Goal: Task Accomplishment & Management: Manage account settings

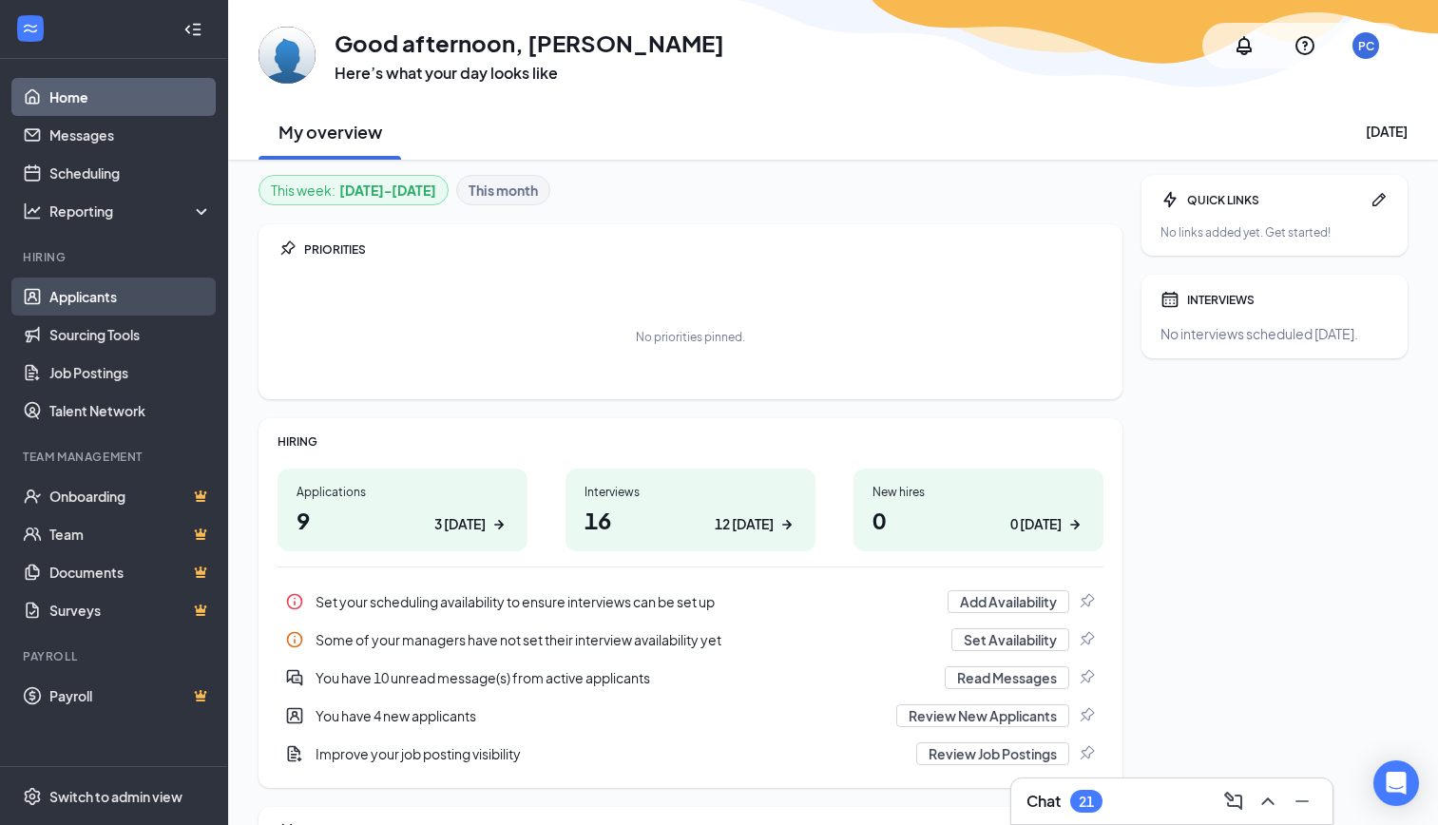
click at [128, 298] on link "Applicants" at bounding box center [130, 296] width 162 height 38
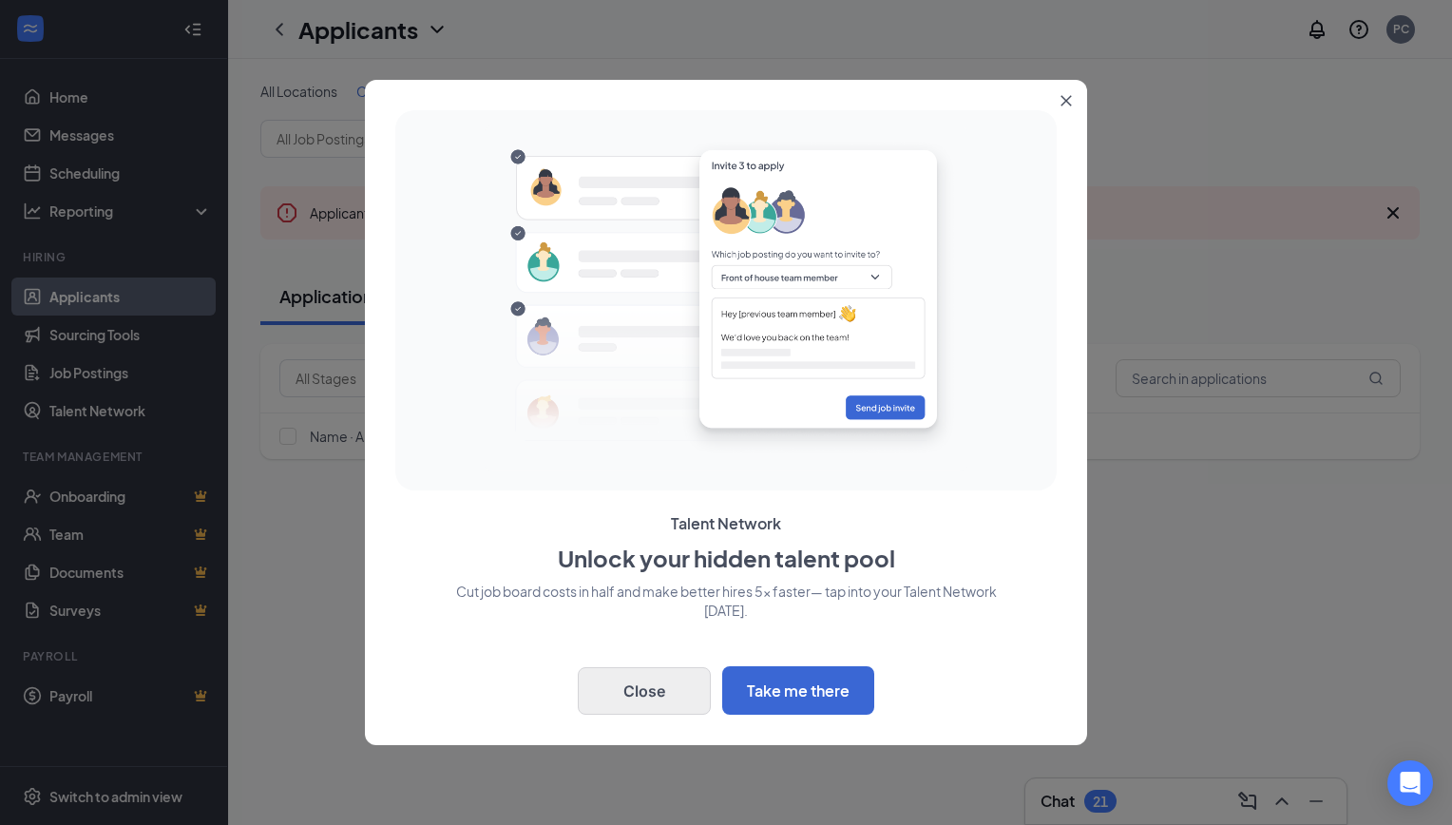
click at [601, 685] on button "Close" at bounding box center [644, 691] width 133 height 48
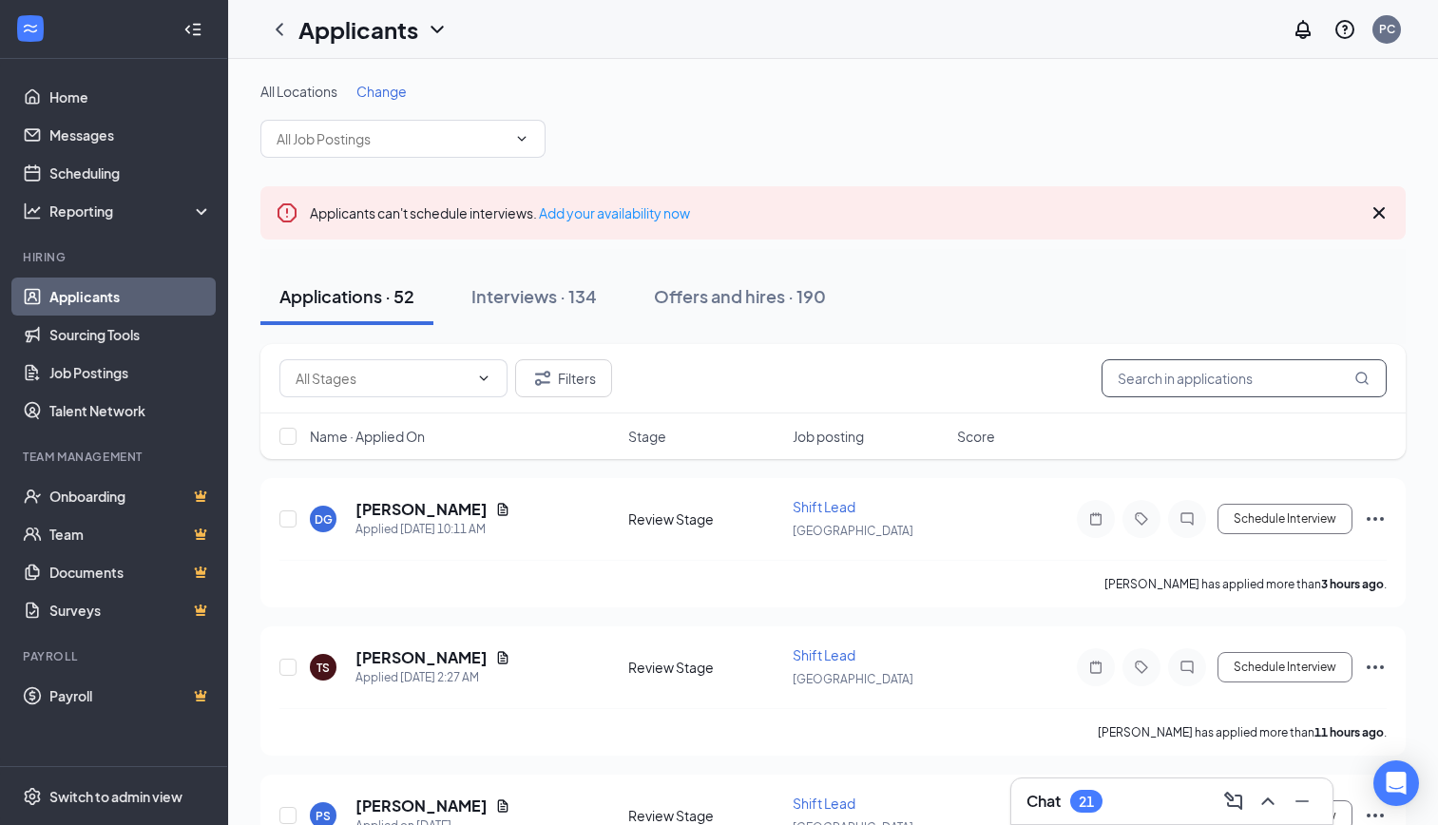
click at [1207, 391] on input "text" at bounding box center [1243, 378] width 285 height 38
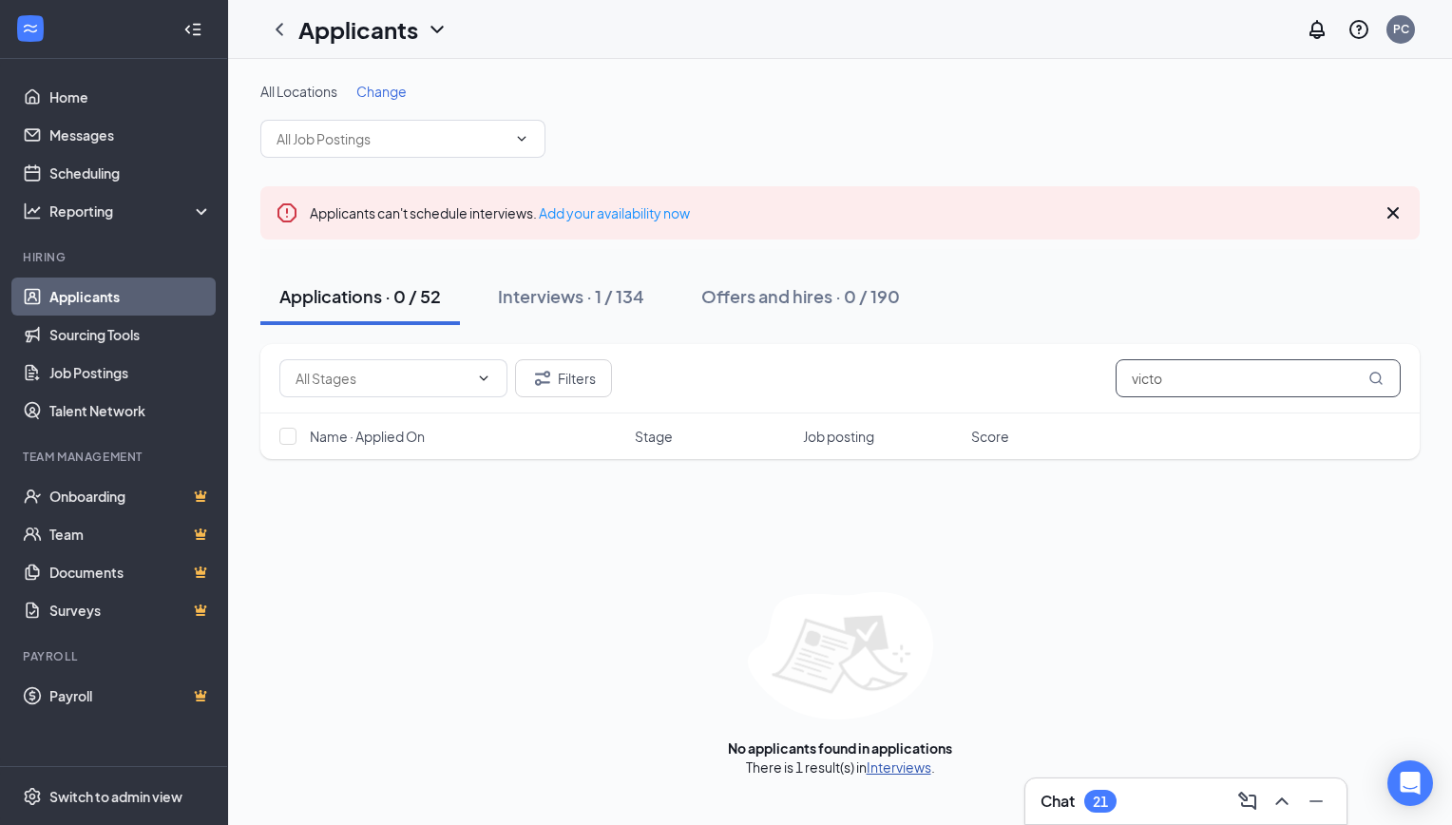
type input "victo"
click at [894, 767] on link "Interviews" at bounding box center [899, 766] width 65 height 17
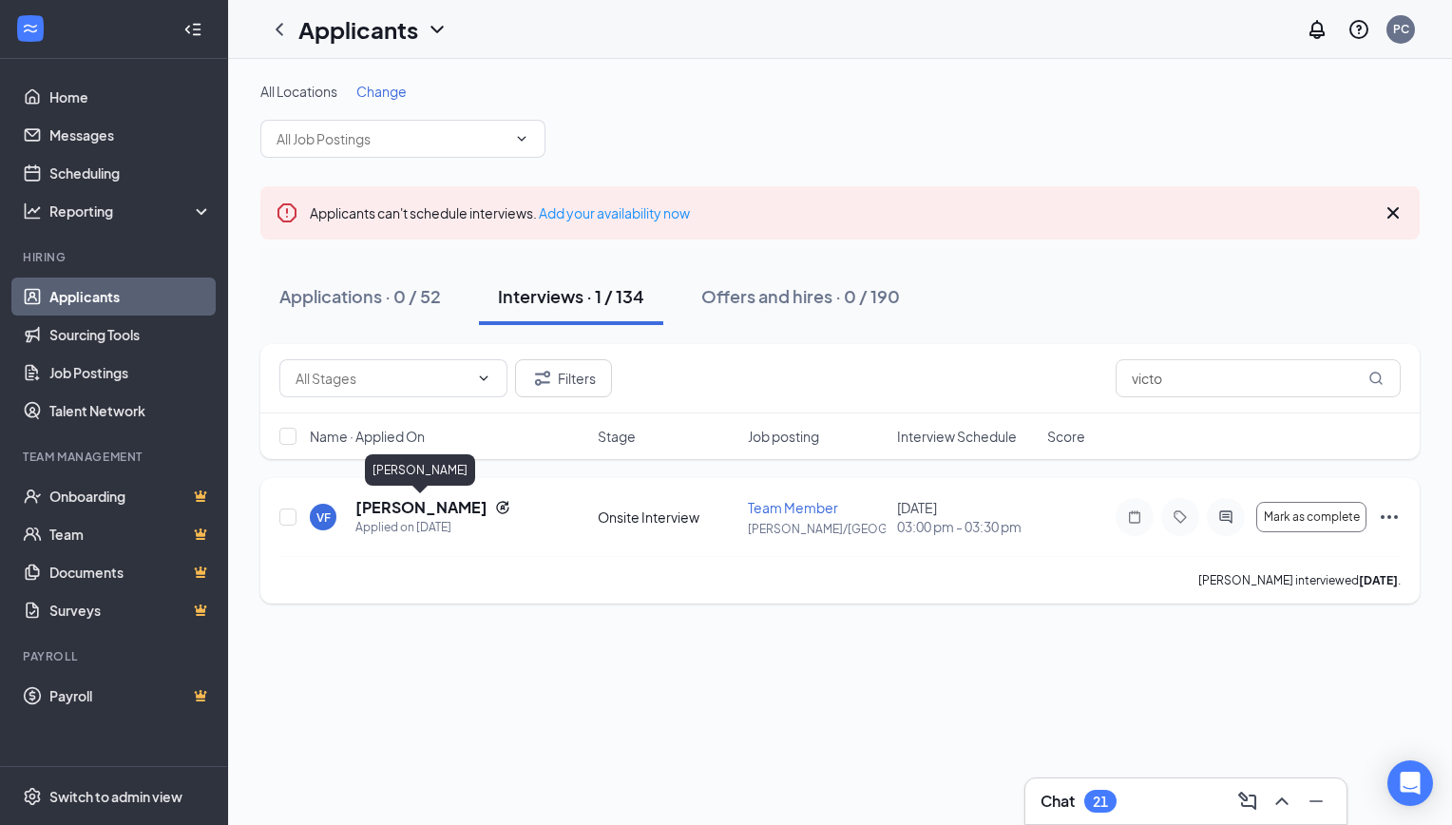
click at [439, 517] on h5 "[PERSON_NAME]" at bounding box center [421, 507] width 132 height 21
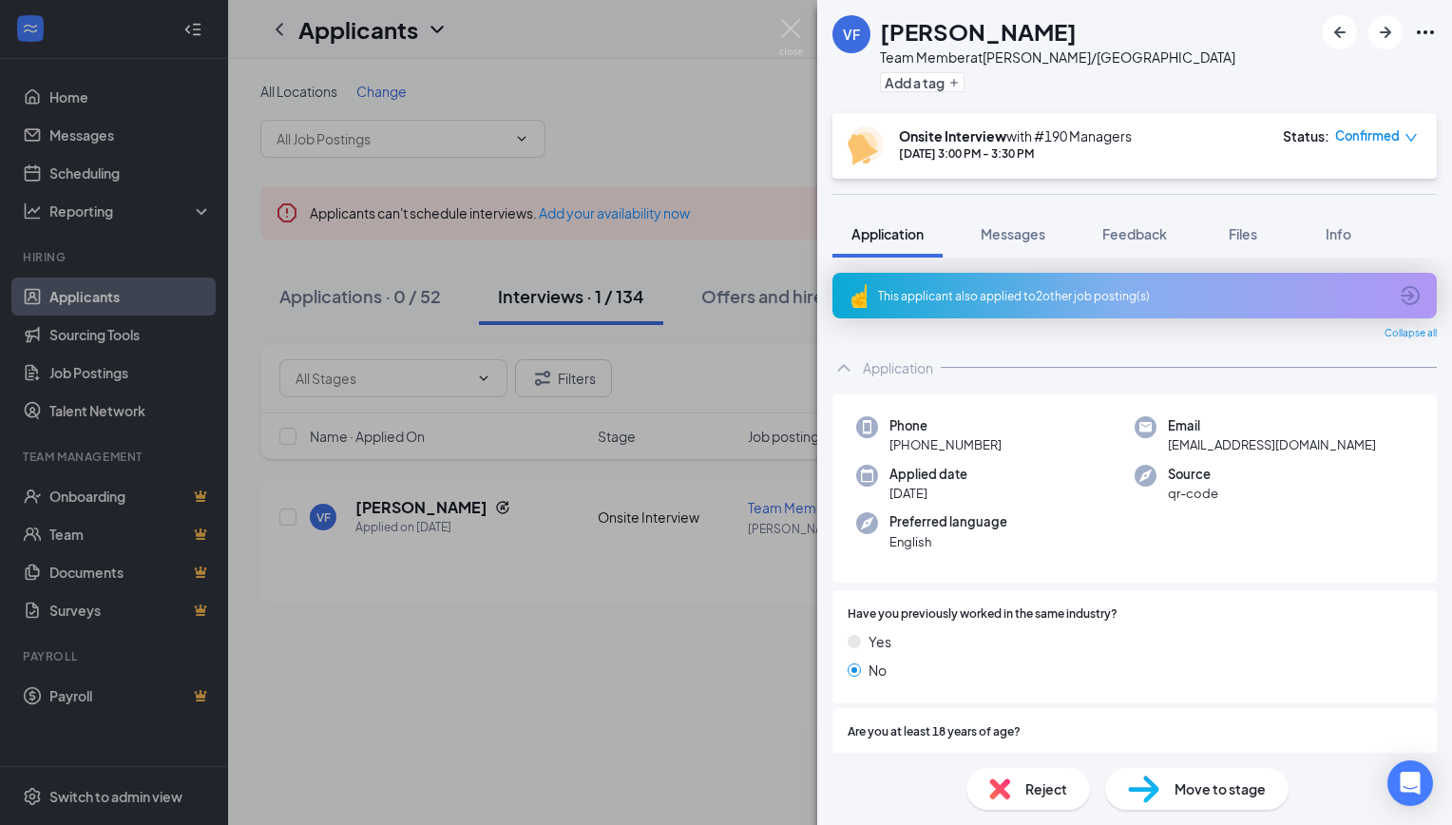
click at [1239, 296] on div "This applicant also applied to 2 other job posting(s)" at bounding box center [1132, 296] width 509 height 16
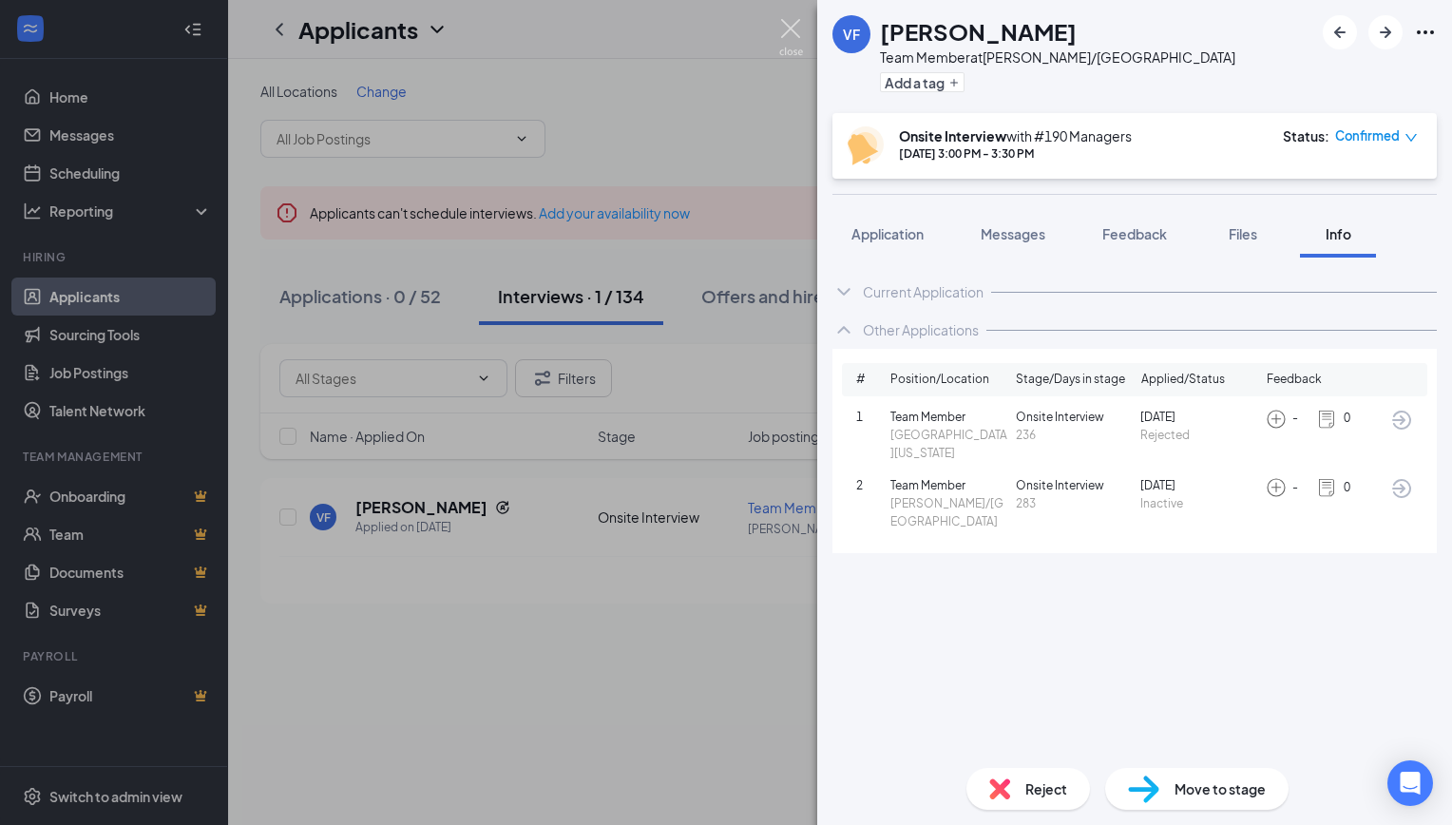
click at [800, 23] on img at bounding box center [791, 37] width 24 height 37
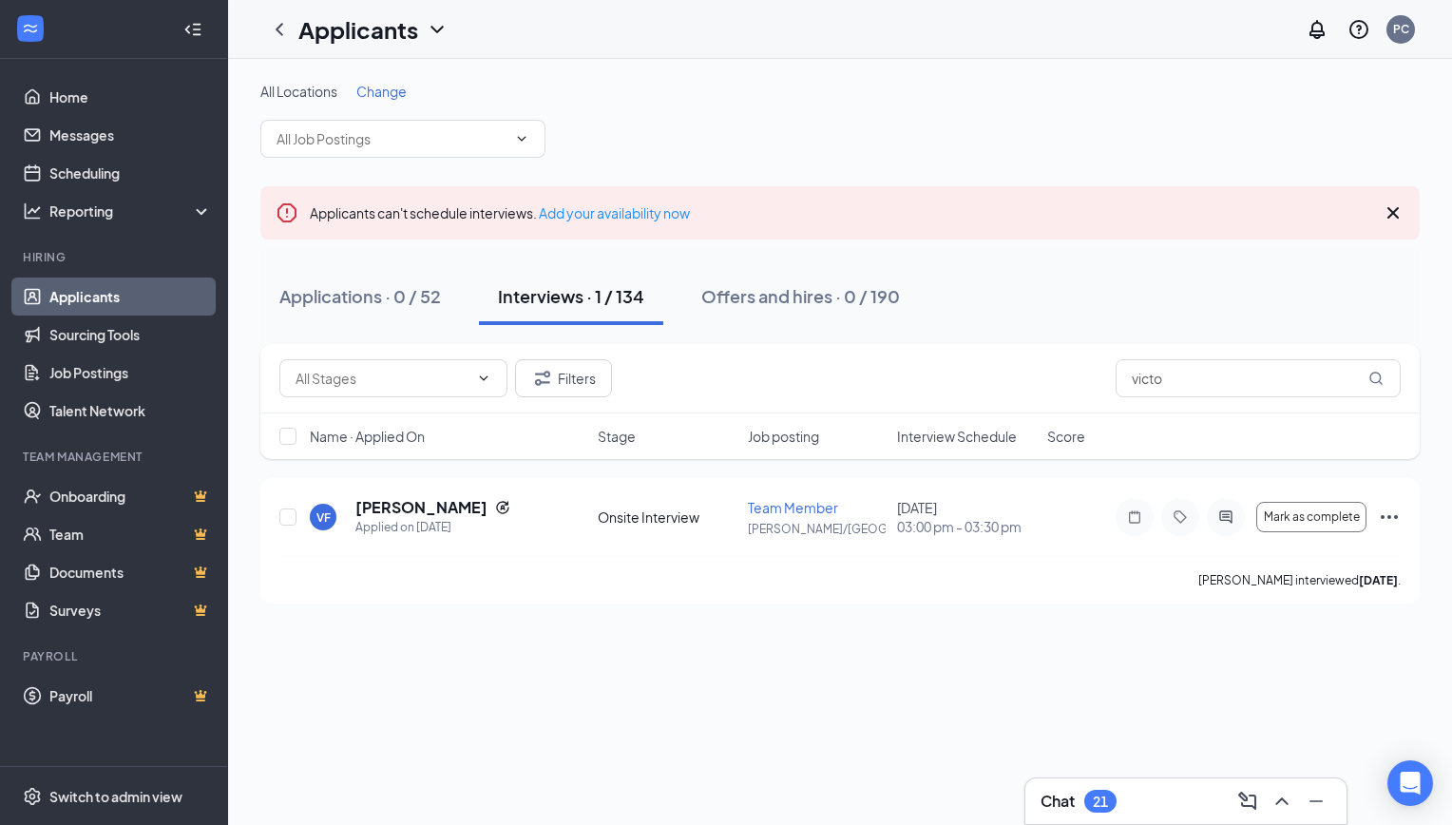
click at [874, 102] on div "All Locations Change" at bounding box center [839, 120] width 1159 height 76
click at [394, 505] on h5 "[PERSON_NAME]" at bounding box center [421, 507] width 132 height 21
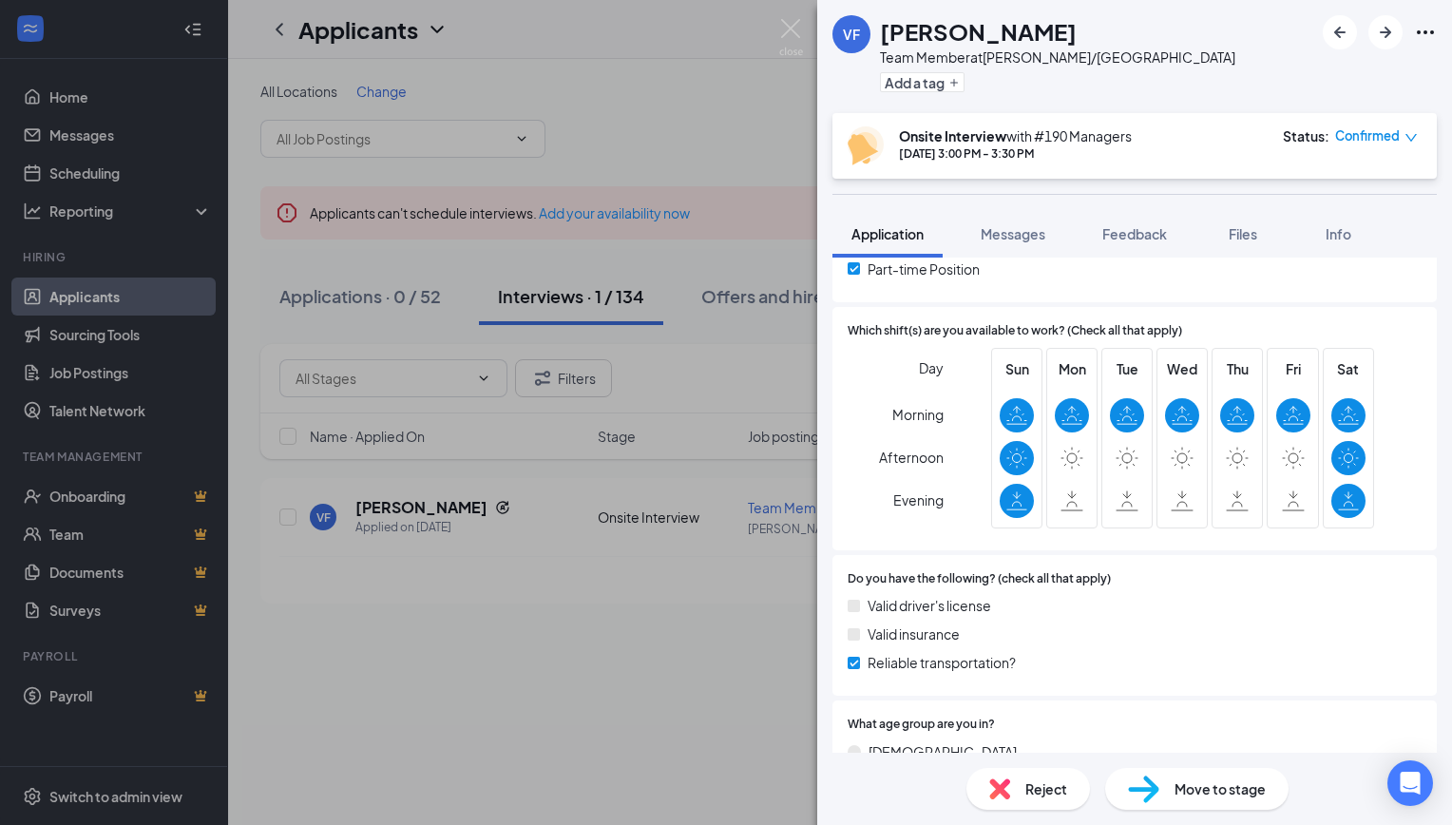
scroll to position [630, 0]
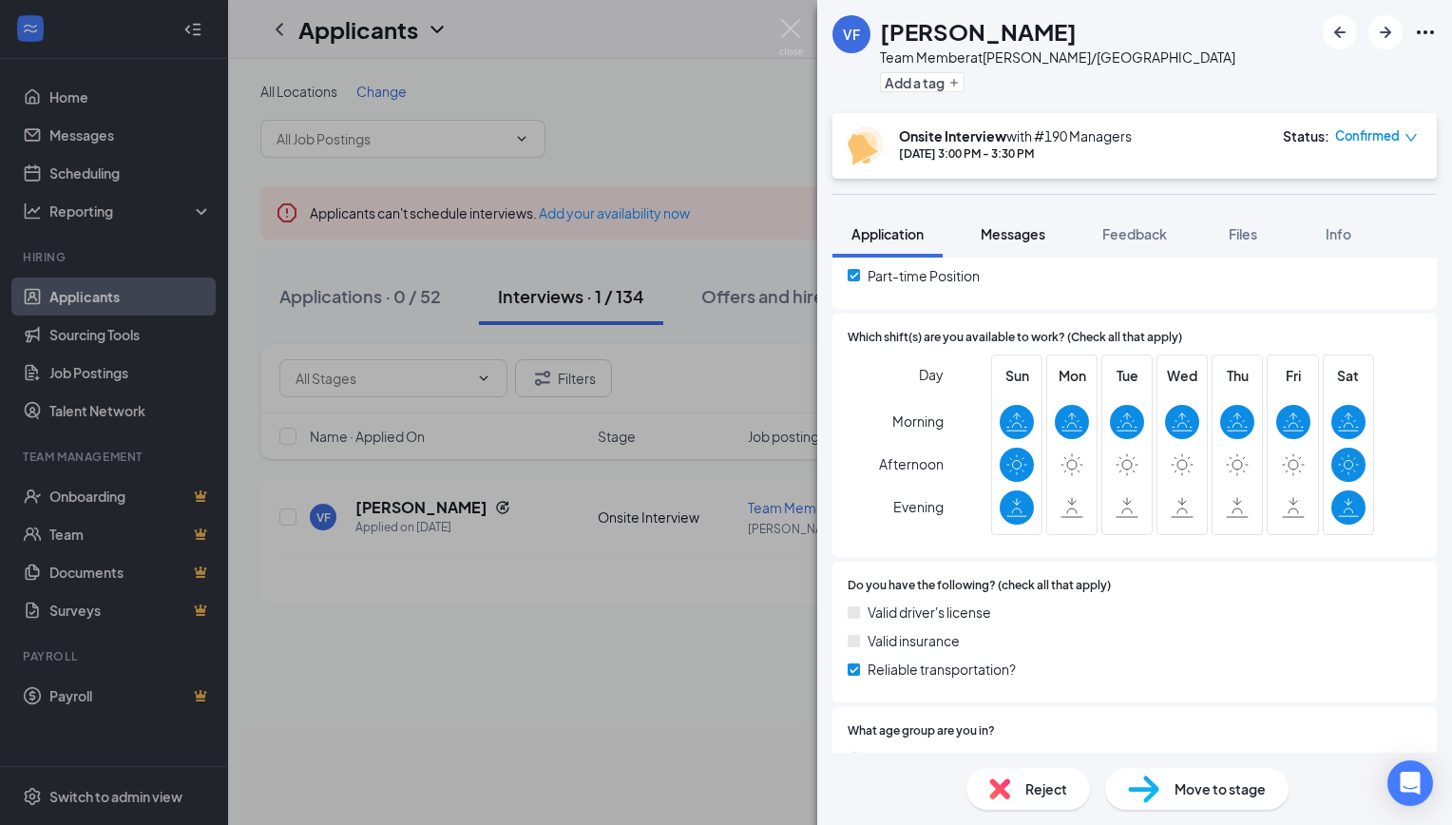
click at [1022, 233] on span "Messages" at bounding box center [1013, 233] width 65 height 17
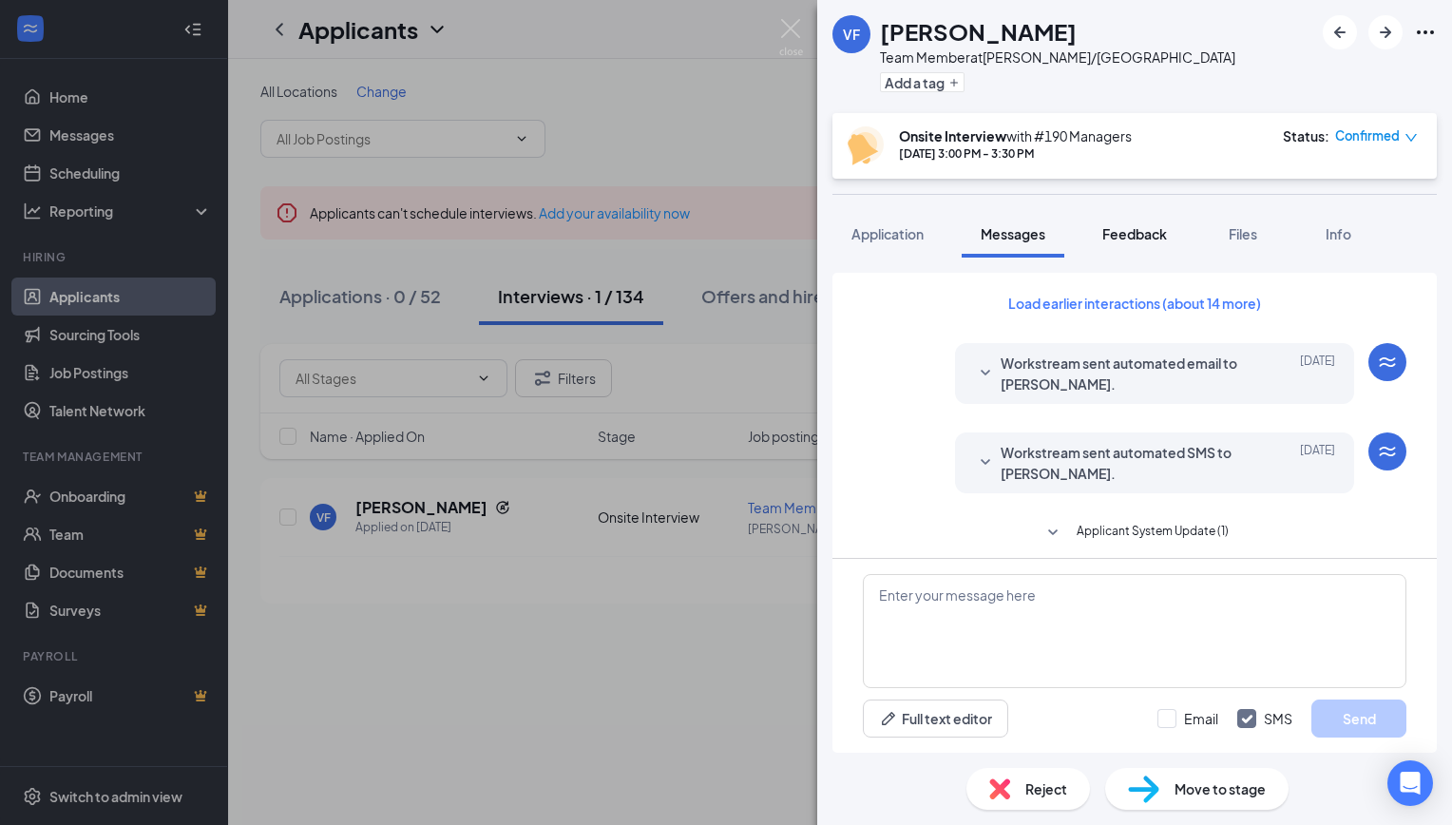
click at [1119, 235] on span "Feedback" at bounding box center [1134, 233] width 65 height 17
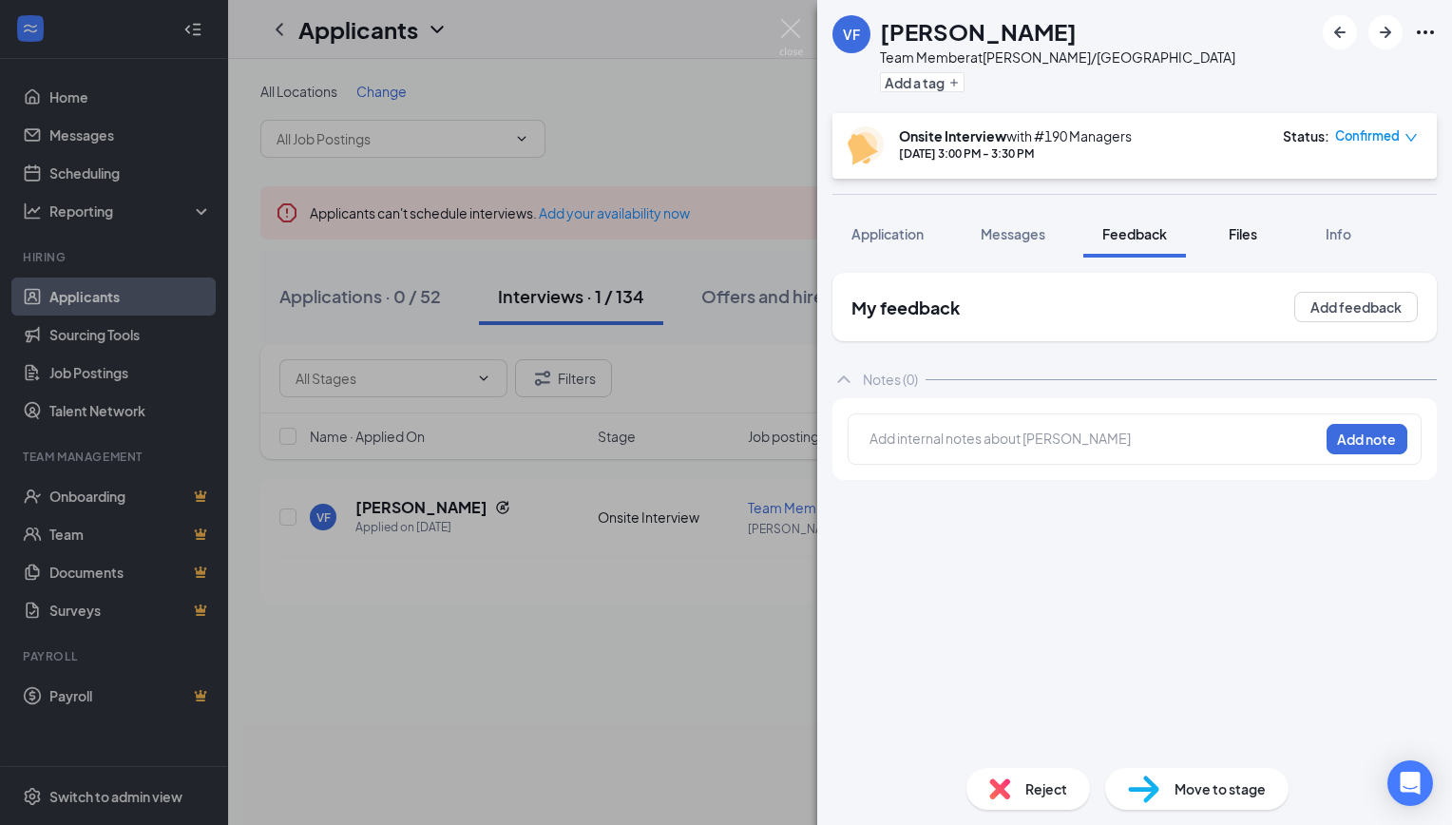
click at [1257, 226] on span "Files" at bounding box center [1243, 233] width 29 height 17
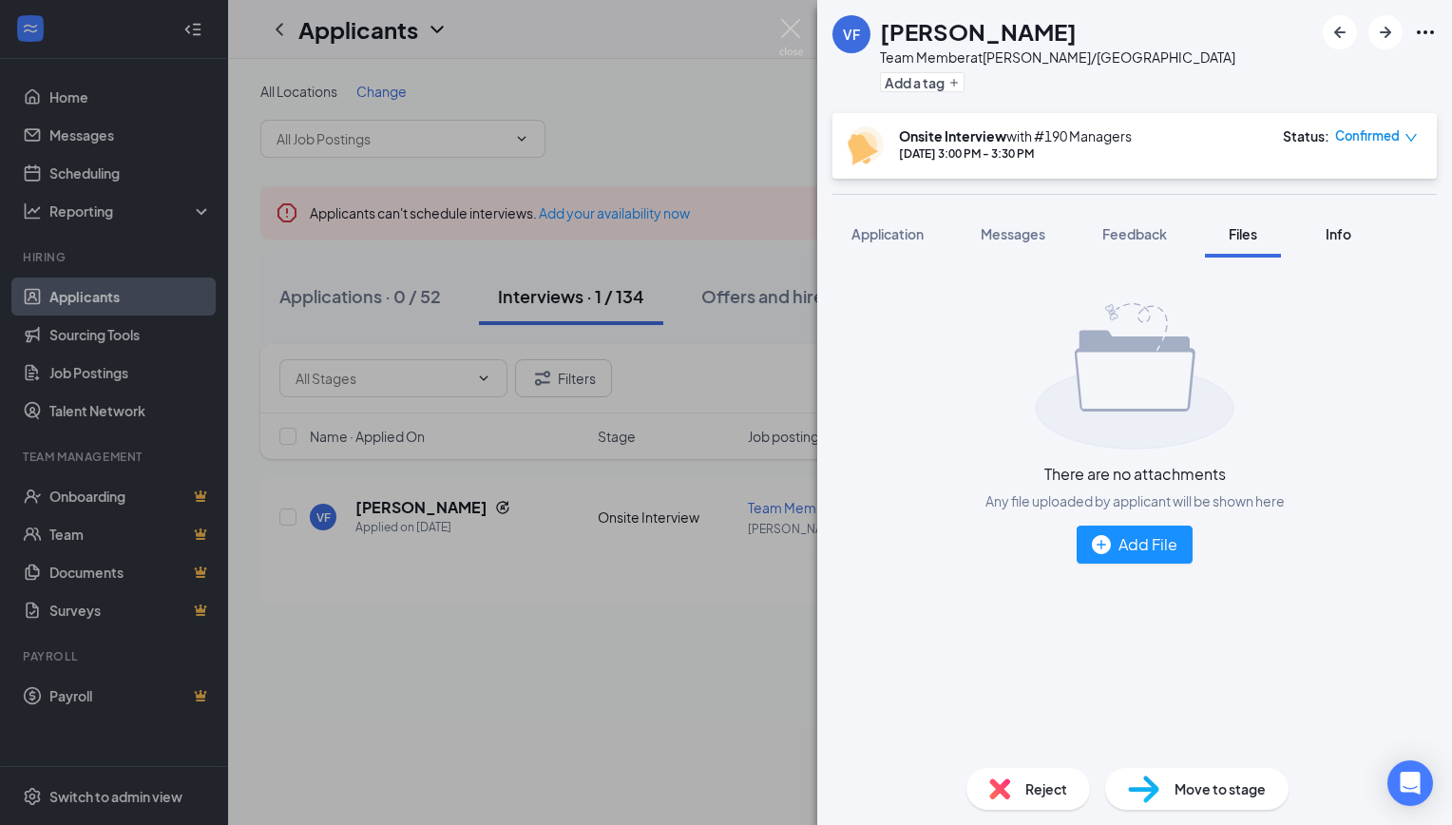
click at [1340, 231] on span "Info" at bounding box center [1339, 233] width 26 height 17
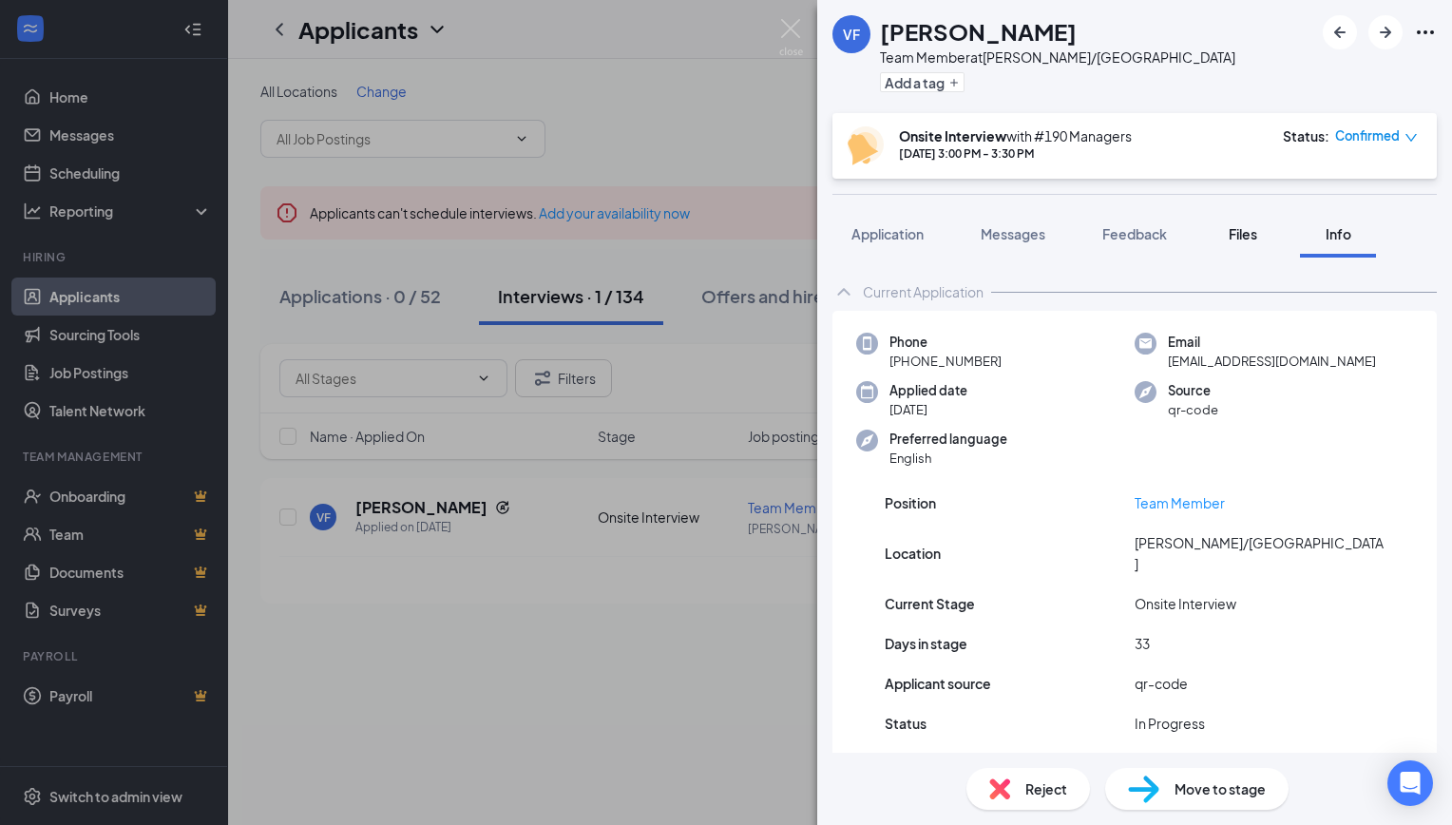
click at [1228, 215] on button "Files" at bounding box center [1243, 234] width 76 height 48
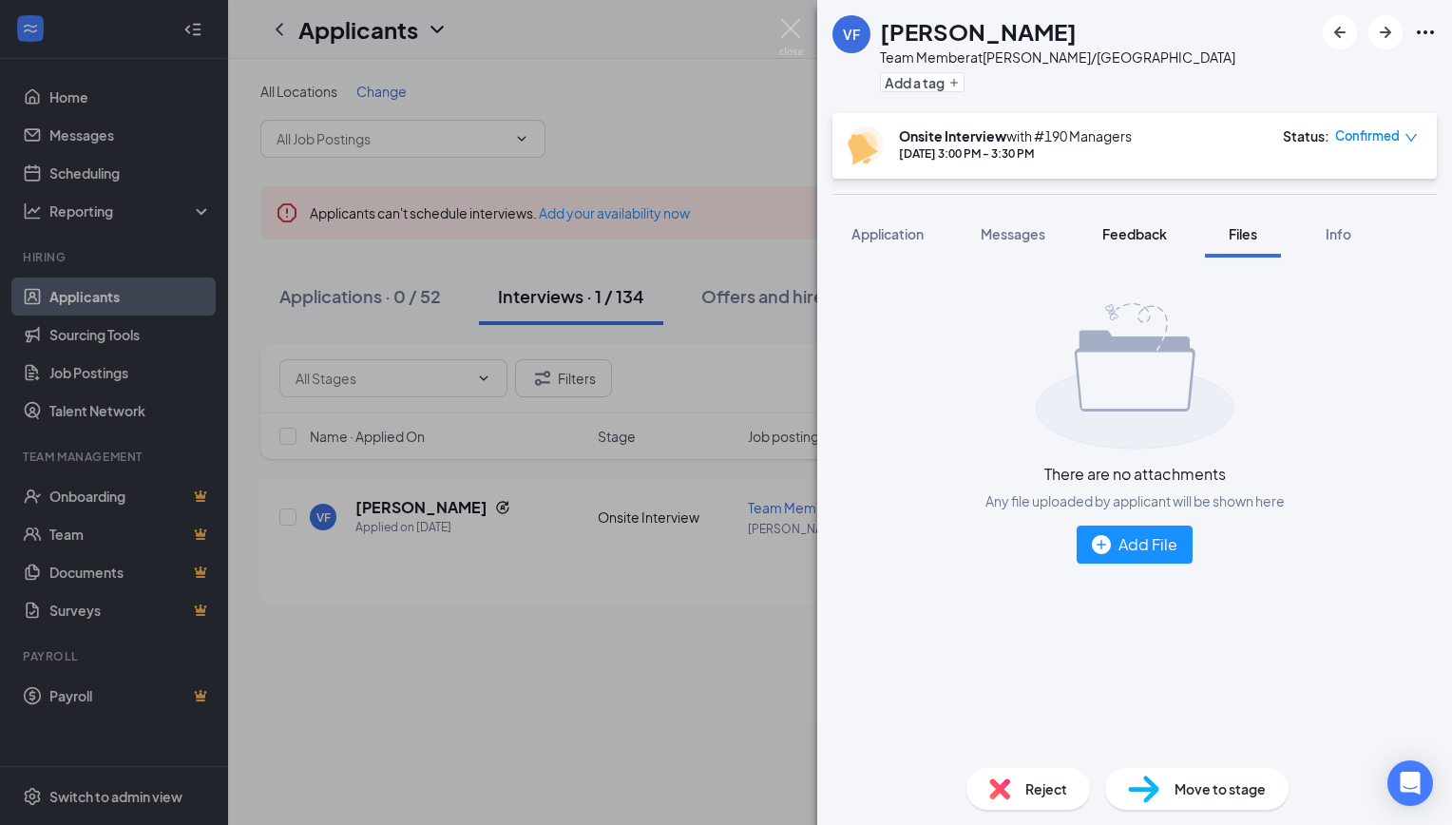
click at [1123, 235] on span "Feedback" at bounding box center [1134, 233] width 65 height 17
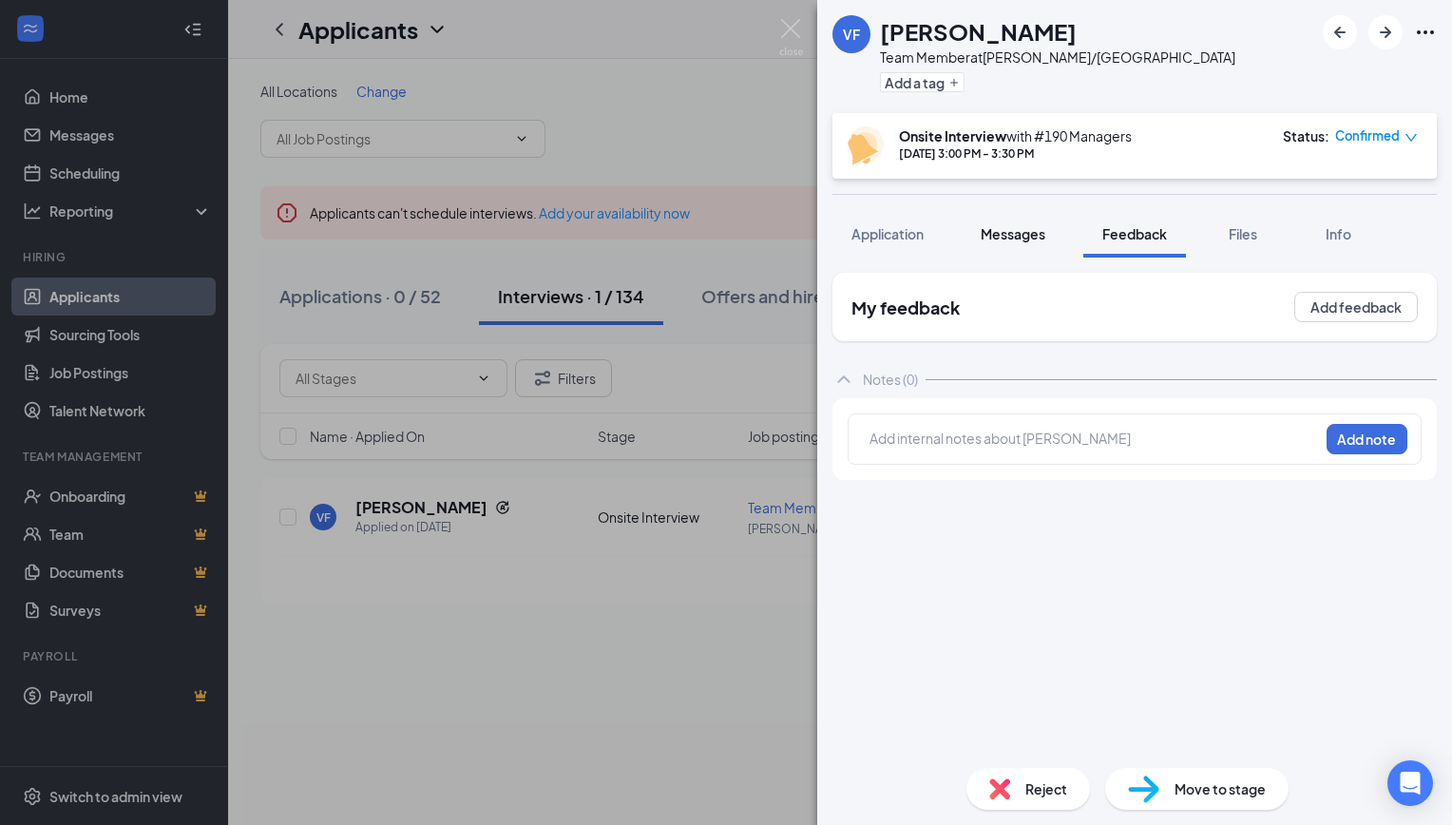
click at [1026, 224] on div "Messages" at bounding box center [1013, 233] width 65 height 19
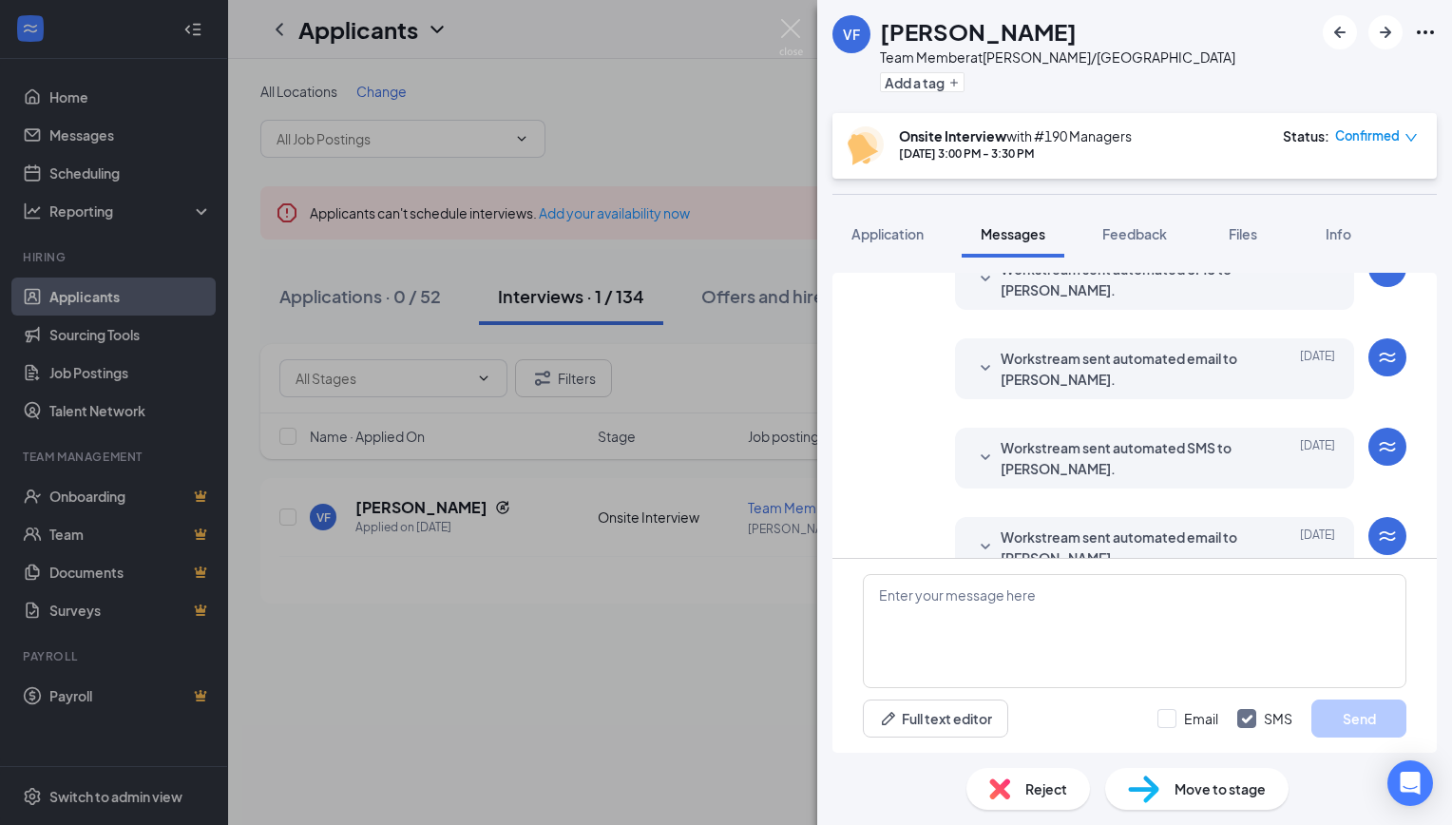
scroll to position [667, 0]
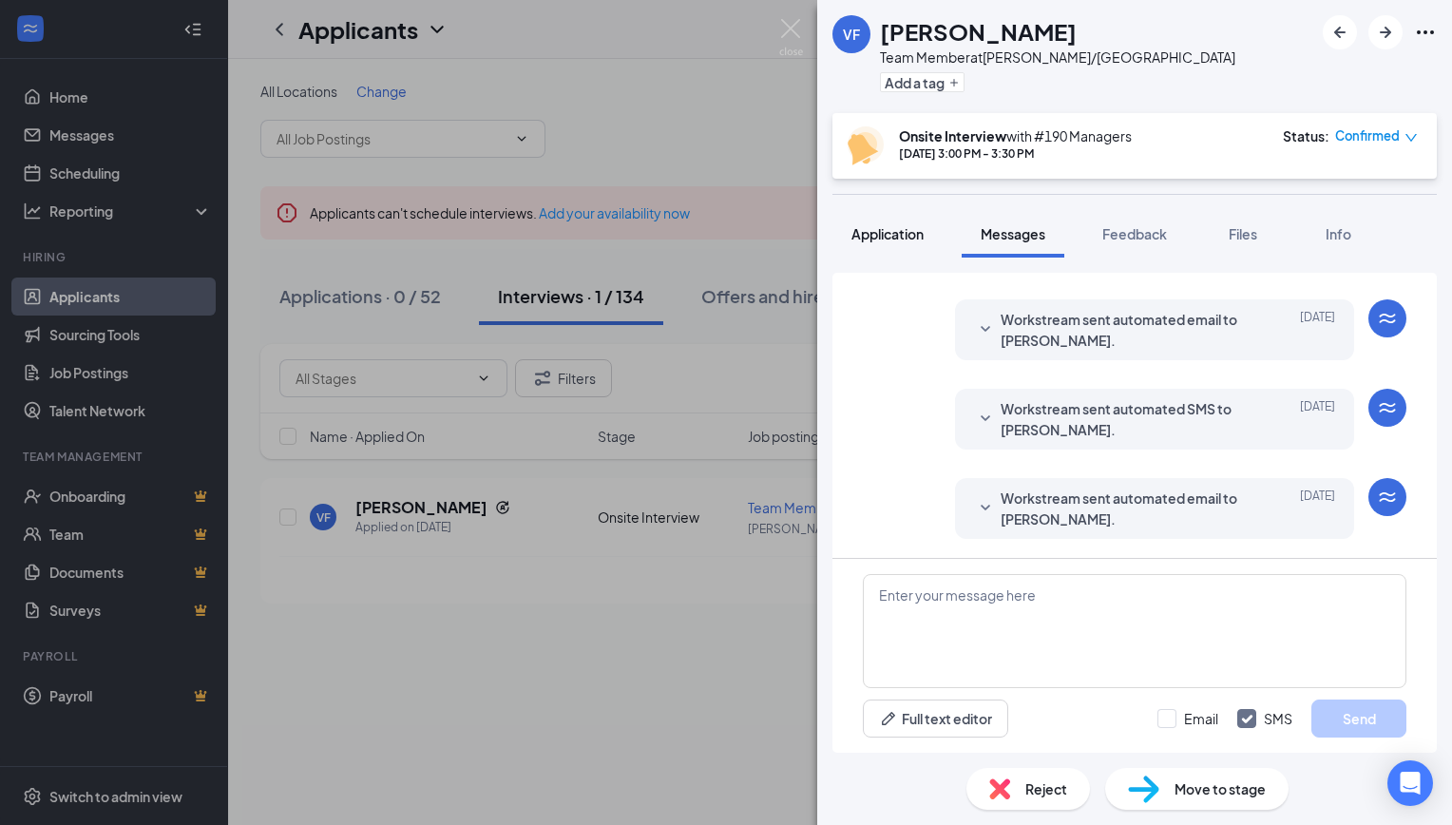
click at [889, 231] on span "Application" at bounding box center [887, 233] width 72 height 17
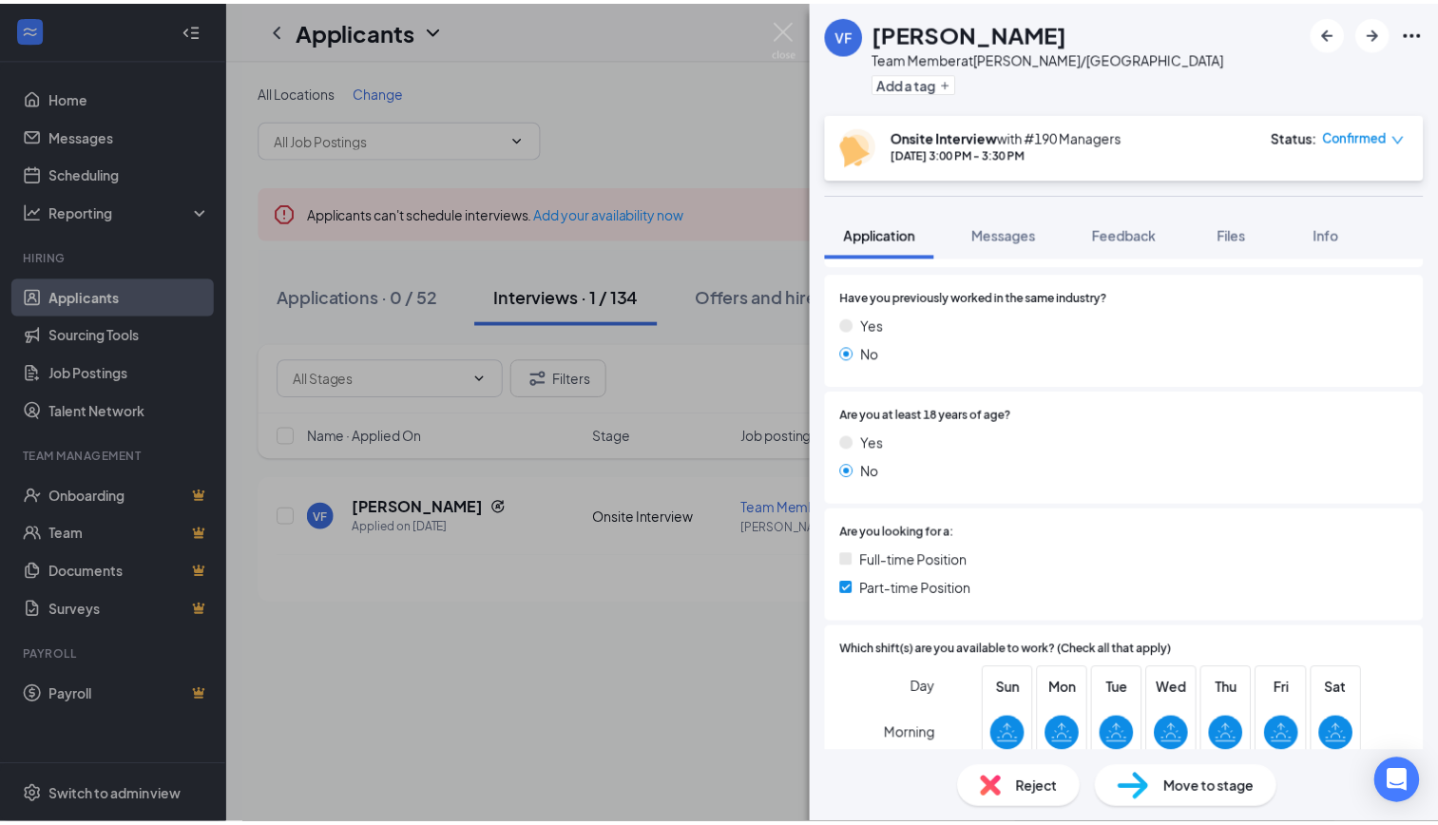
scroll to position [982, 0]
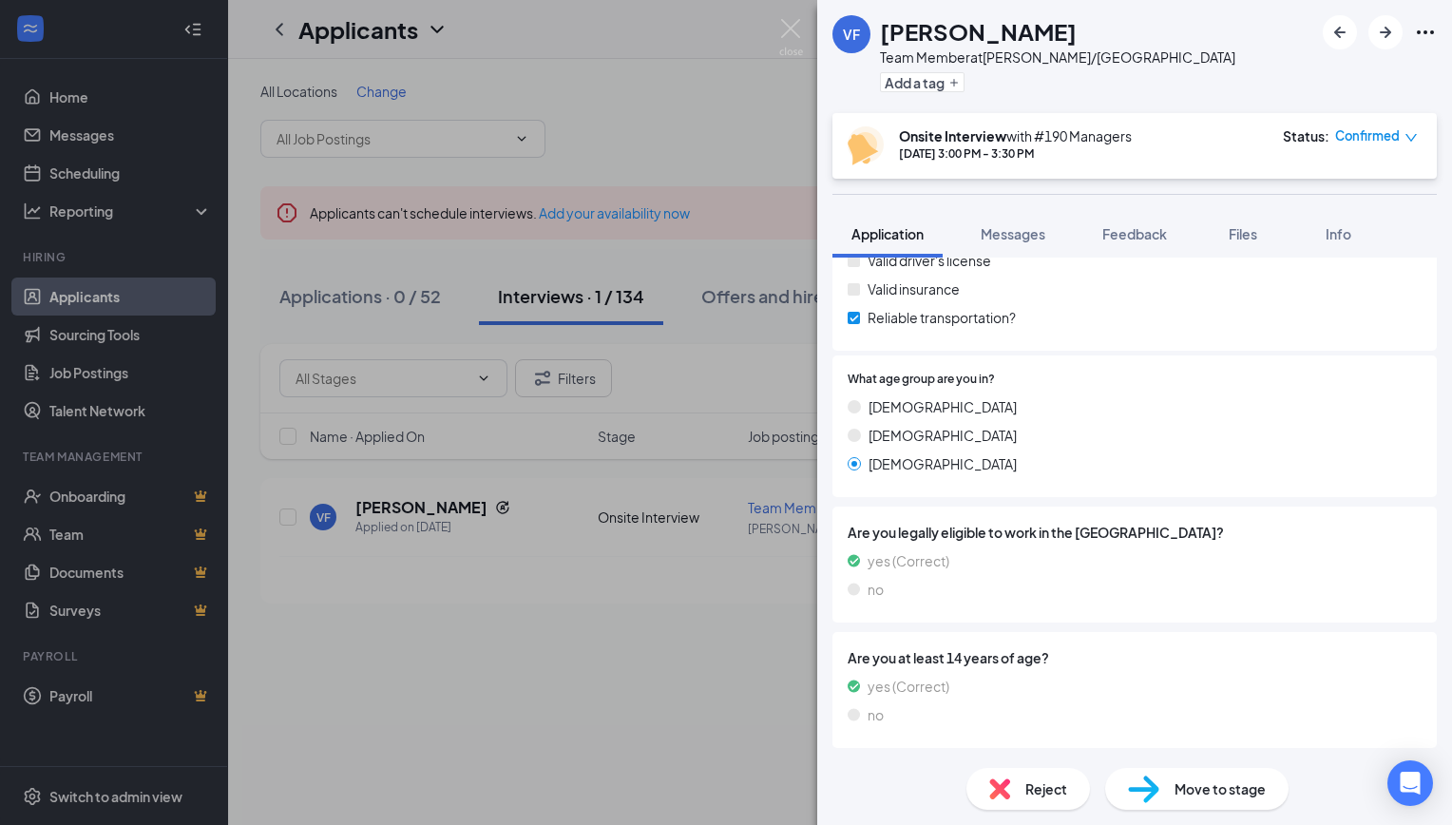
click at [525, 689] on div "VF [PERSON_NAME] Team Member at [GEOGRAPHIC_DATA]/Sunnyside Add a tag Onsite In…" at bounding box center [726, 412] width 1452 height 825
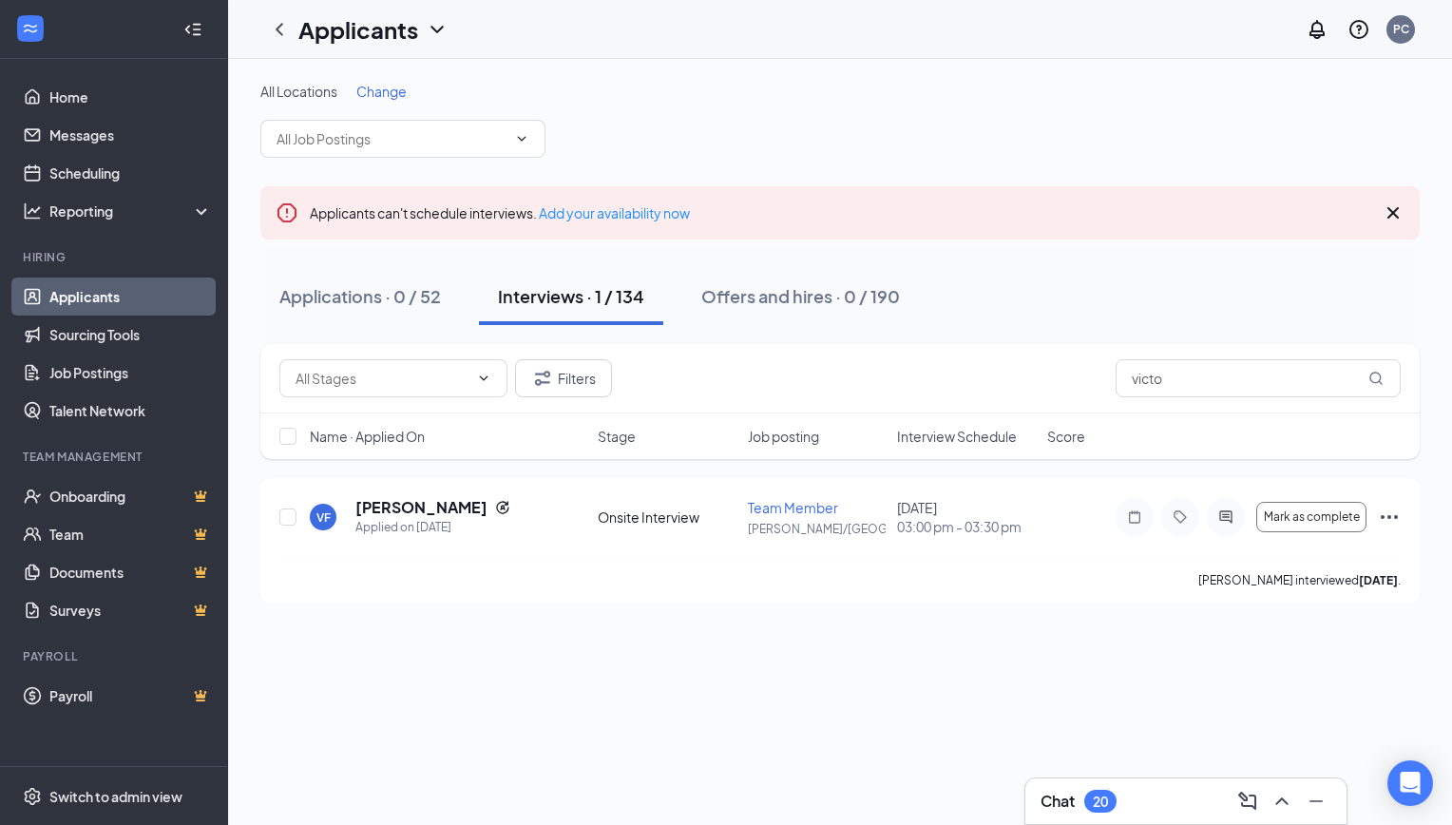
click at [1006, 117] on div "All Locations Change" at bounding box center [839, 120] width 1159 height 76
click at [756, 102] on div "All Locations Change" at bounding box center [839, 120] width 1159 height 76
click at [118, 105] on link "Home" at bounding box center [130, 97] width 162 height 38
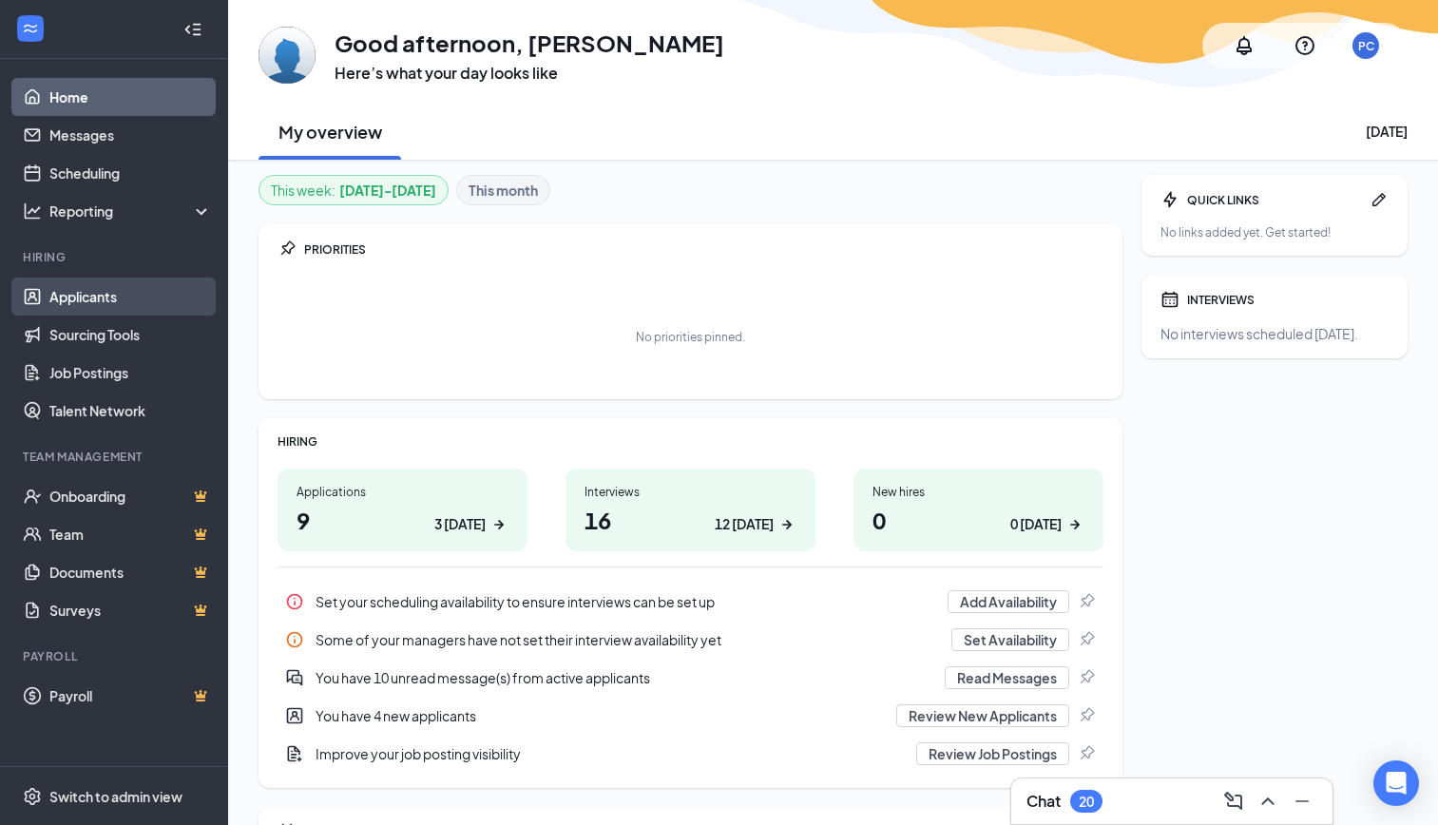
click at [79, 297] on link "Applicants" at bounding box center [130, 296] width 162 height 38
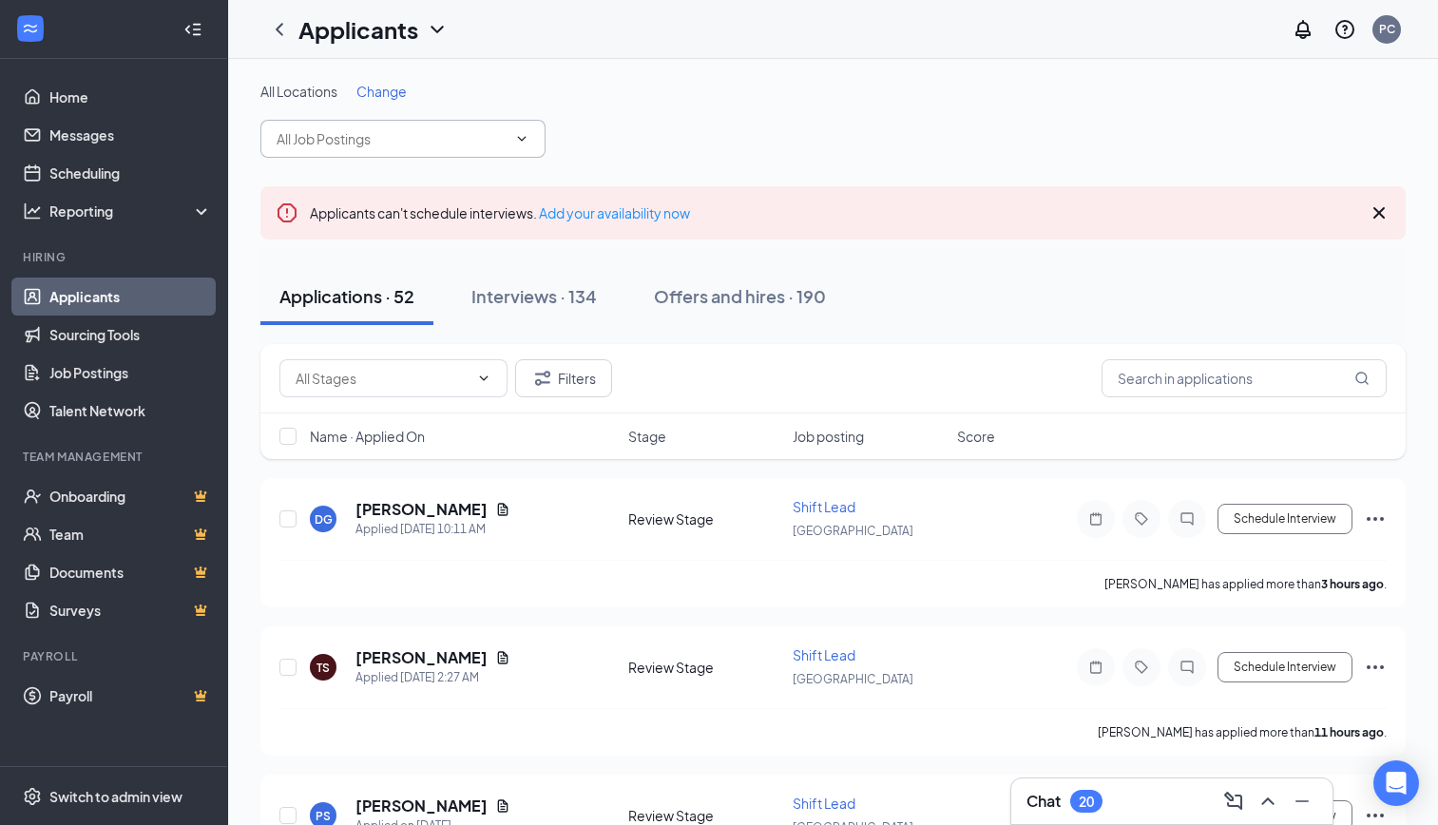
click at [444, 142] on input "text" at bounding box center [392, 138] width 230 height 21
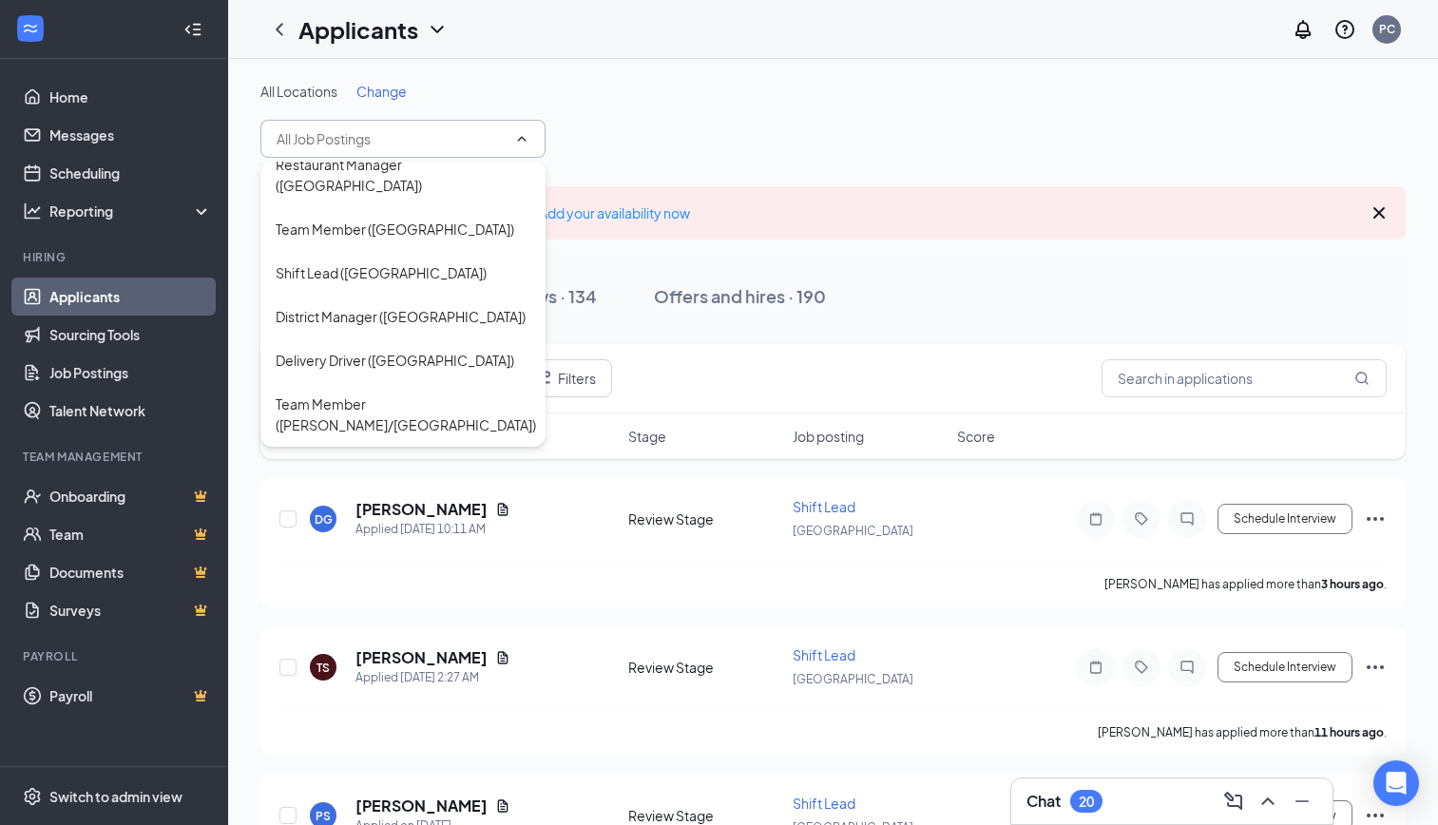
scroll to position [1046, 0]
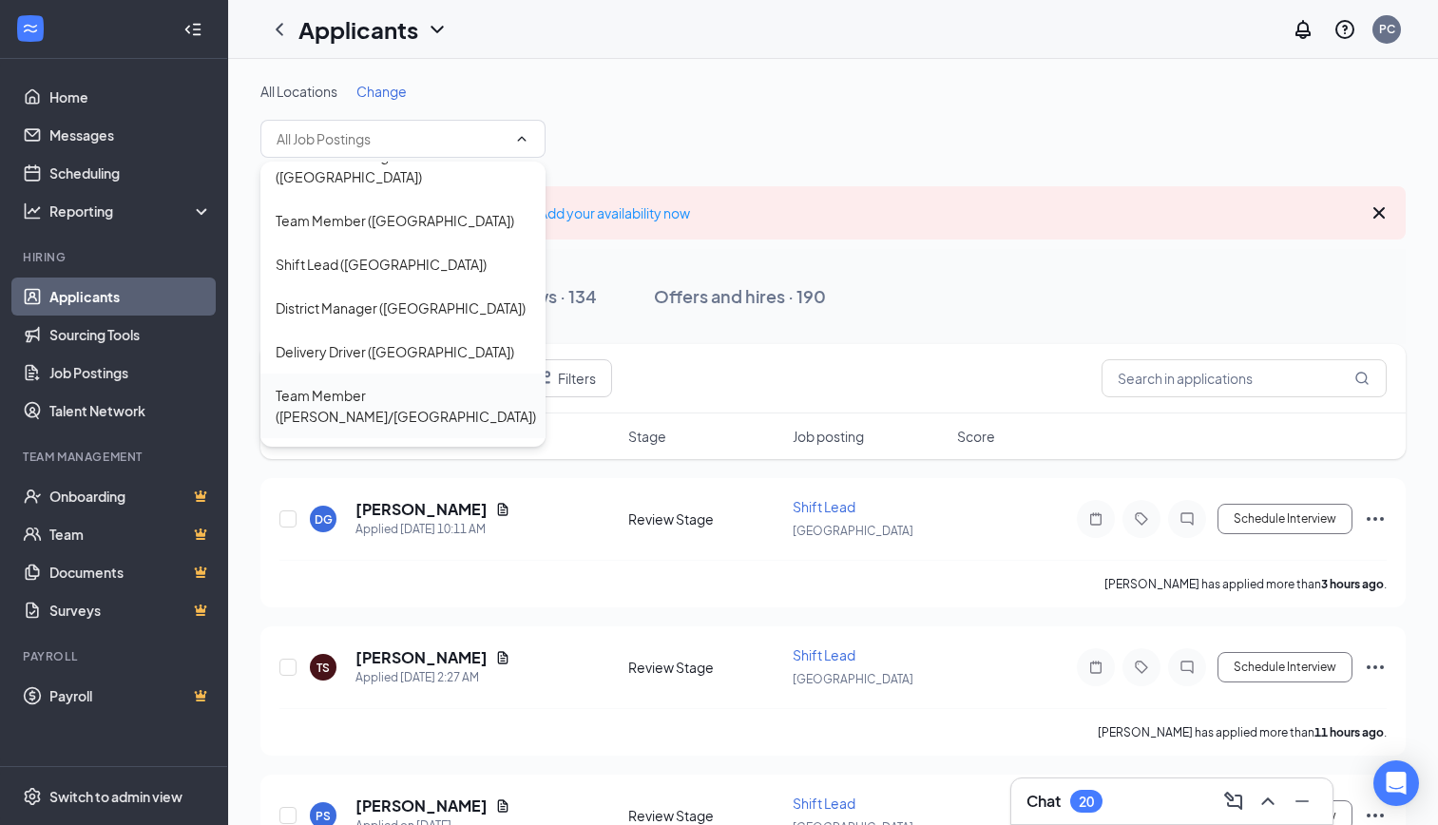
click at [457, 385] on div "Team Member ([PERSON_NAME]/[GEOGRAPHIC_DATA])" at bounding box center [406, 406] width 260 height 42
type input "Team Member ([PERSON_NAME]/[GEOGRAPHIC_DATA])"
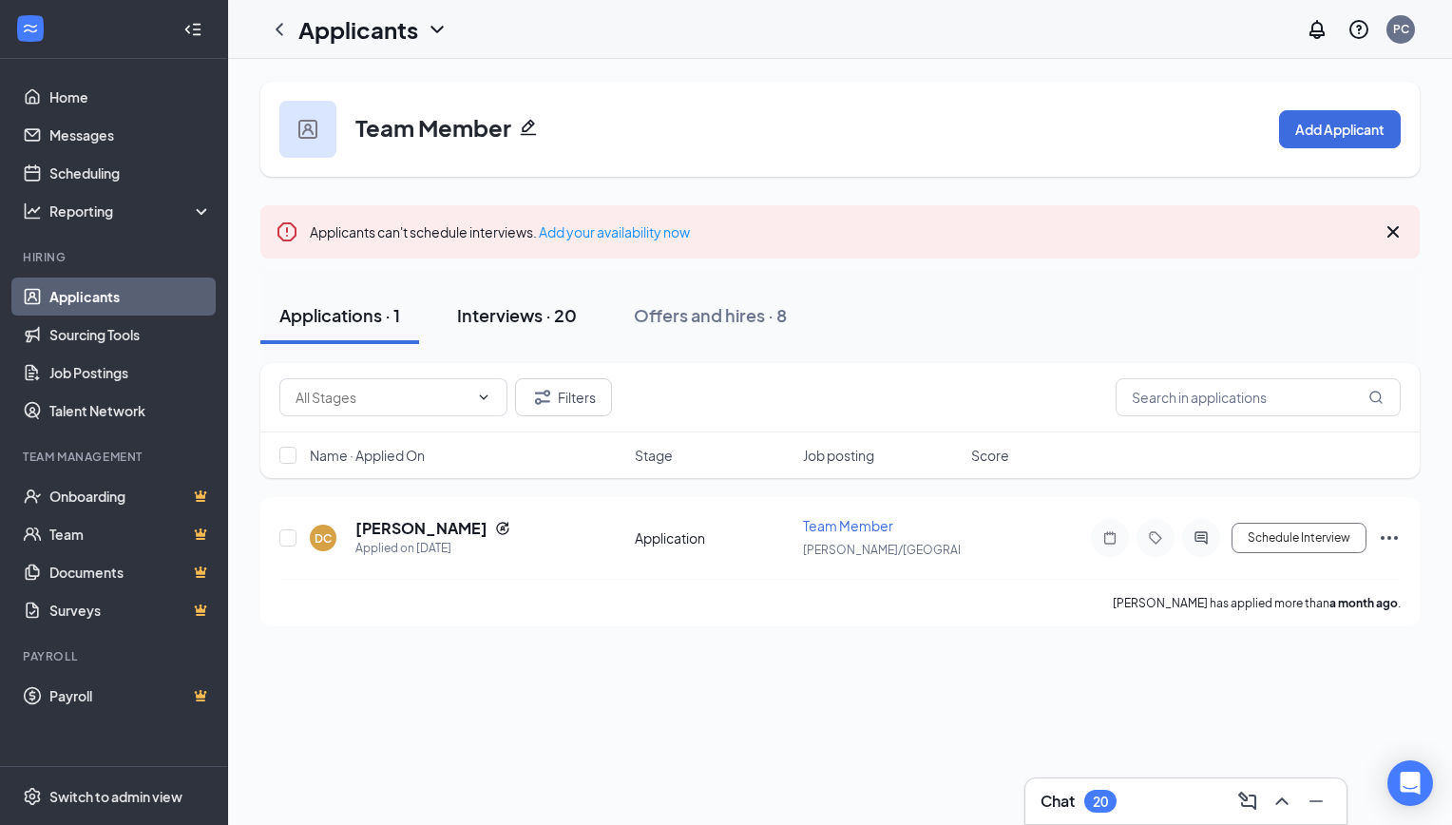
click at [537, 317] on div "Interviews · 20" at bounding box center [517, 315] width 120 height 24
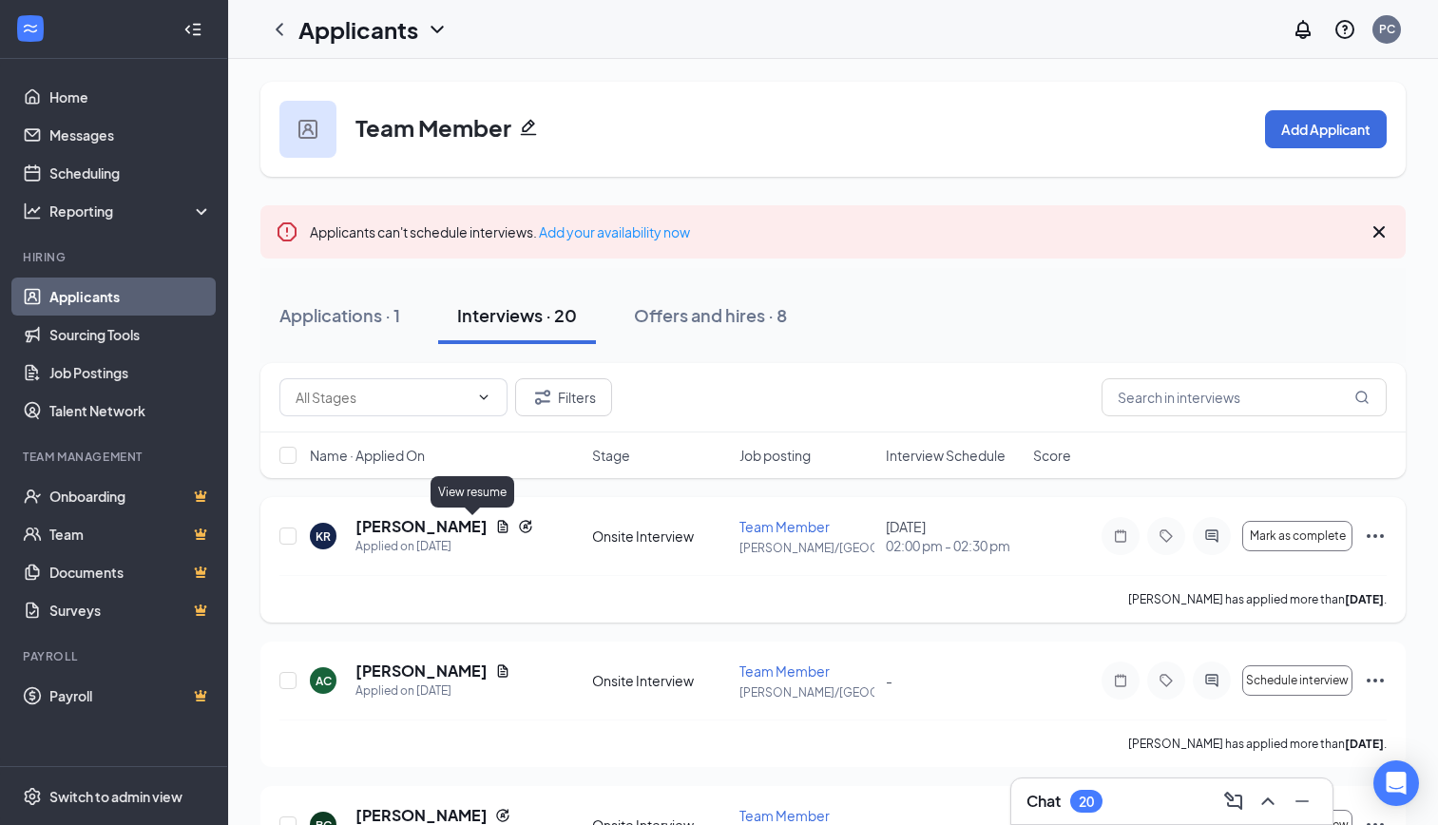
click at [498, 524] on icon "Document" at bounding box center [503, 526] width 10 height 12
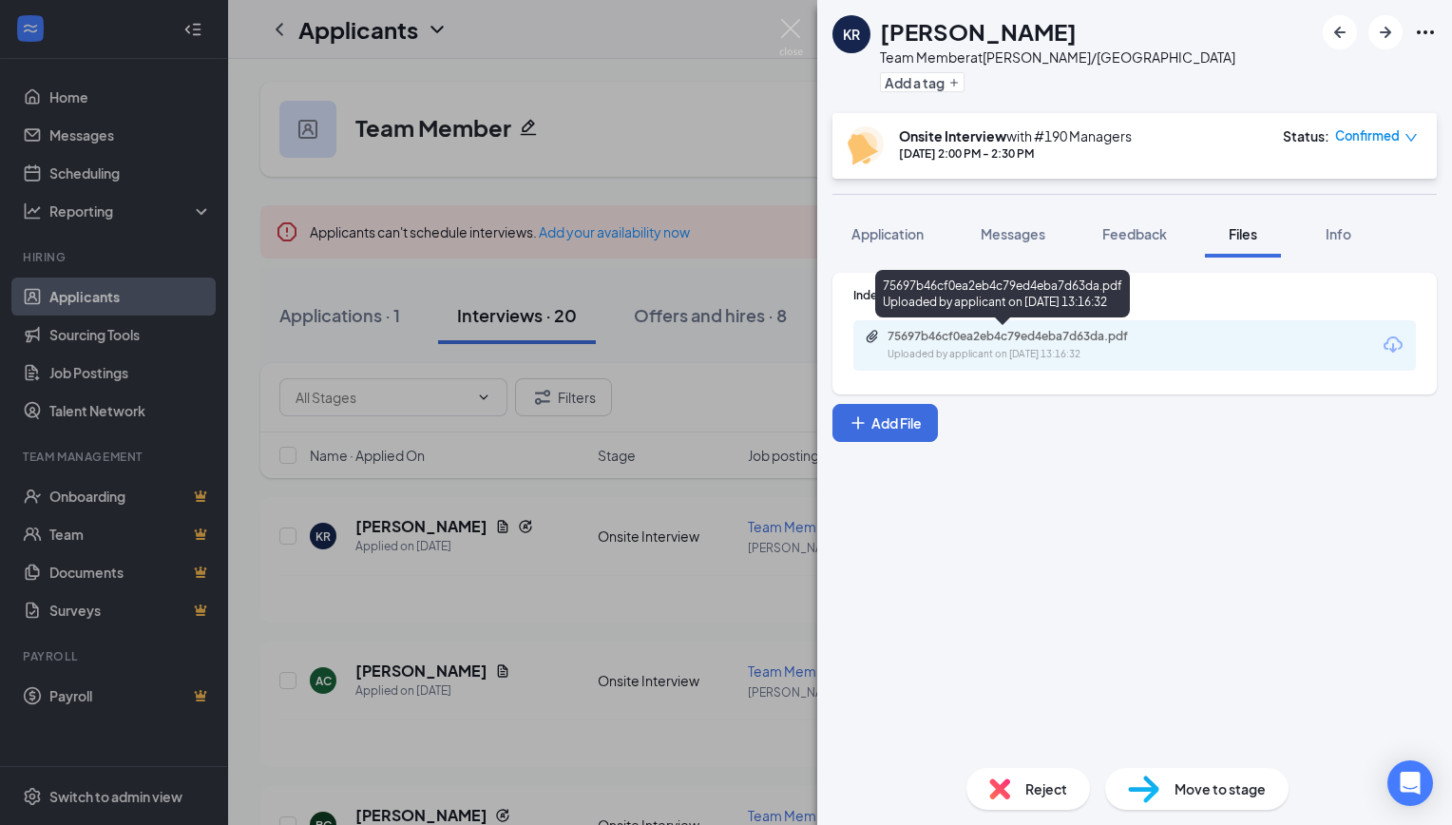
click at [1032, 335] on div "75697b46cf0ea2eb4c79ed4eba7d63da.pdf" at bounding box center [1021, 336] width 266 height 15
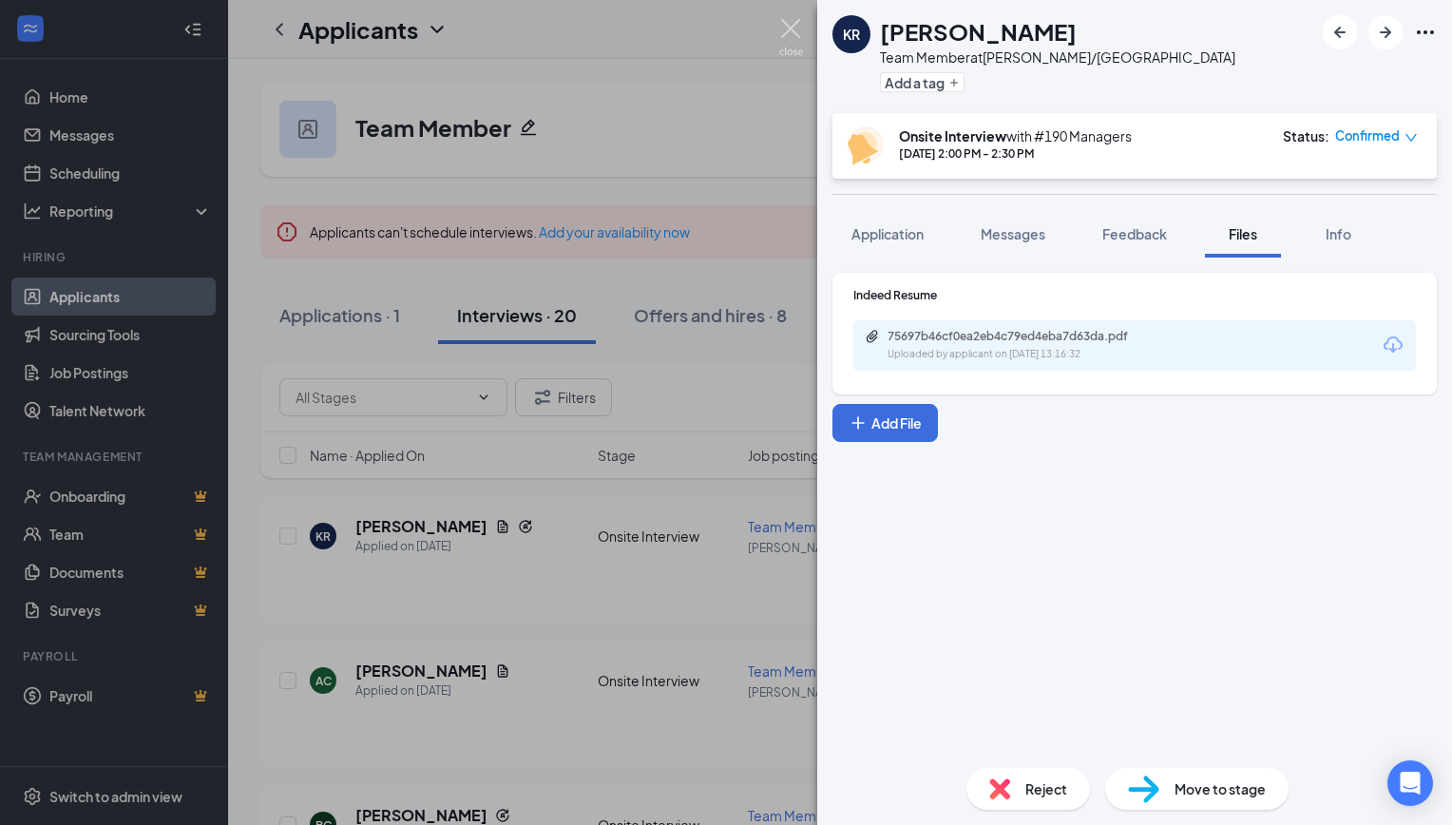
click at [793, 30] on img at bounding box center [791, 37] width 24 height 37
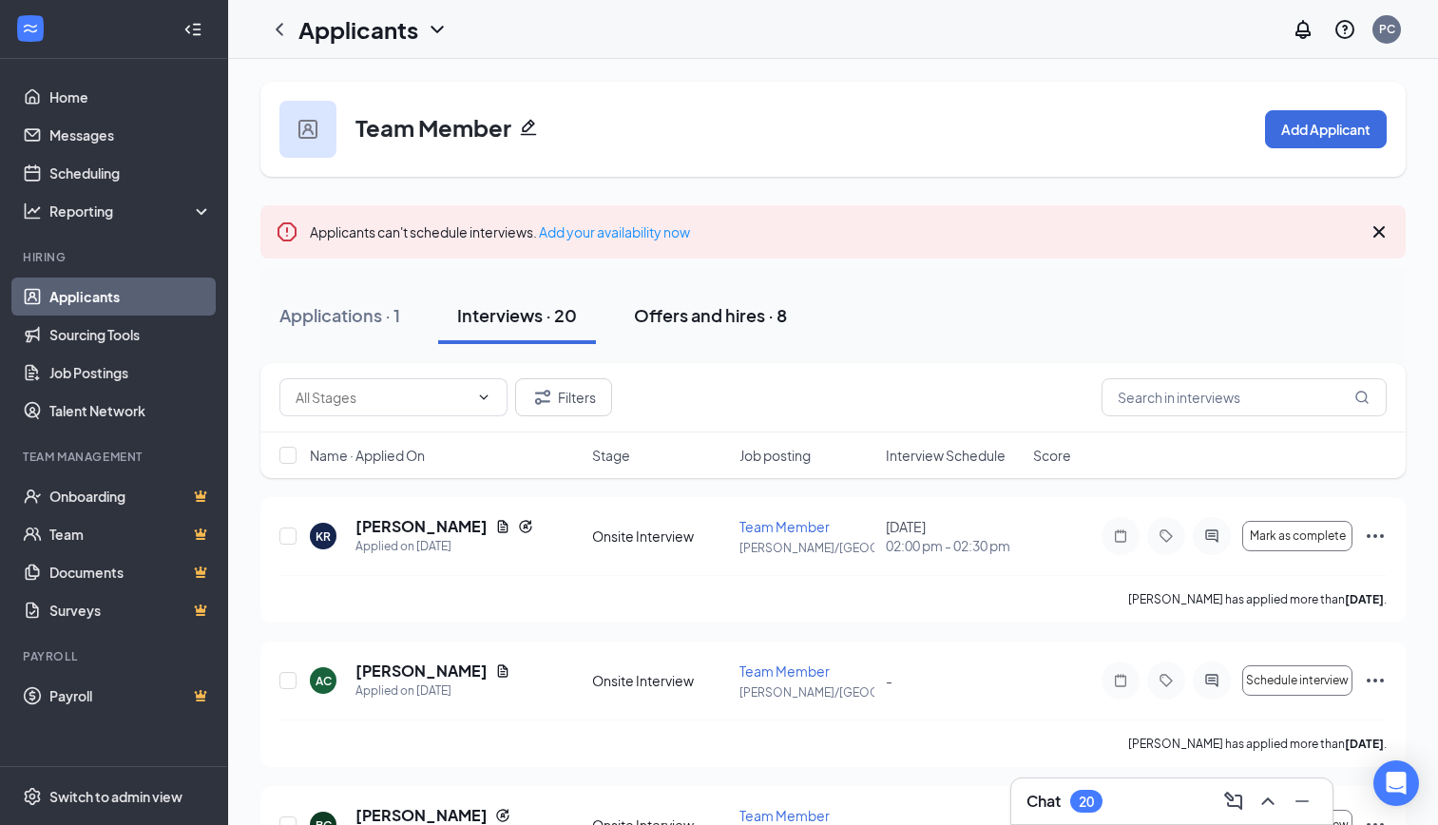
click at [698, 312] on div "Offers and hires · 8" at bounding box center [710, 315] width 153 height 24
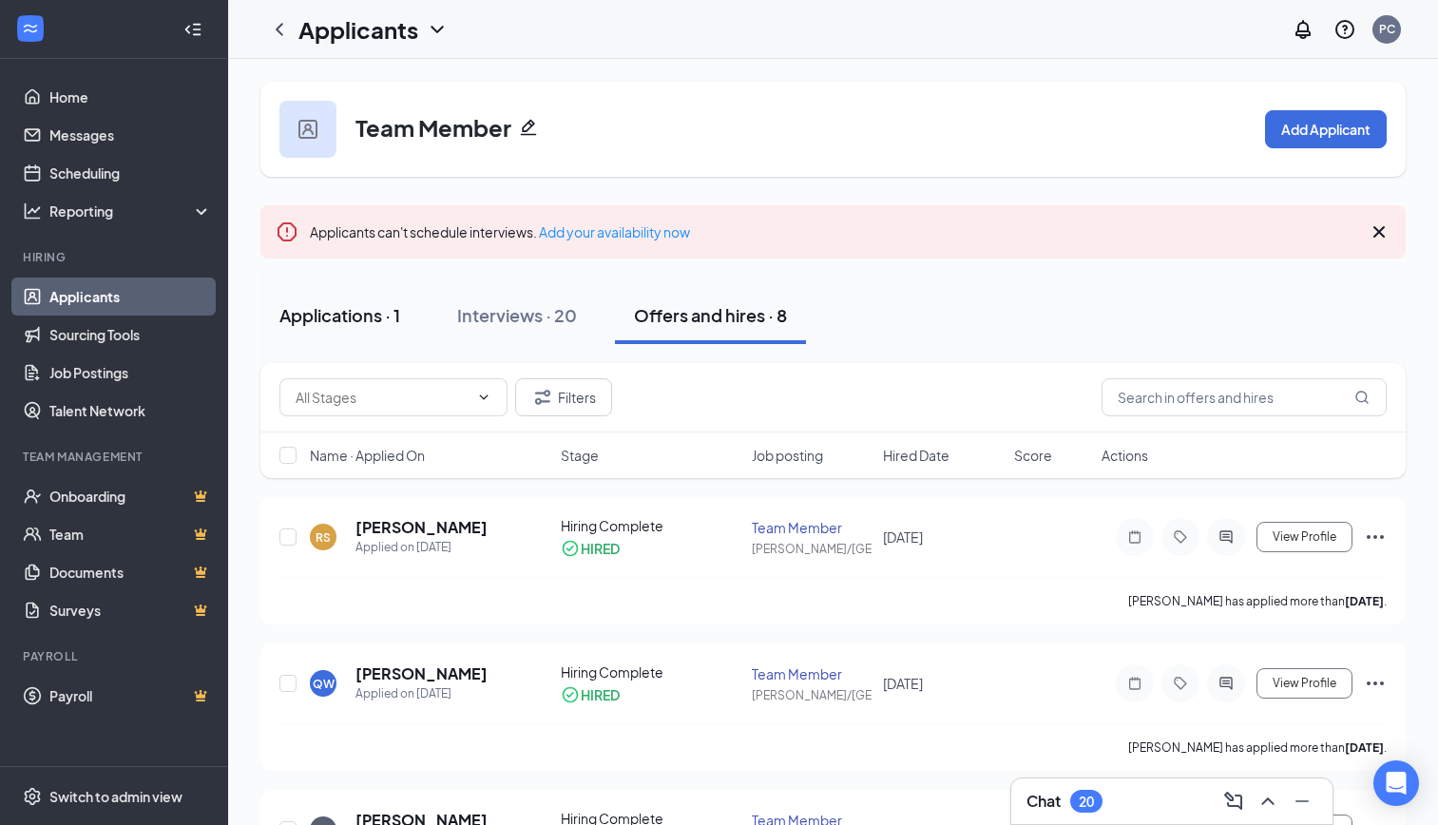
click at [297, 321] on div "Applications · 1" at bounding box center [339, 315] width 121 height 24
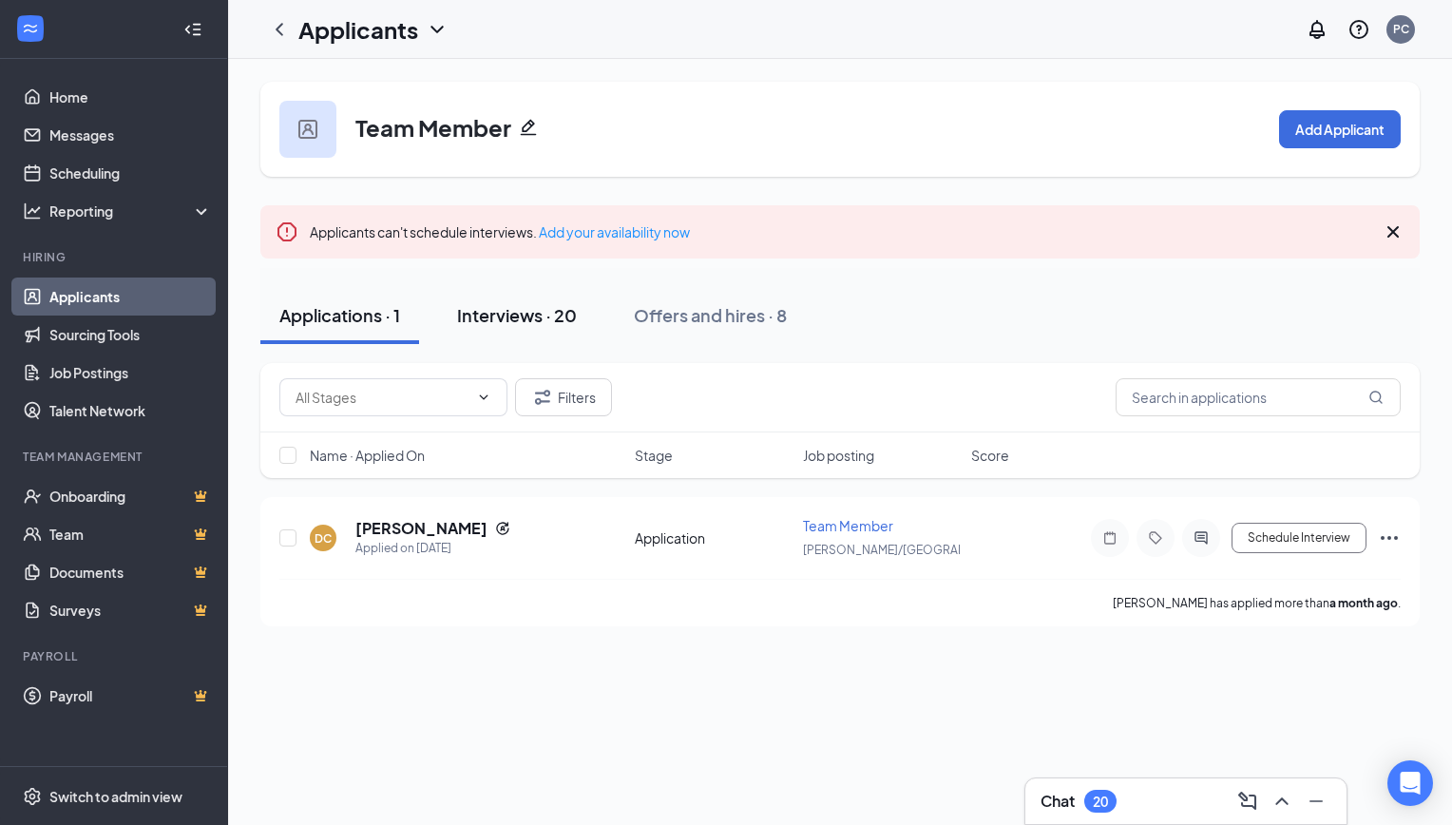
click at [544, 325] on div "Interviews · 20" at bounding box center [517, 315] width 120 height 24
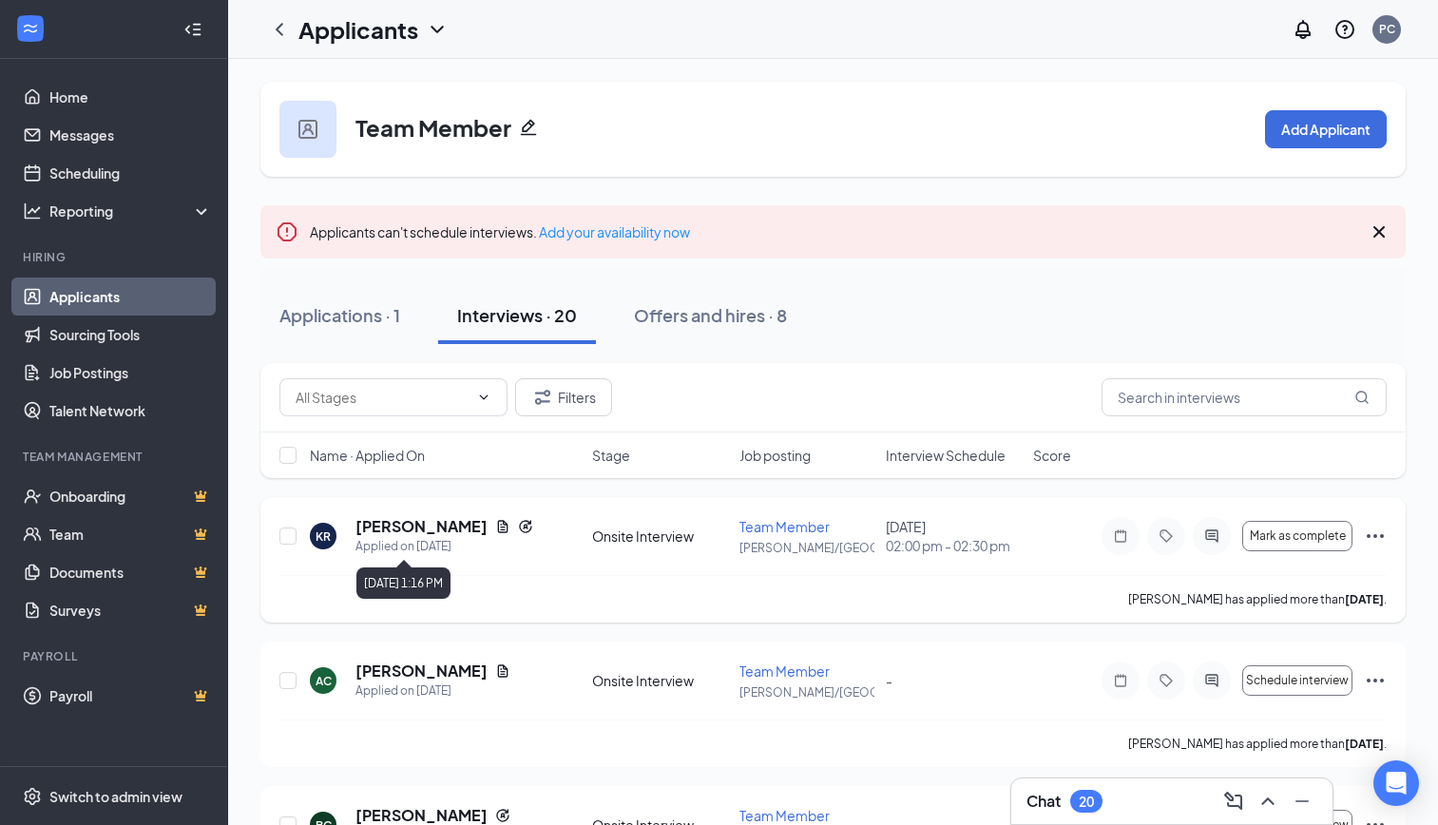
click at [384, 539] on div "Applied on [DATE]" at bounding box center [444, 546] width 178 height 19
click at [392, 520] on h5 "[PERSON_NAME]" at bounding box center [421, 526] width 132 height 21
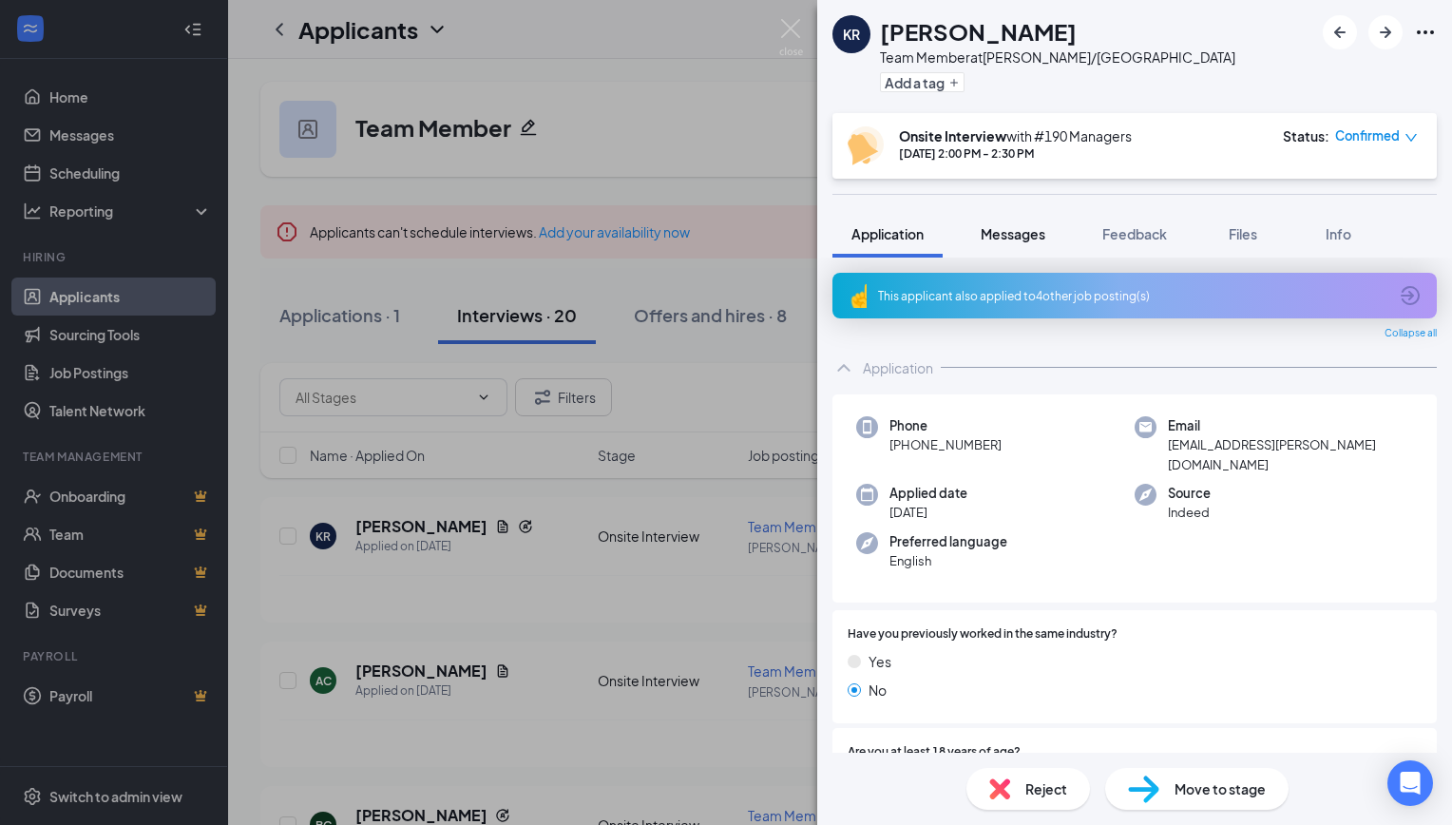
click at [1010, 220] on button "Messages" at bounding box center [1013, 234] width 103 height 48
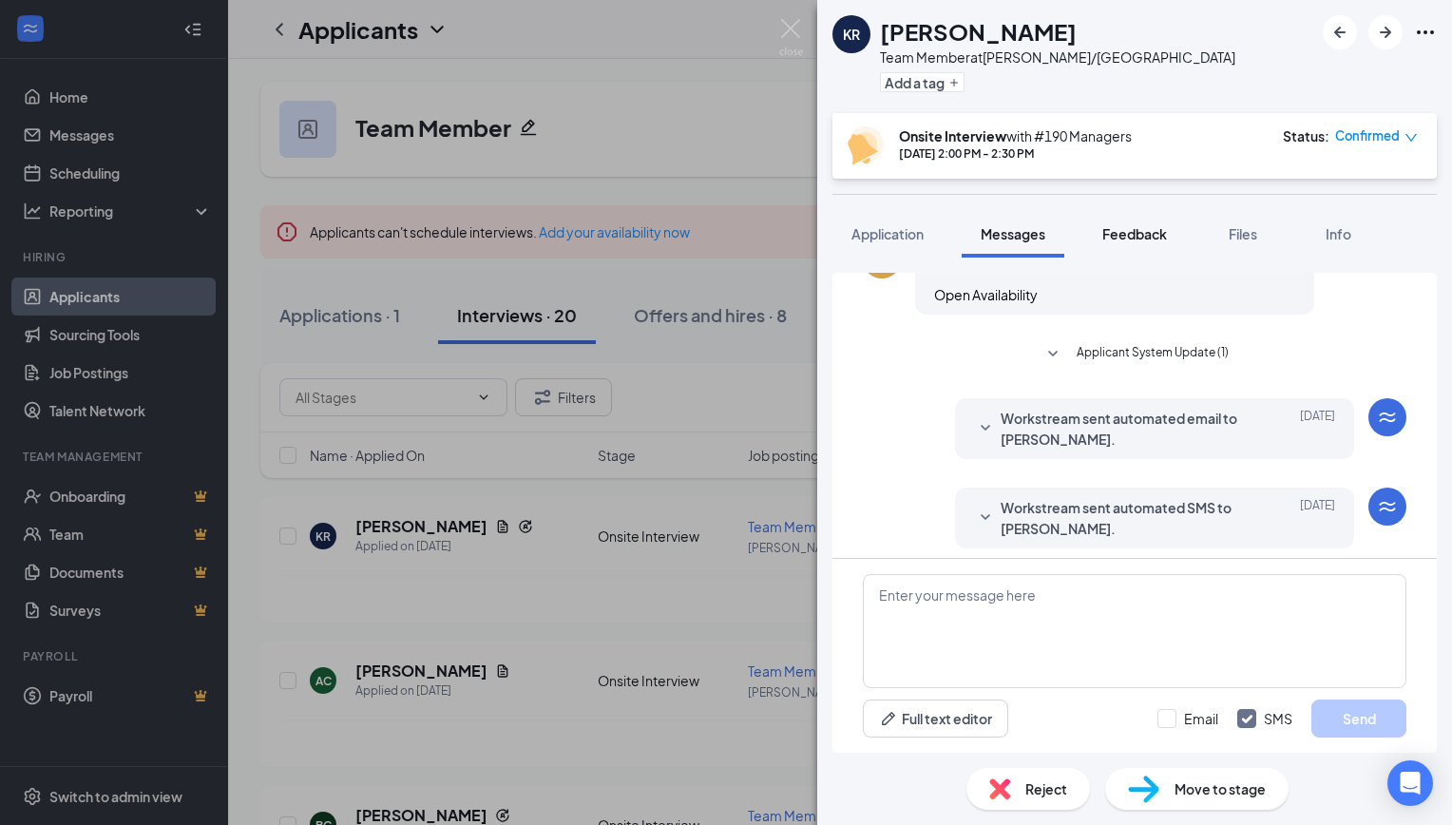
scroll to position [430, 0]
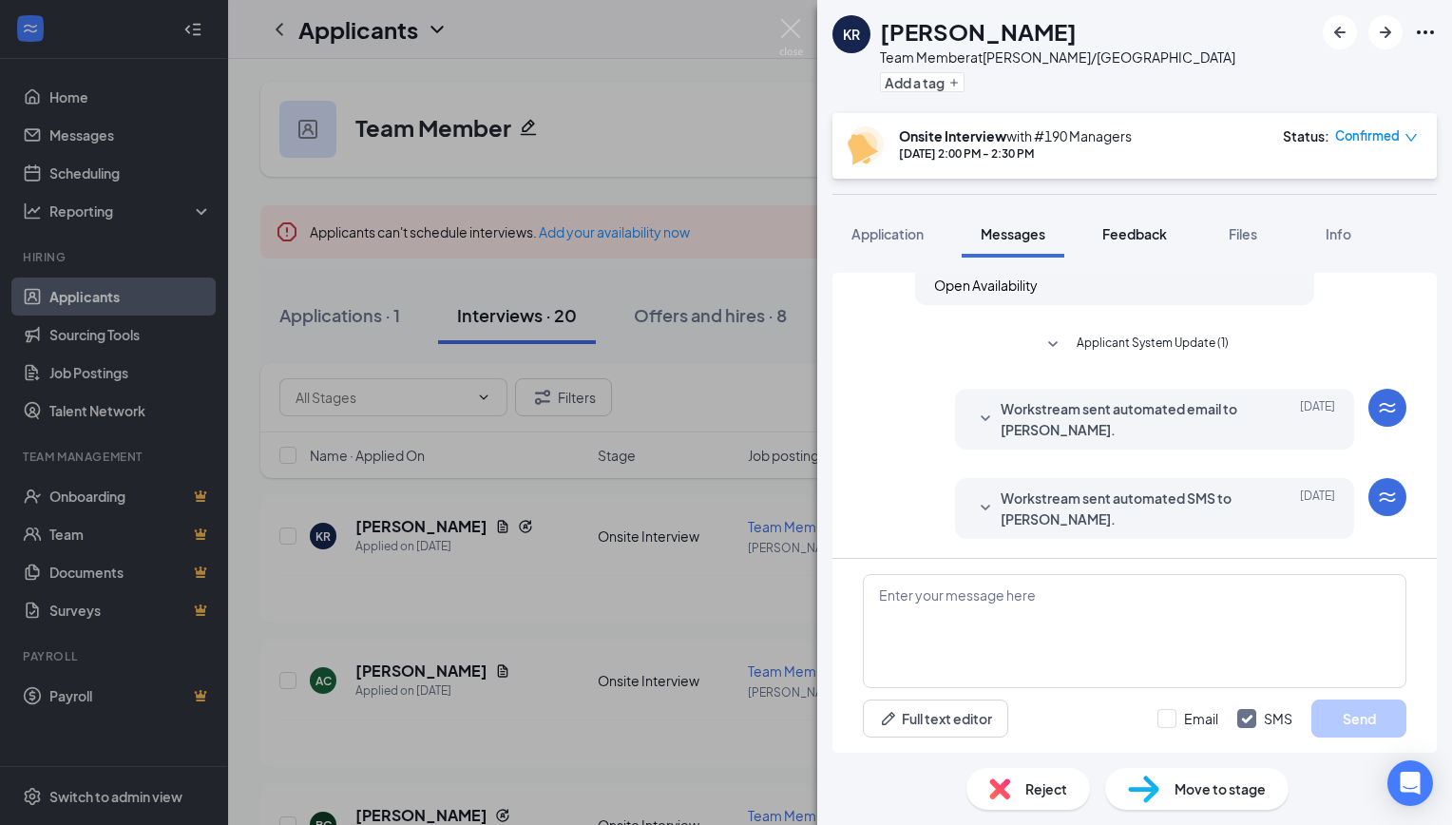
click at [1150, 229] on span "Feedback" at bounding box center [1134, 233] width 65 height 17
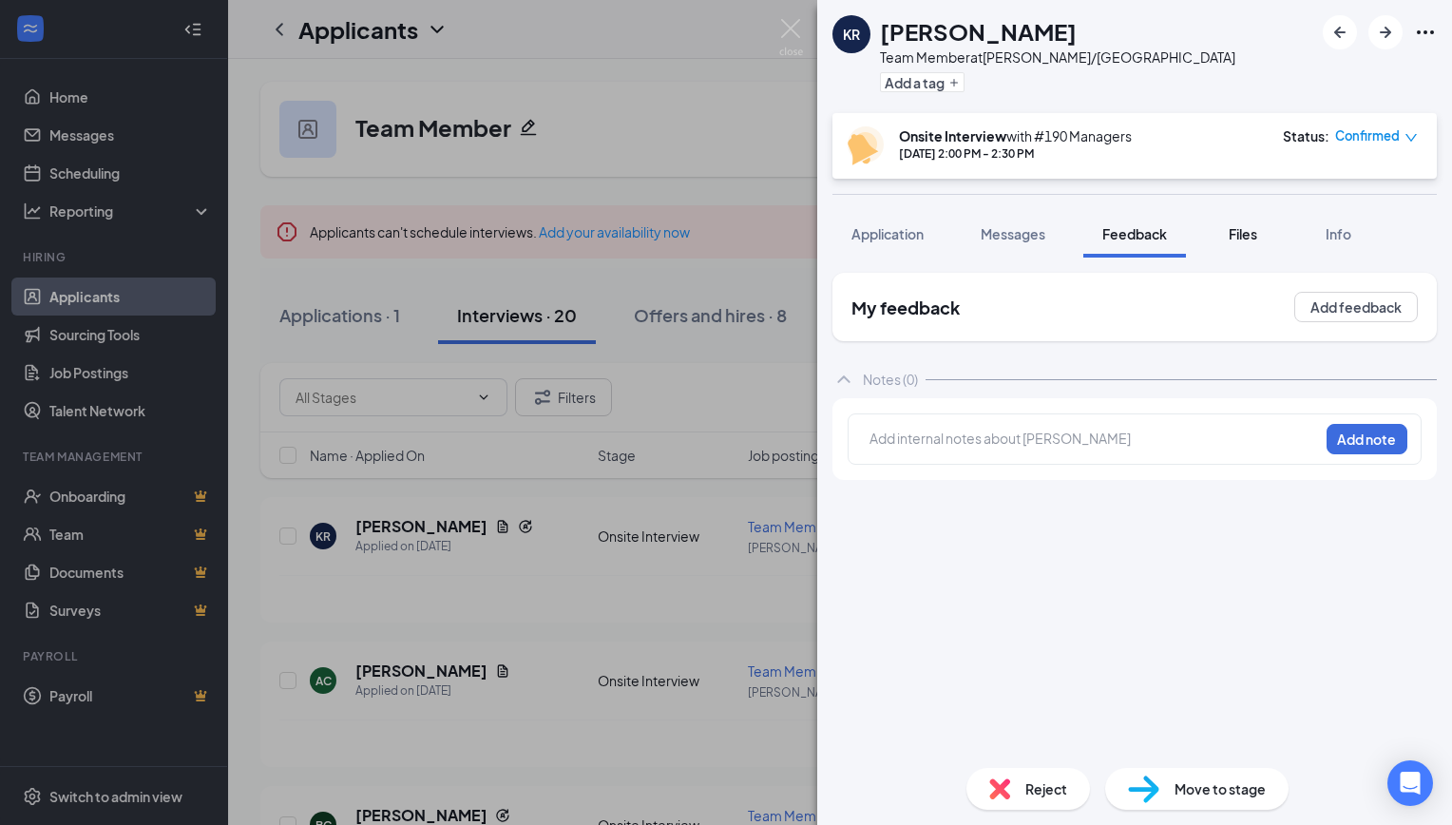
click at [1257, 239] on span "Files" at bounding box center [1243, 233] width 29 height 17
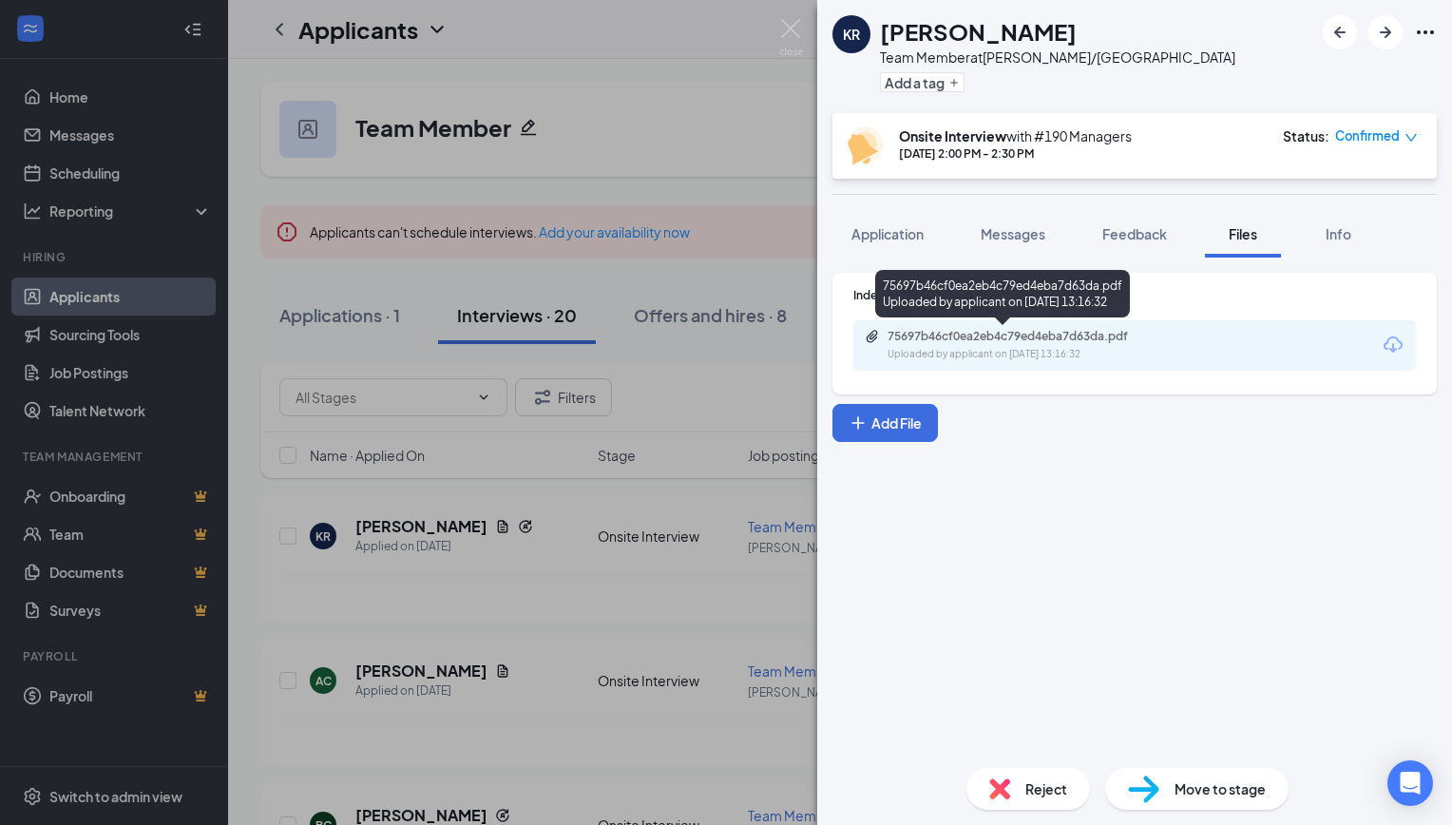
click at [1133, 345] on div "75697b46cf0ea2eb4c79ed4eba7d63da.pdf Uploaded by applicant on [DATE] 13:16:32" at bounding box center [1019, 345] width 308 height 33
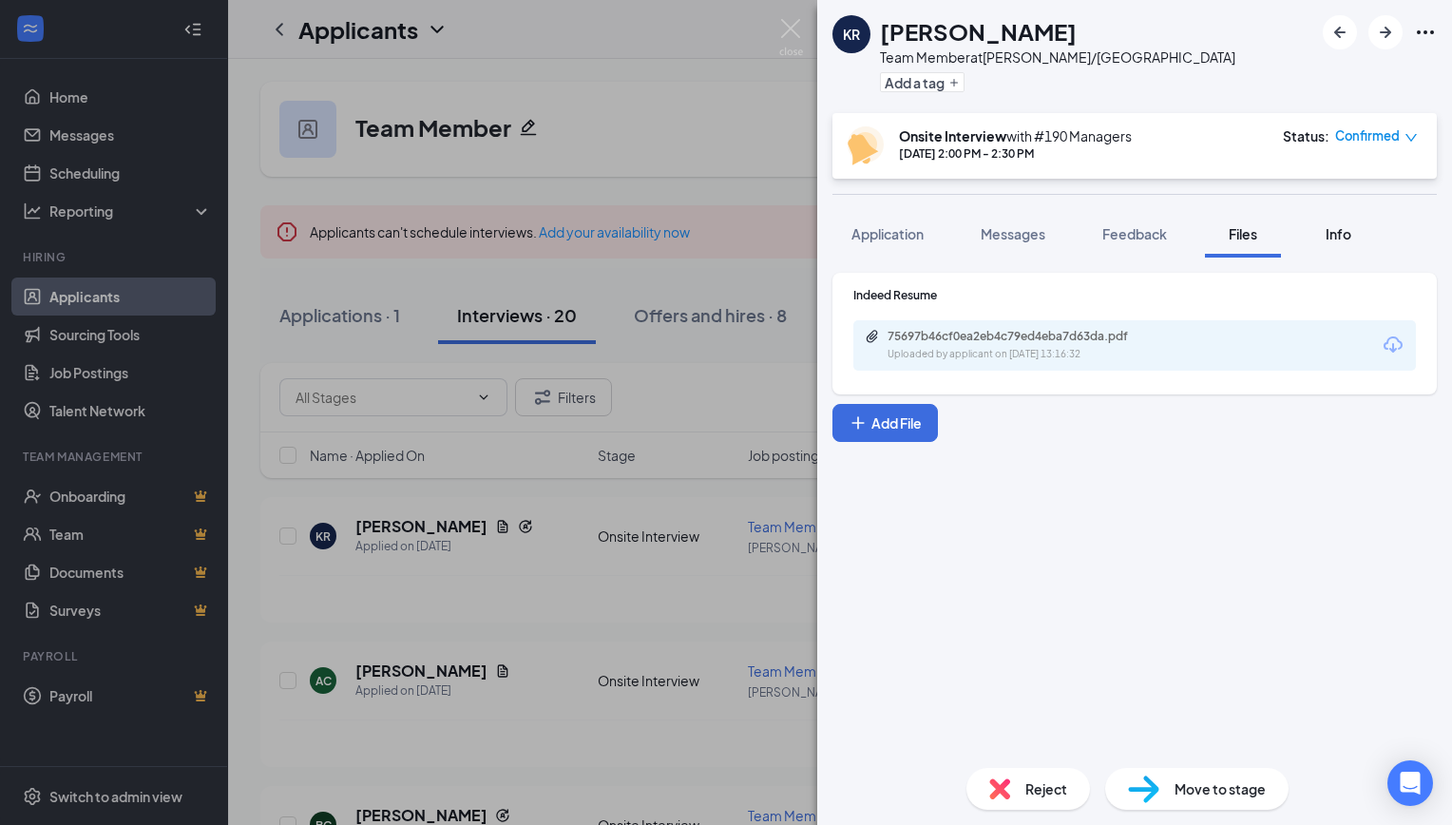
click at [1328, 232] on span "Info" at bounding box center [1339, 233] width 26 height 17
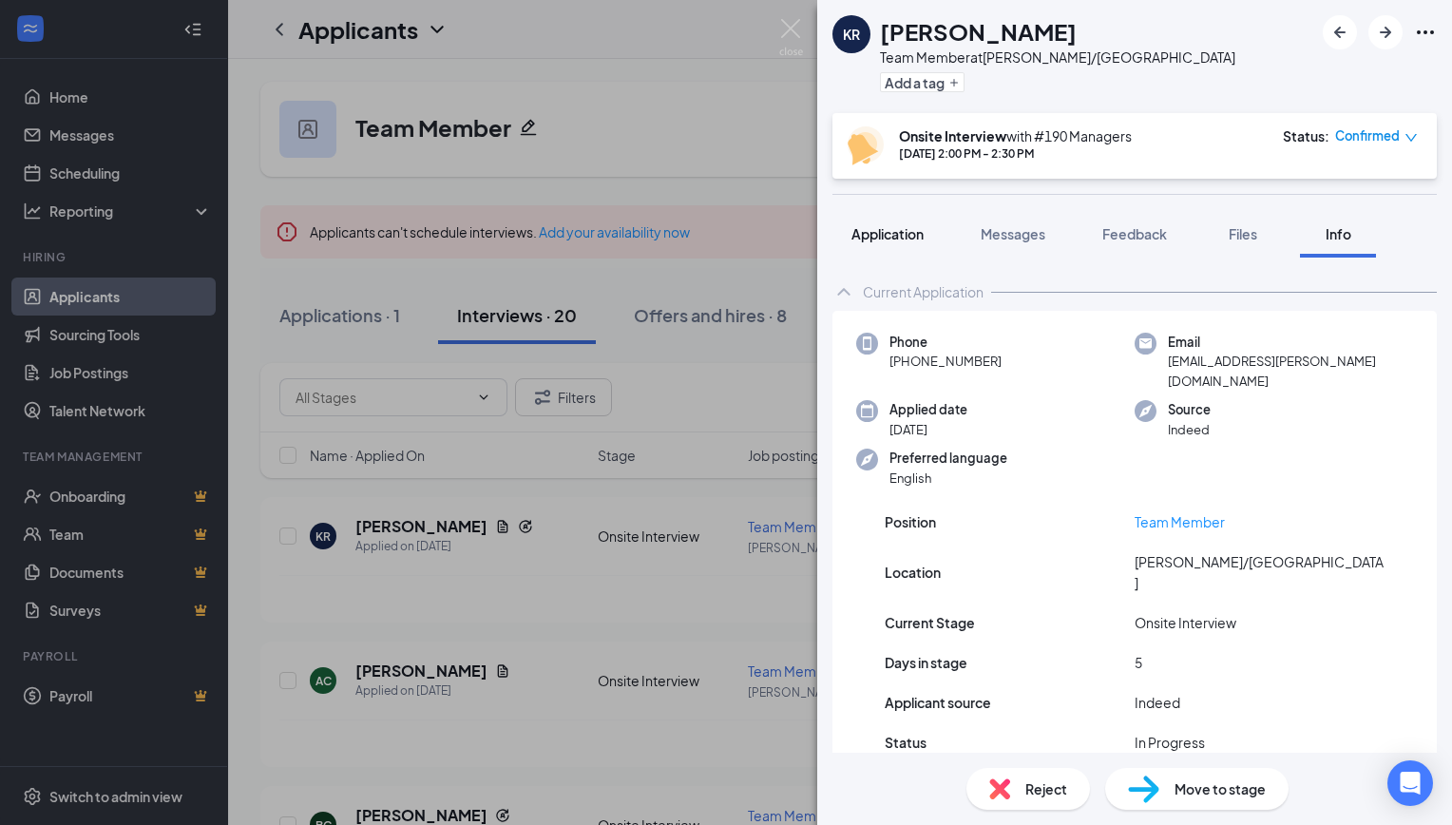
click at [897, 238] on span "Application" at bounding box center [887, 233] width 72 height 17
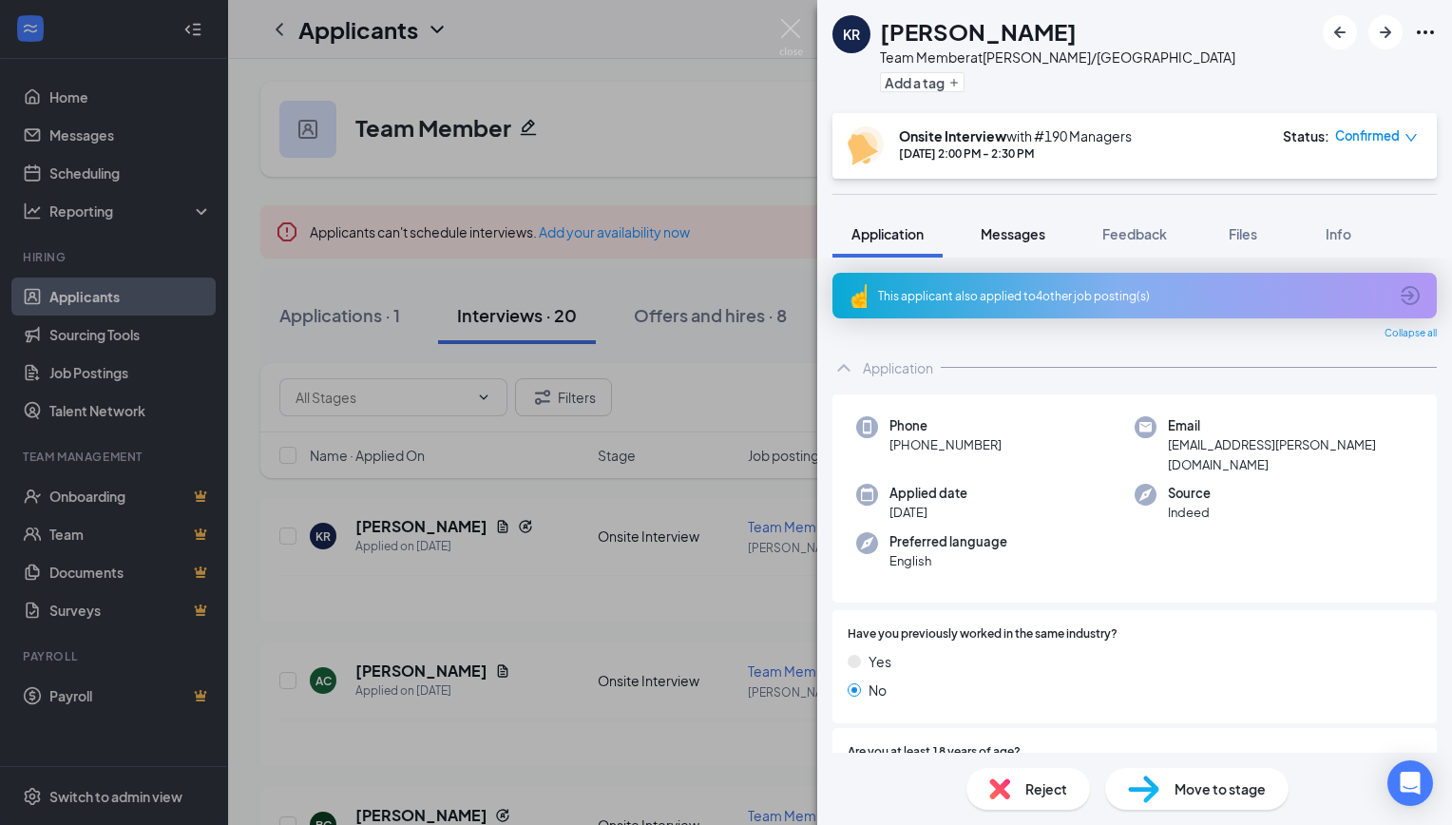
click at [1016, 231] on span "Messages" at bounding box center [1013, 233] width 65 height 17
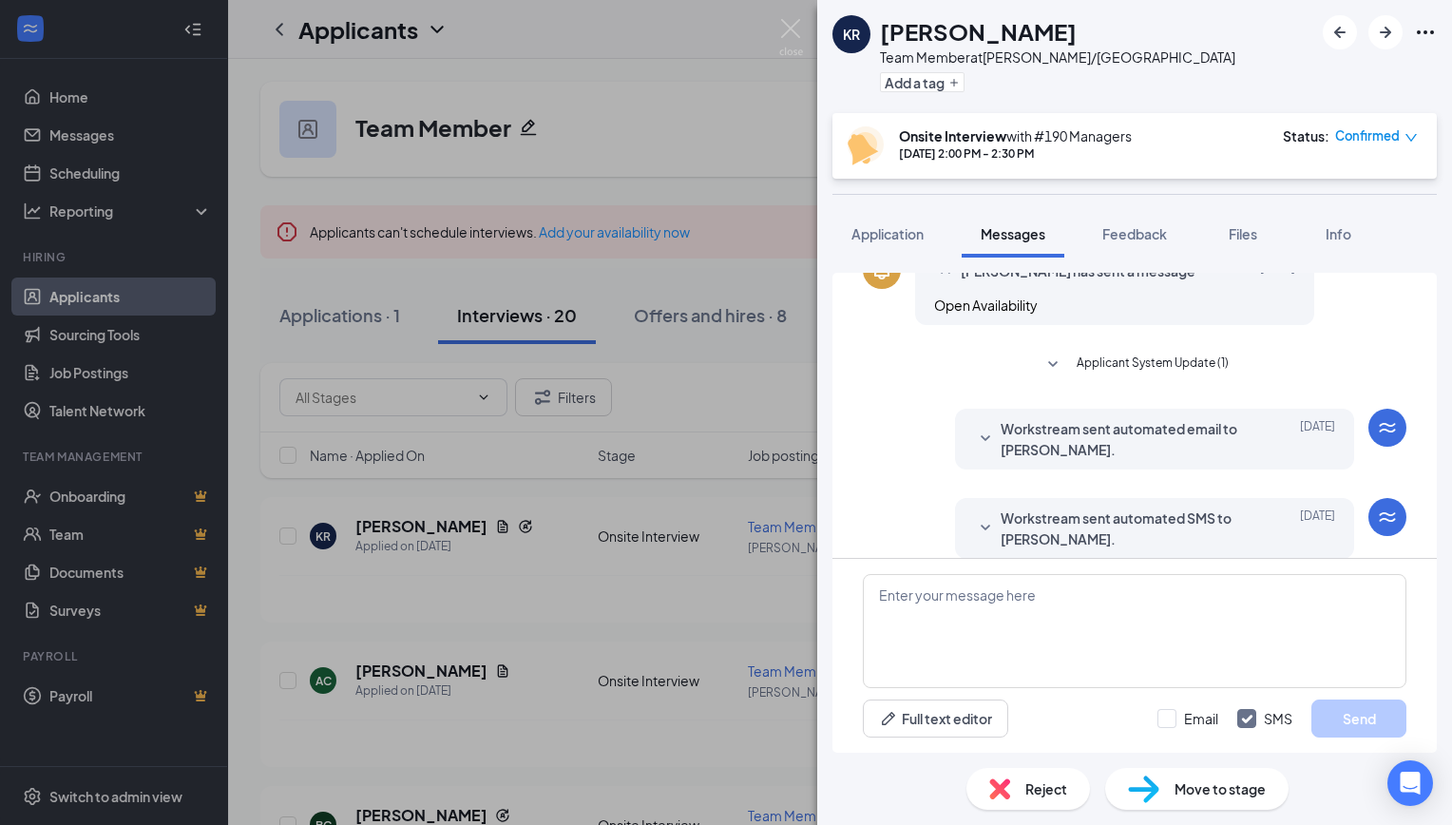
scroll to position [430, 0]
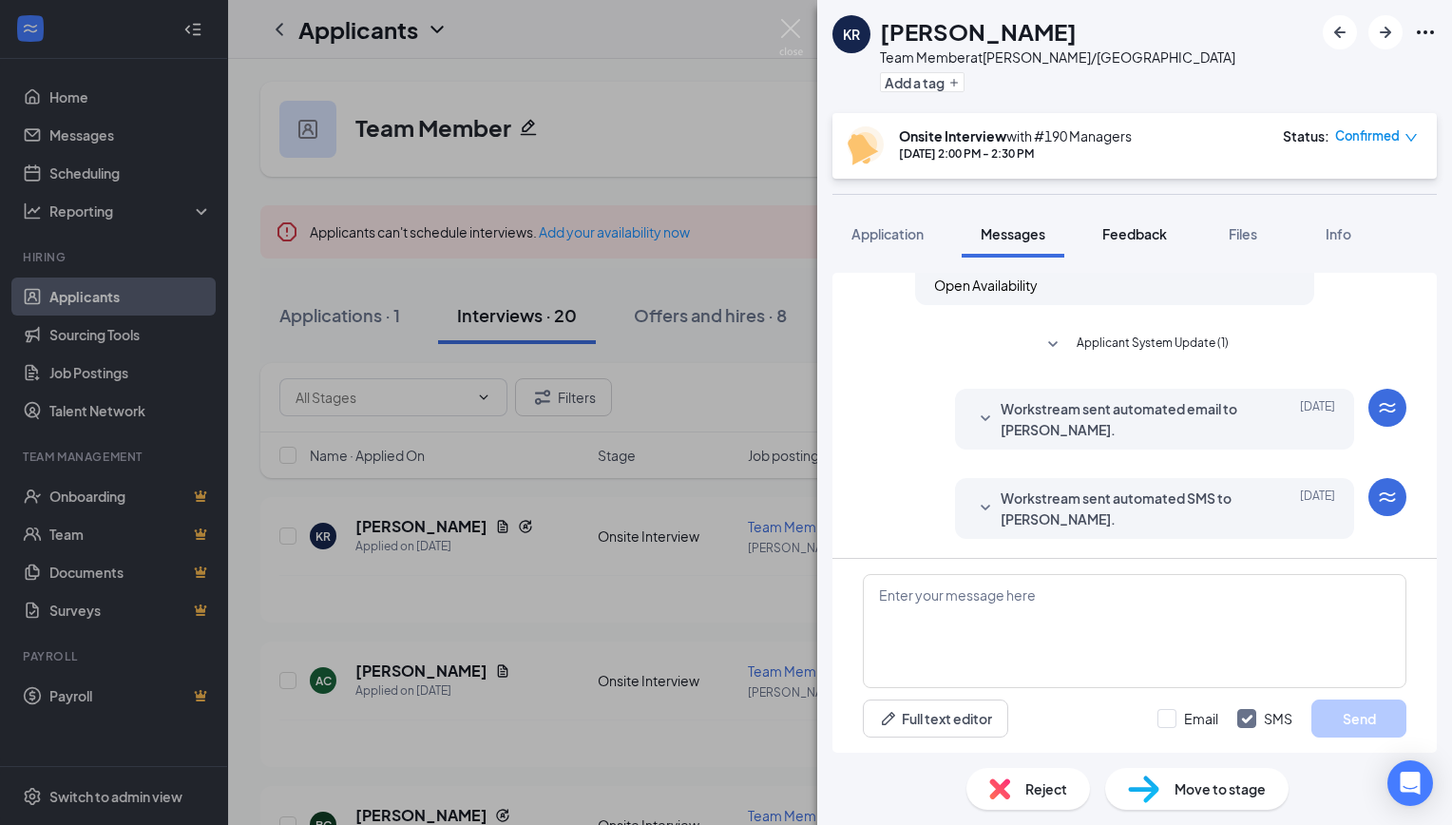
click at [1156, 236] on span "Feedback" at bounding box center [1134, 233] width 65 height 17
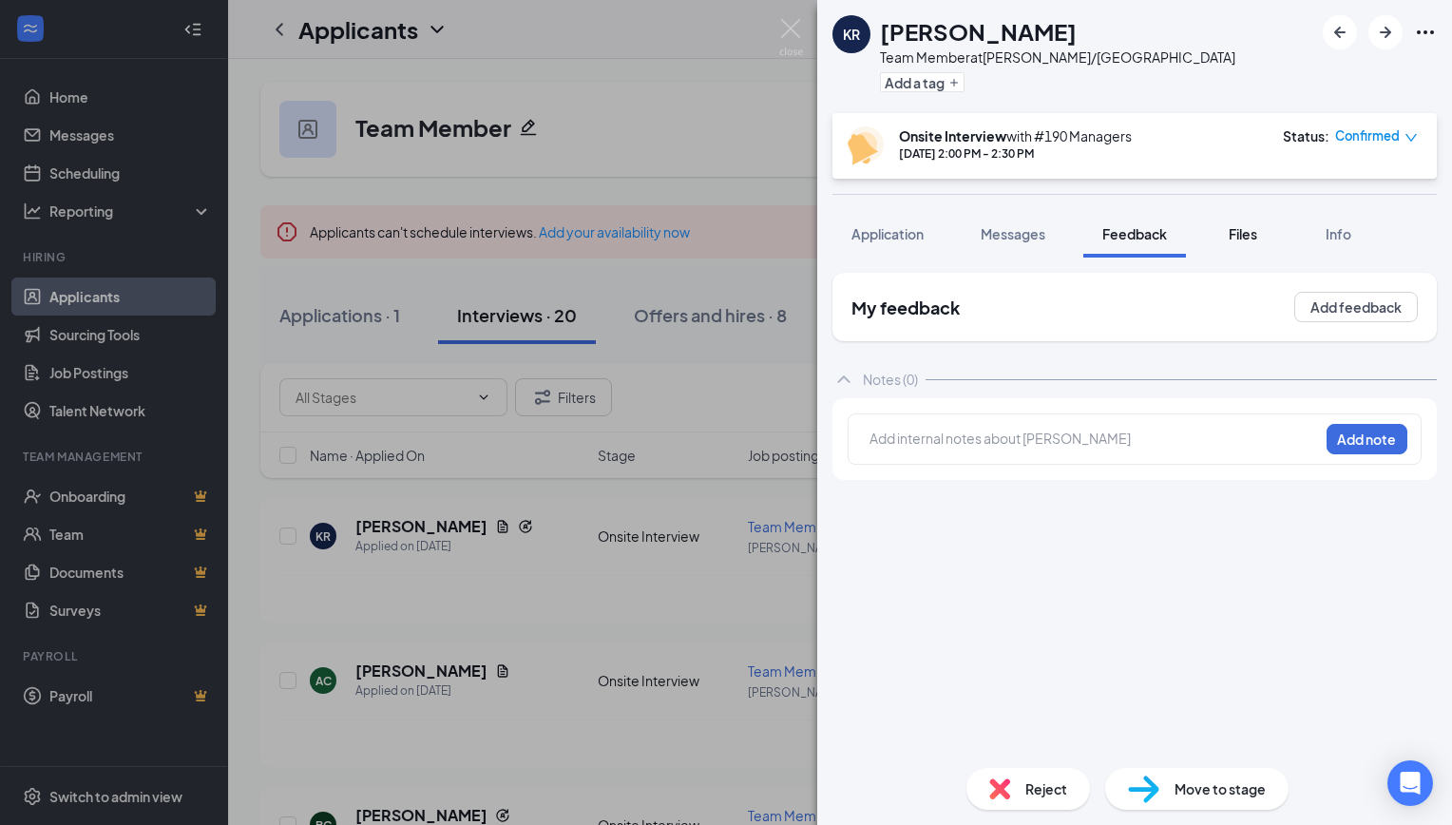
click at [1233, 233] on span "Files" at bounding box center [1243, 233] width 29 height 17
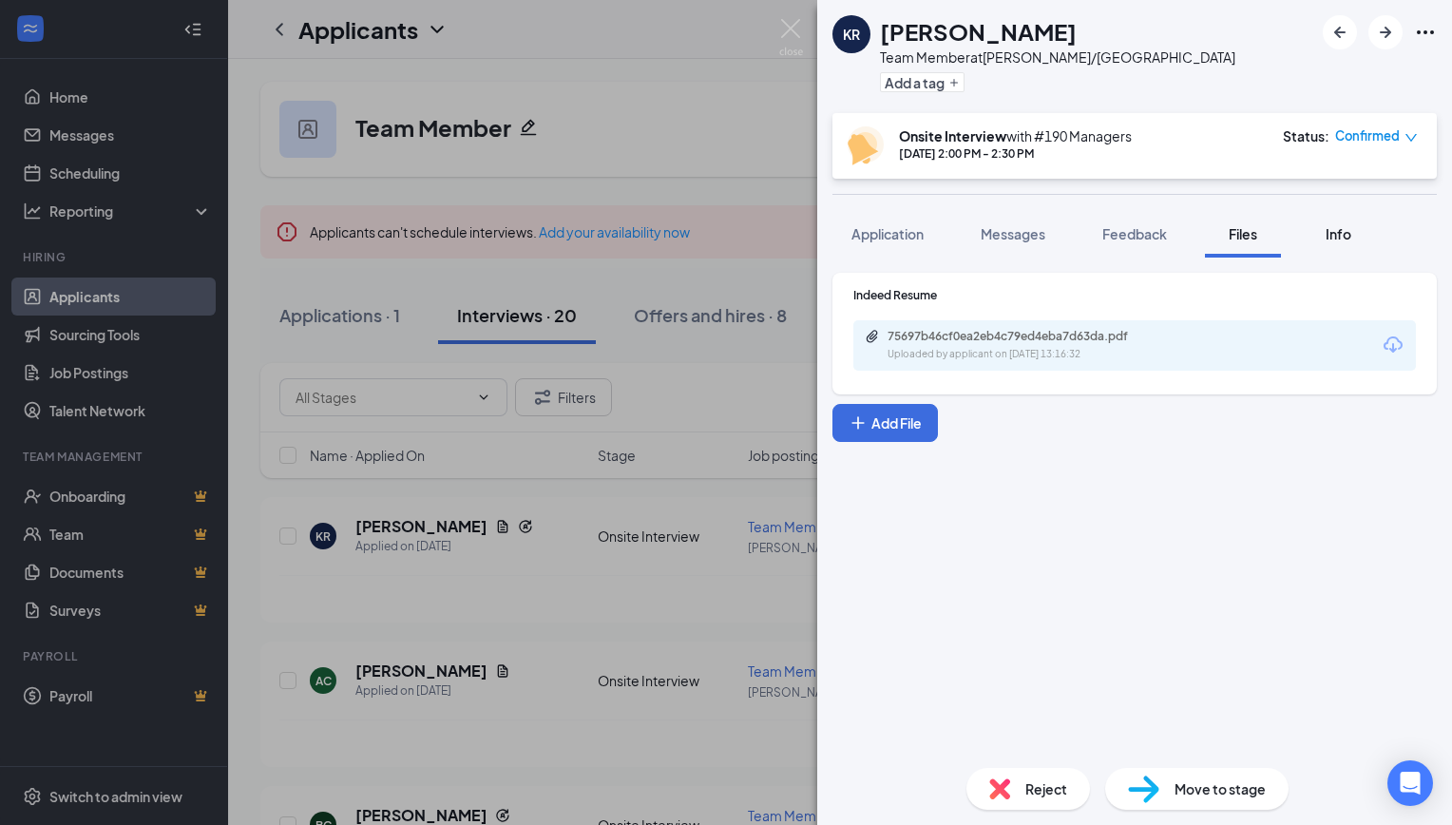
click at [1354, 235] on div "Info" at bounding box center [1338, 233] width 38 height 19
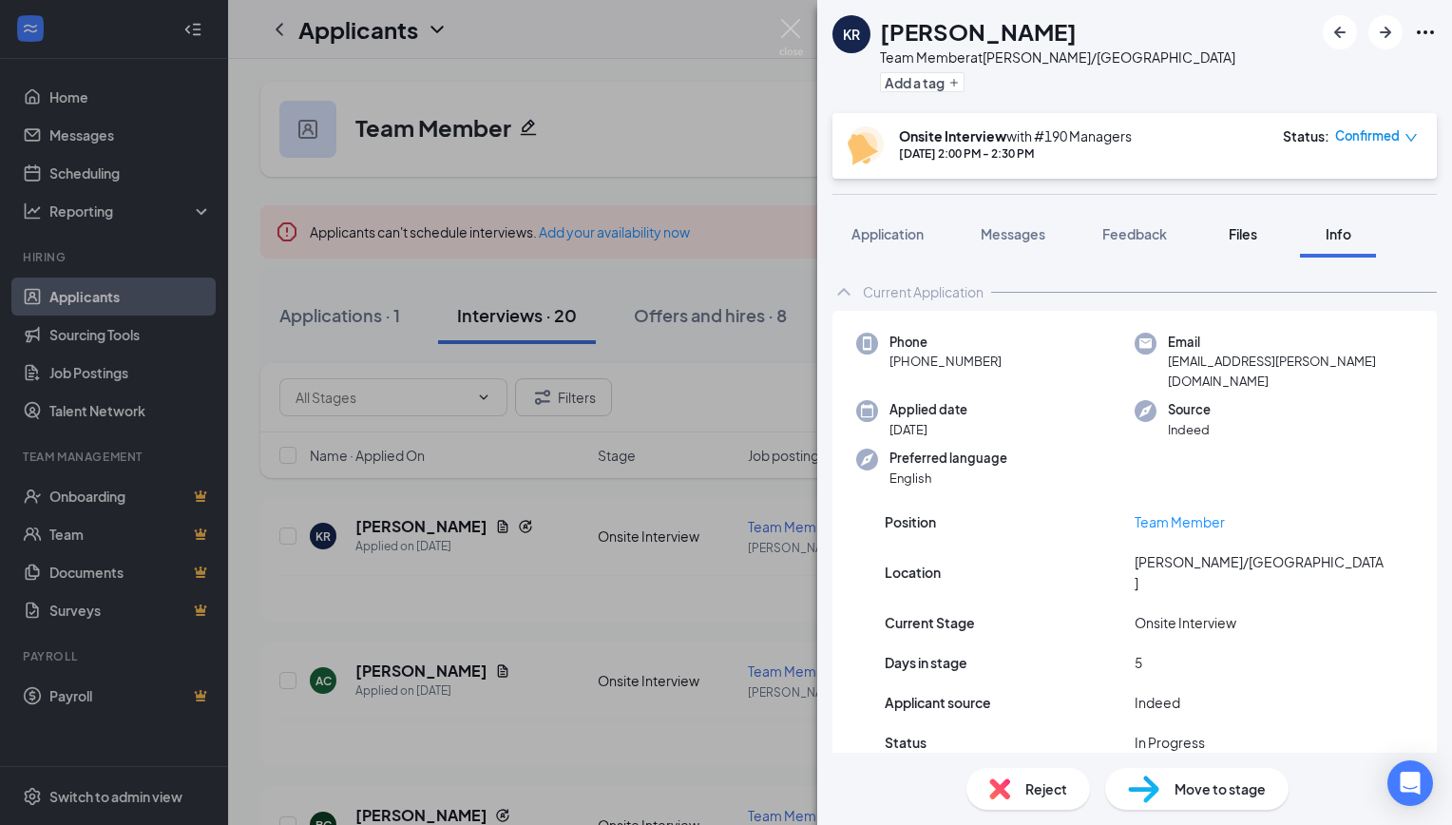
click at [1251, 230] on span "Files" at bounding box center [1243, 233] width 29 height 17
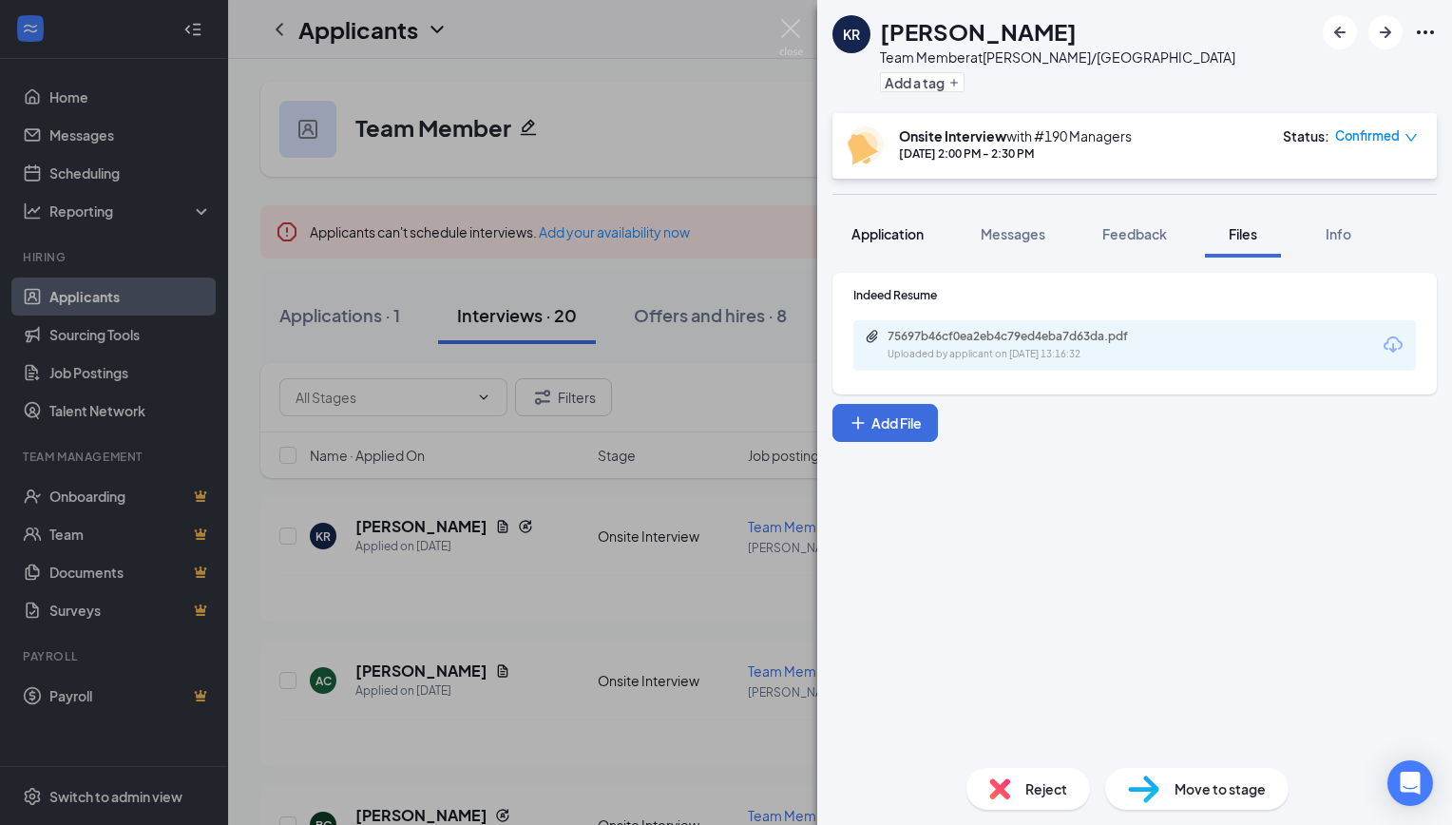
click at [870, 223] on button "Application" at bounding box center [887, 234] width 110 height 48
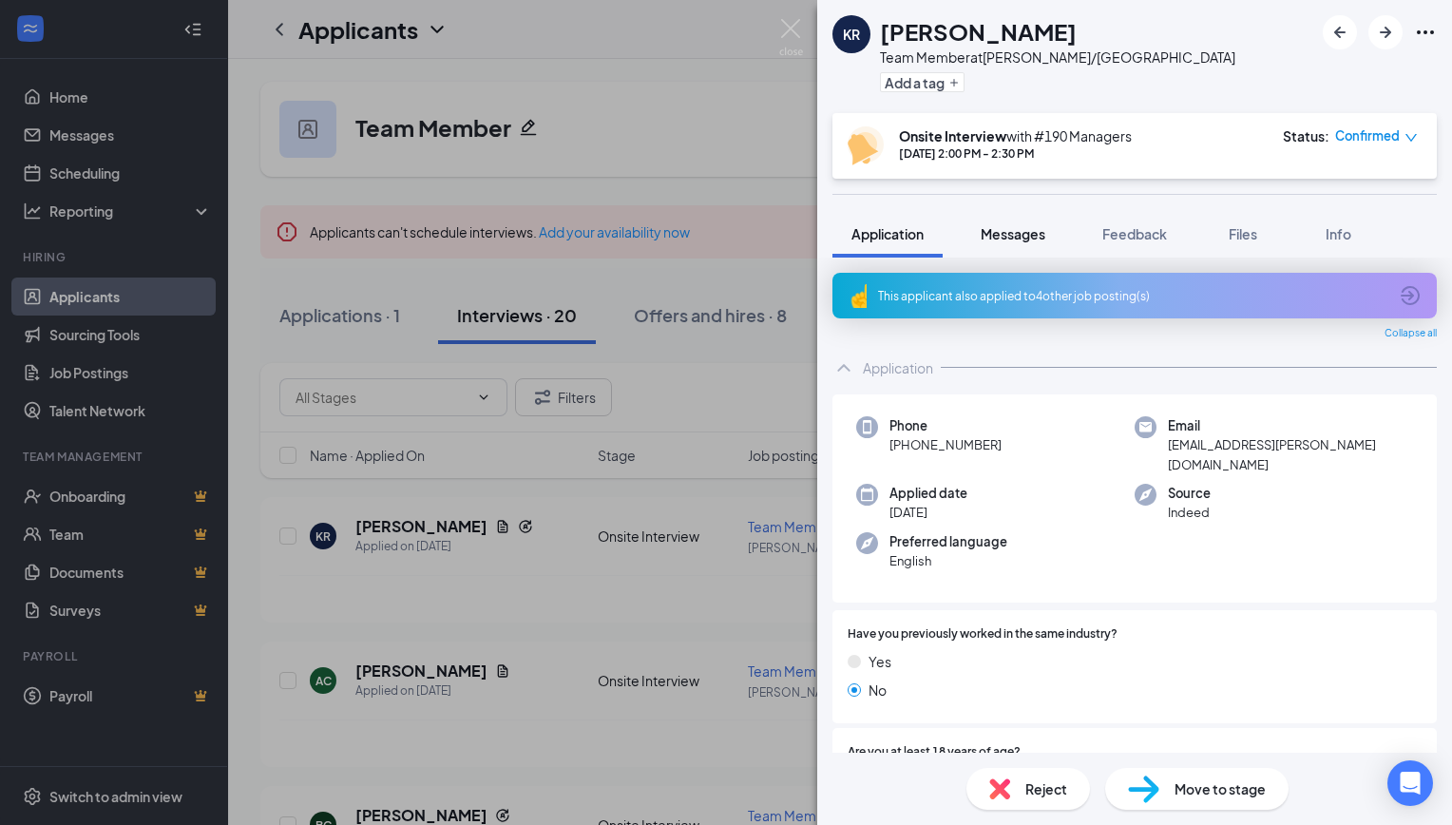
click at [1041, 237] on span "Messages" at bounding box center [1013, 233] width 65 height 17
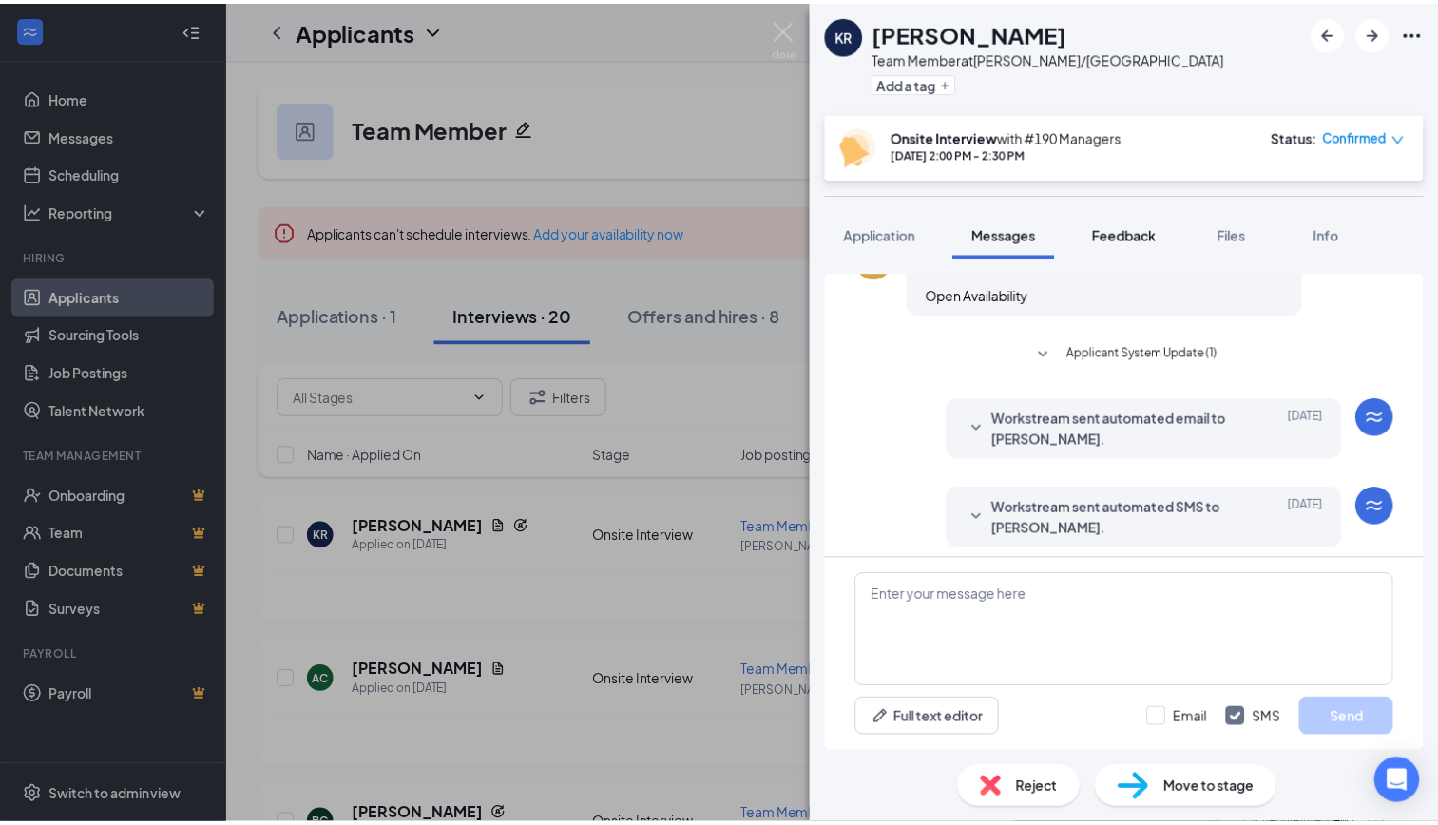
scroll to position [430, 0]
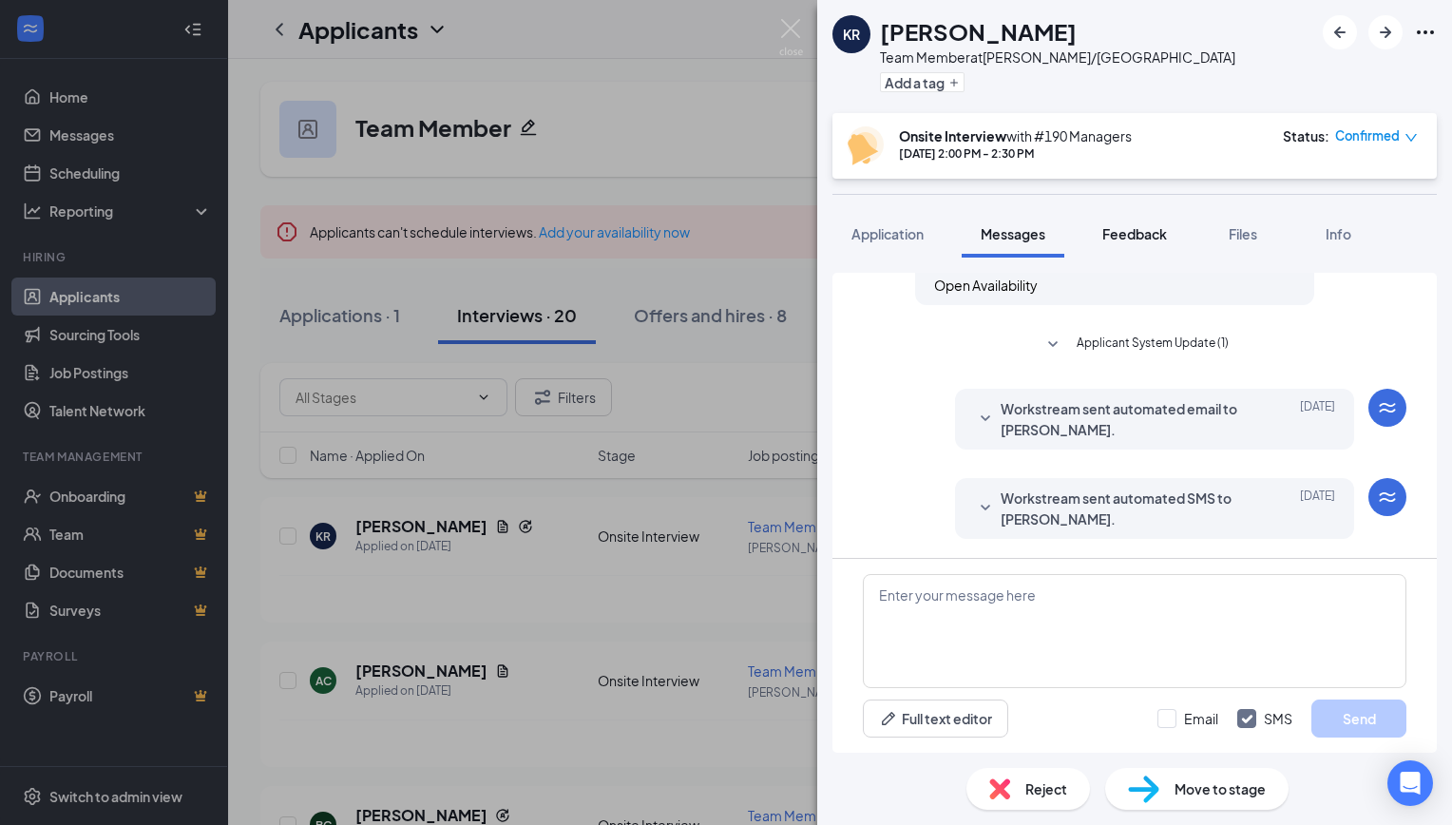
click at [1167, 241] on span "Feedback" at bounding box center [1134, 233] width 65 height 17
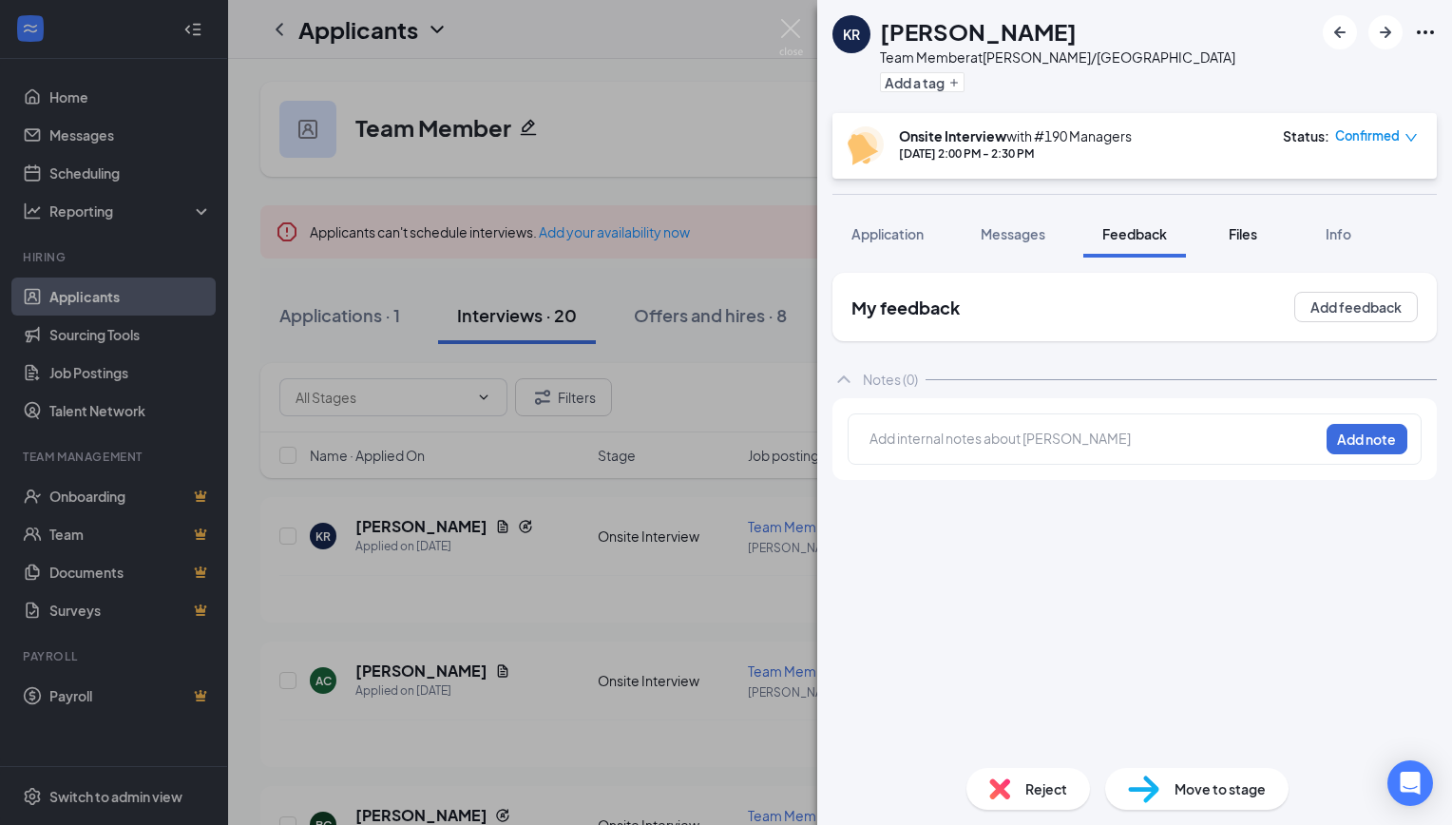
click at [1238, 225] on span "Files" at bounding box center [1243, 233] width 29 height 17
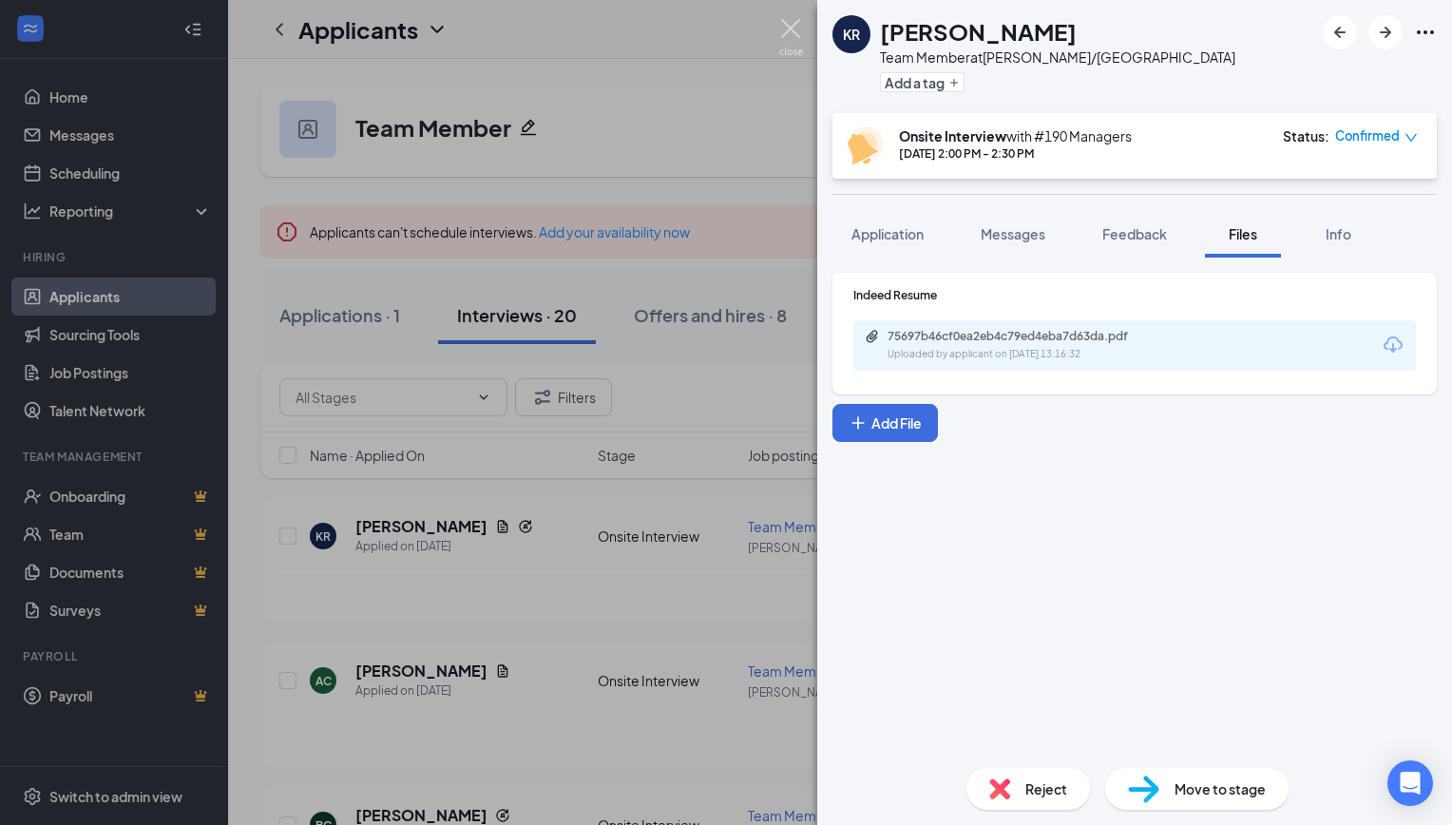
click at [784, 35] on img at bounding box center [791, 37] width 24 height 37
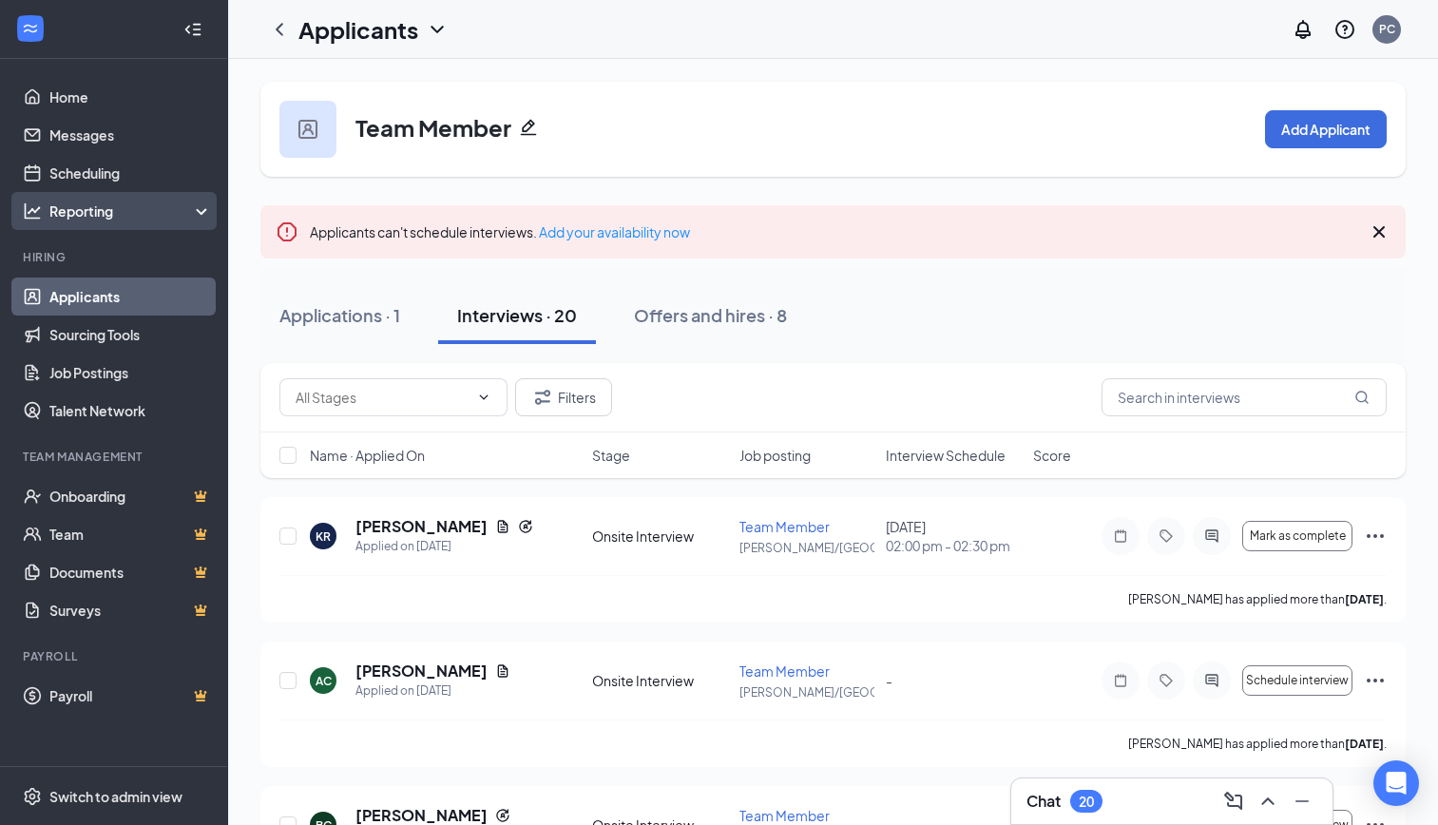
click at [95, 212] on div "Reporting" at bounding box center [130, 210] width 163 height 19
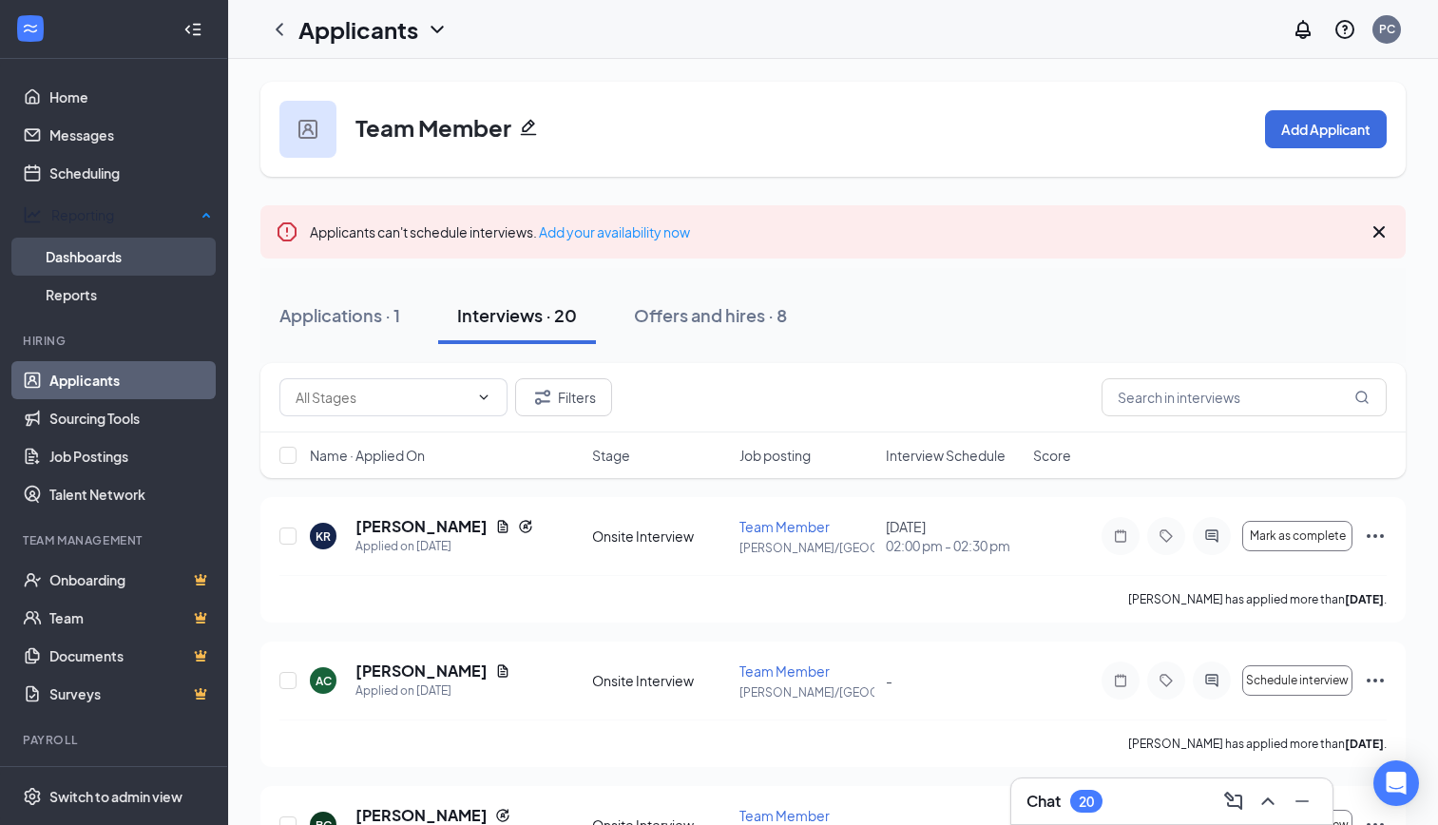
click at [125, 251] on link "Dashboards" at bounding box center [129, 257] width 166 height 38
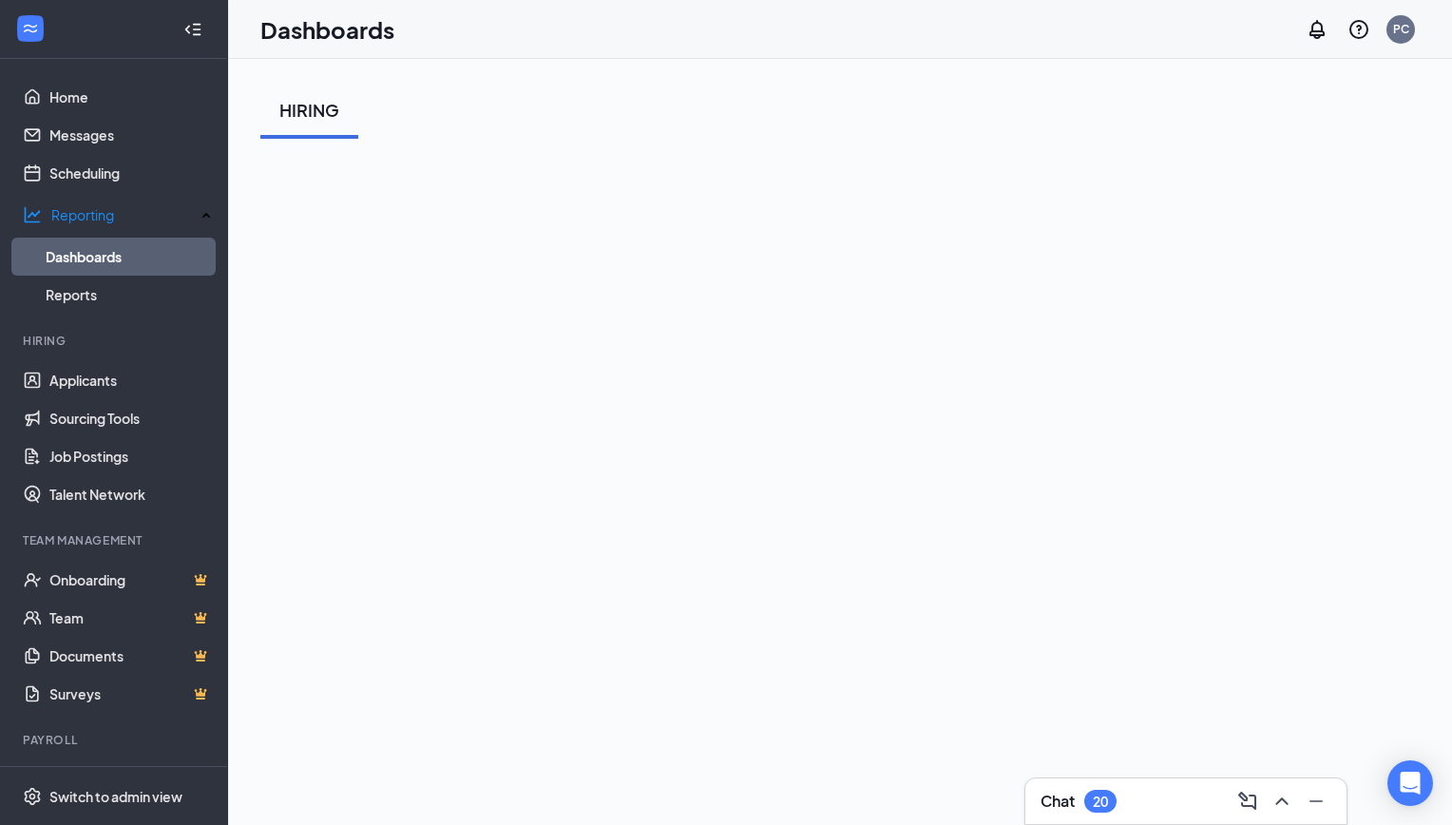
click at [1149, 795] on div "Chat 20" at bounding box center [1186, 801] width 291 height 30
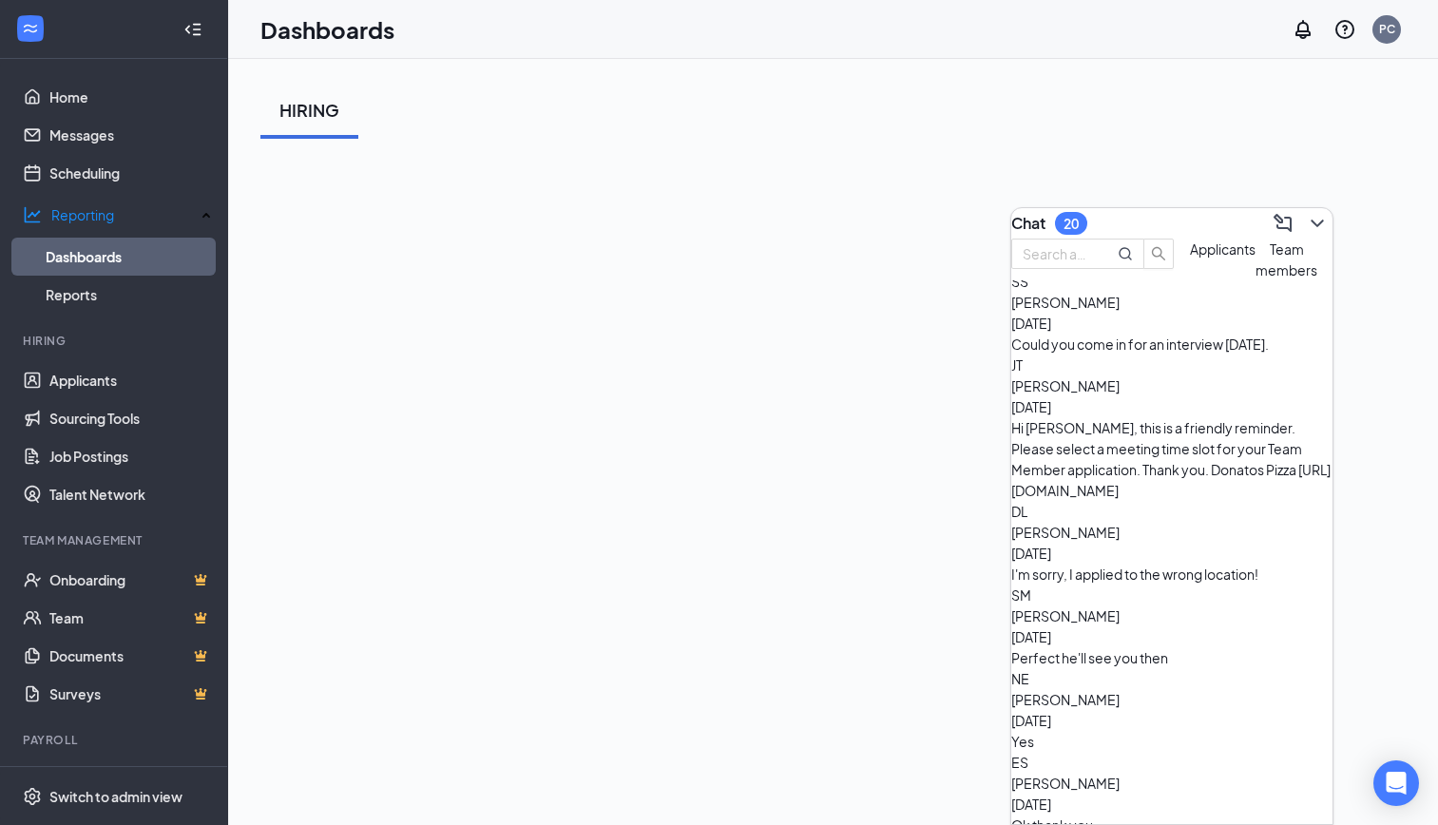
scroll to position [1377, 0]
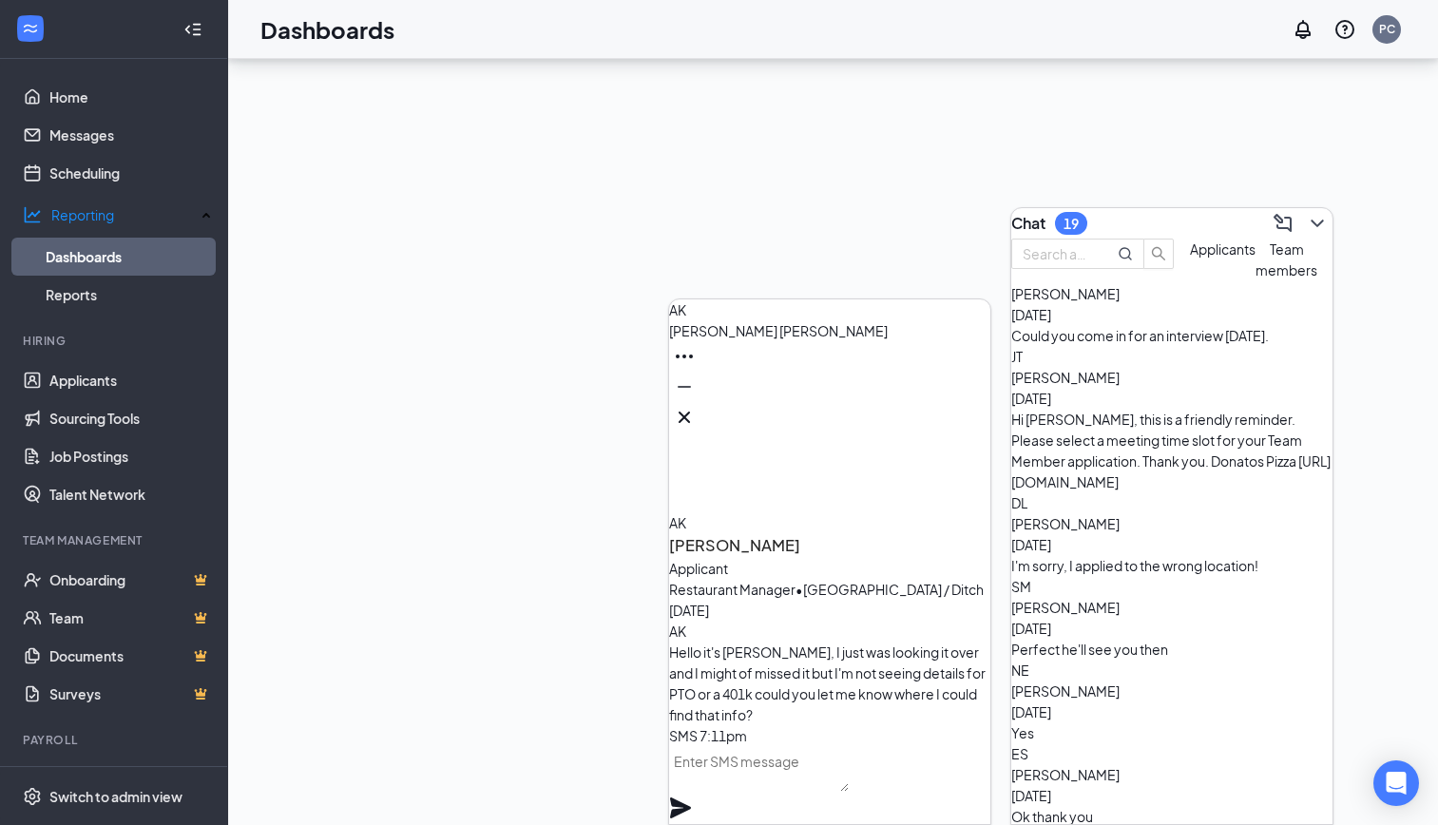
scroll to position [-141, 0]
click at [696, 406] on icon "Cross" at bounding box center [684, 417] width 23 height 23
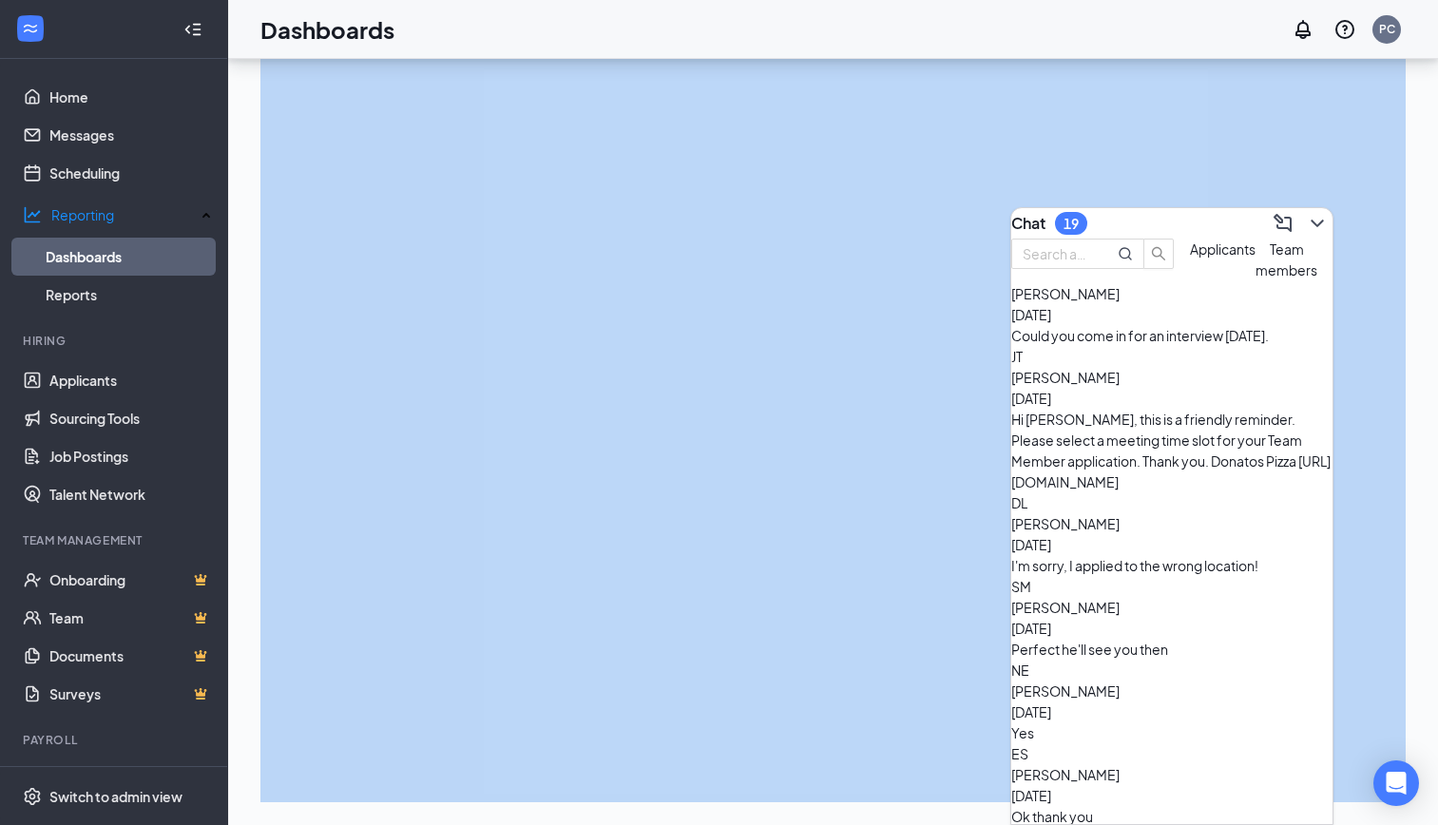
drag, startPoint x: 1317, startPoint y: 705, endPoint x: 1333, endPoint y: 684, distance: 26.4
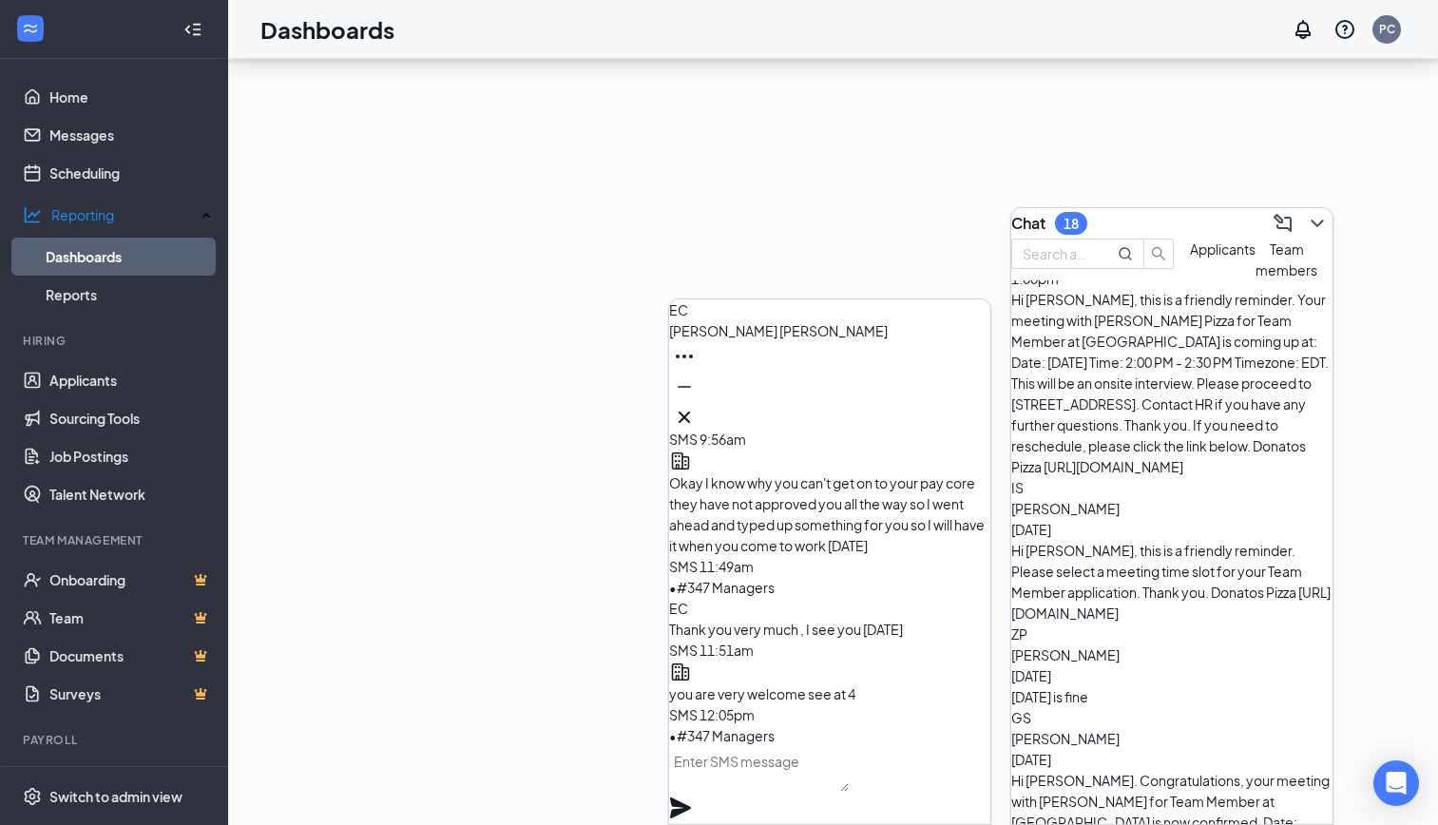
scroll to position [0, 0]
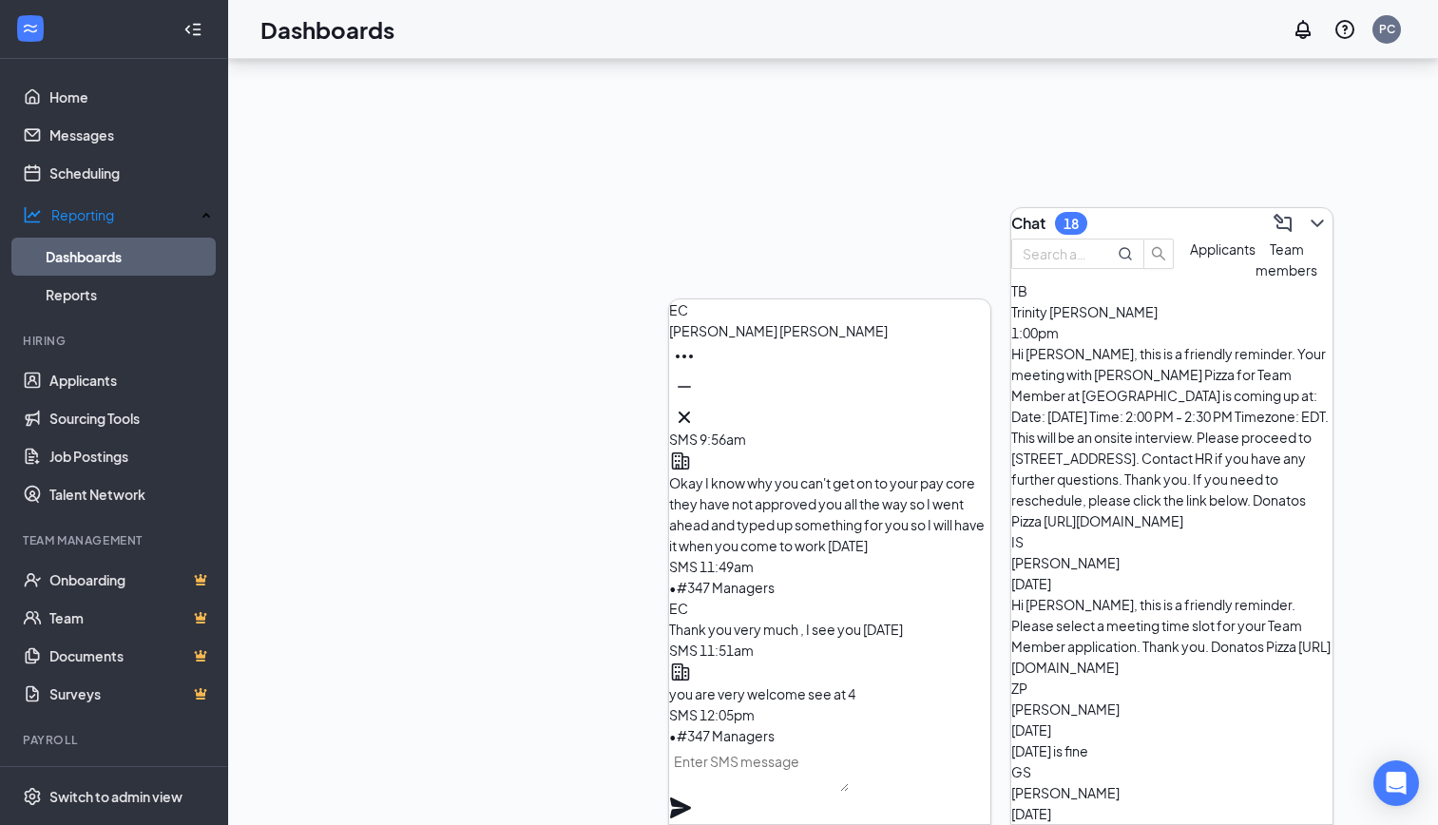
click at [1169, 343] on div "Trinity [PERSON_NAME] 1:00pm" at bounding box center [1171, 322] width 321 height 42
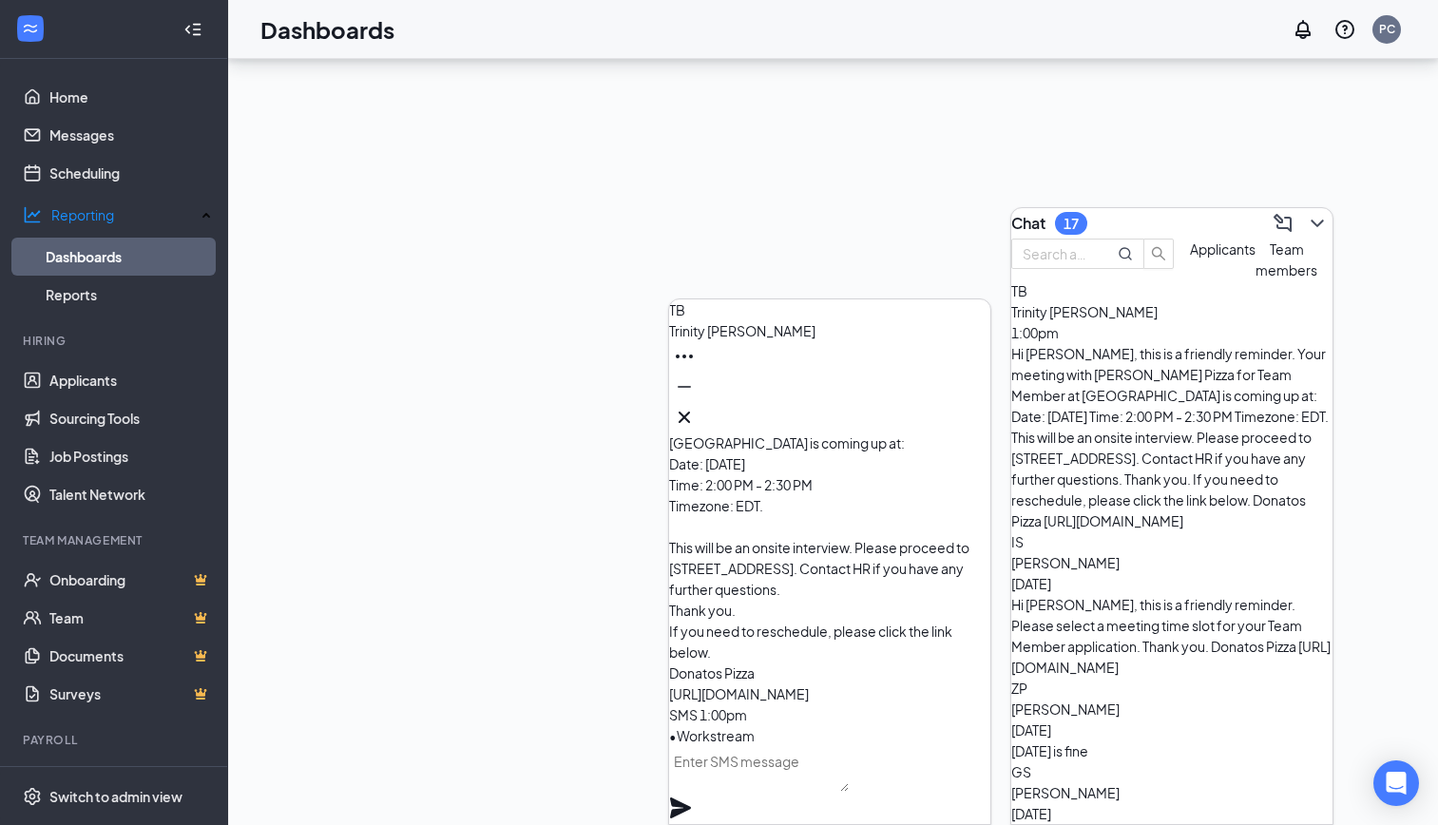
click at [1119, 554] on span "[PERSON_NAME]" at bounding box center [1065, 562] width 108 height 17
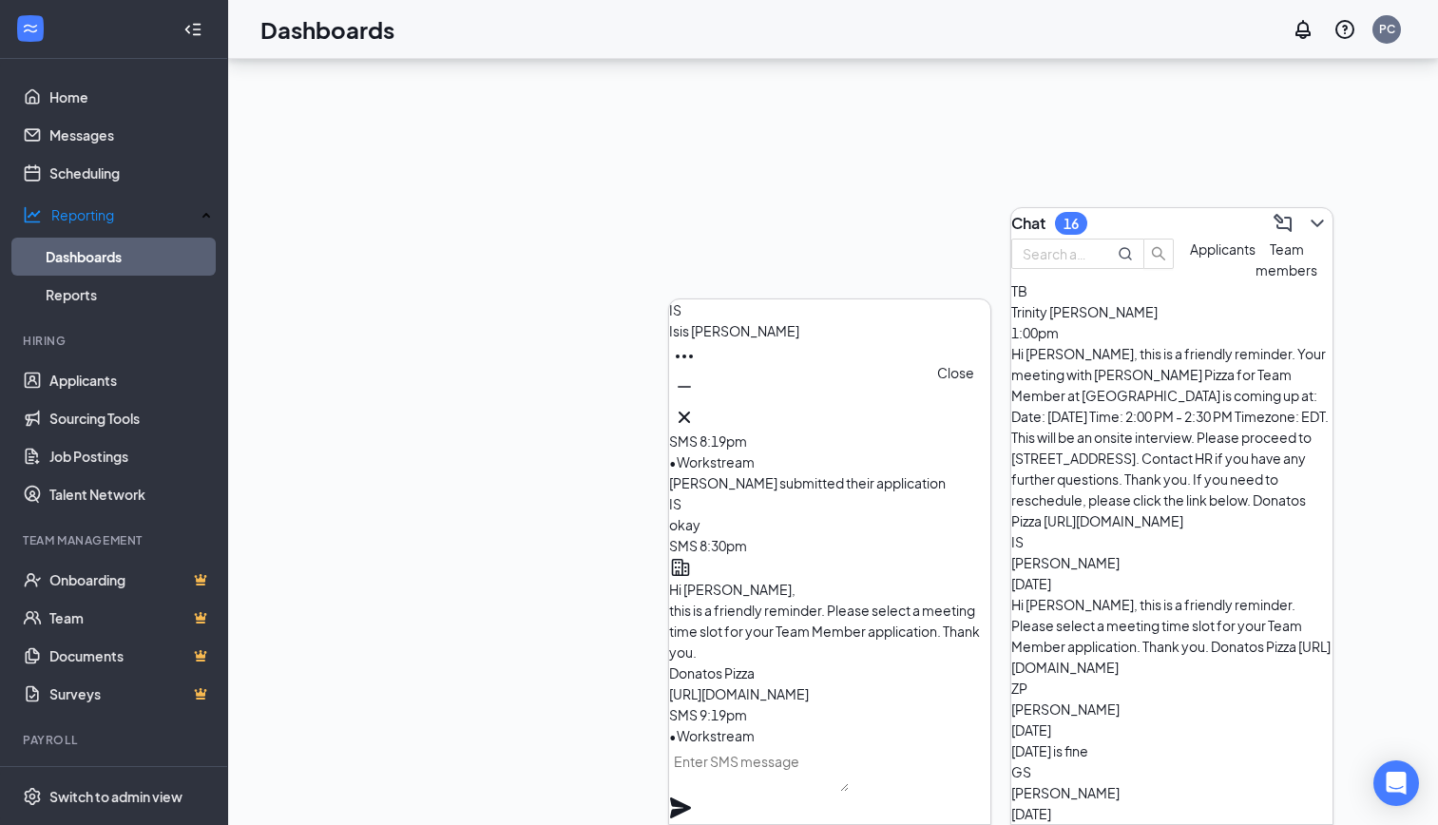
click at [696, 406] on icon "Cross" at bounding box center [684, 417] width 23 height 23
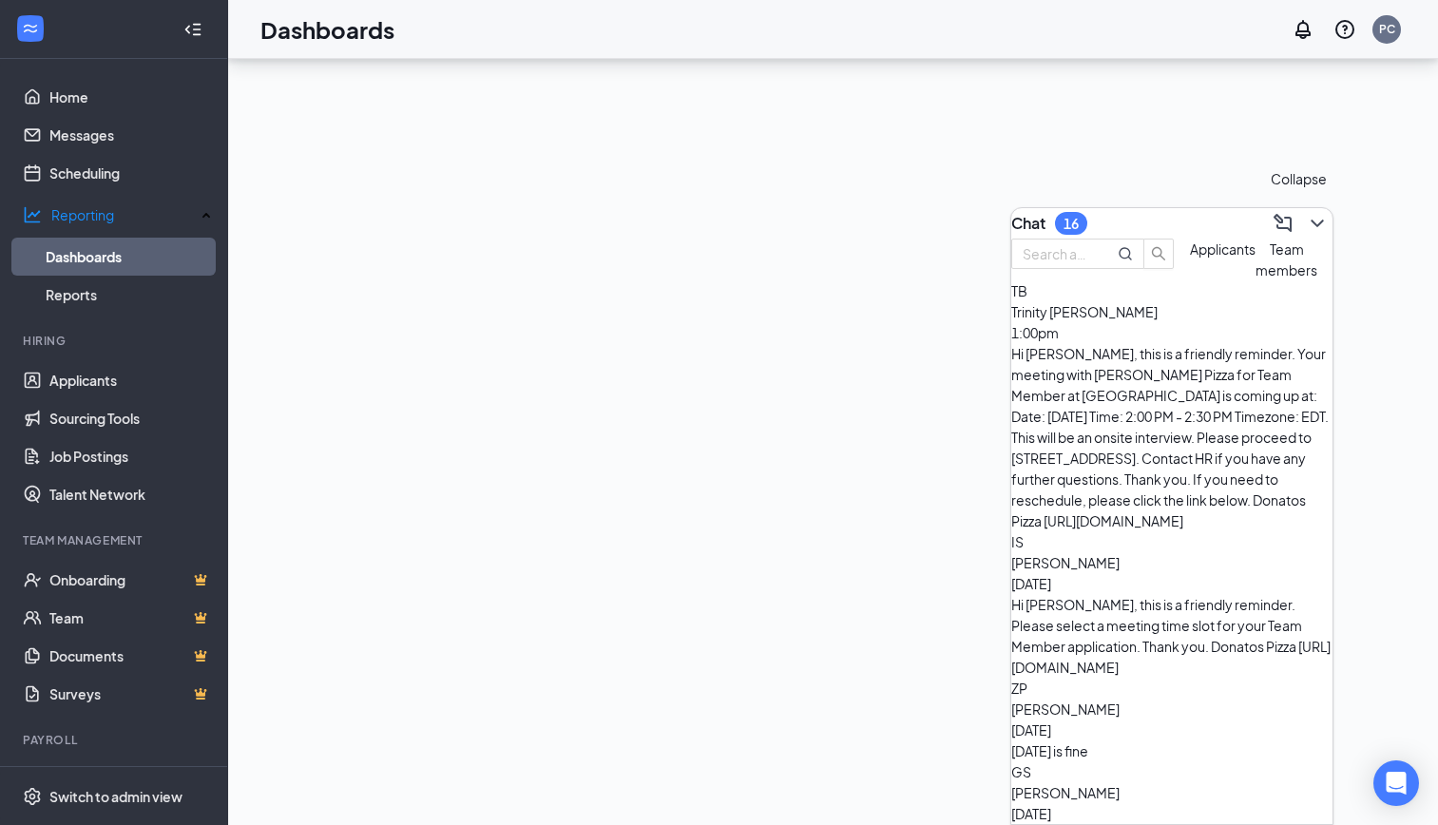
click at [1313, 211] on button at bounding box center [1317, 223] width 30 height 30
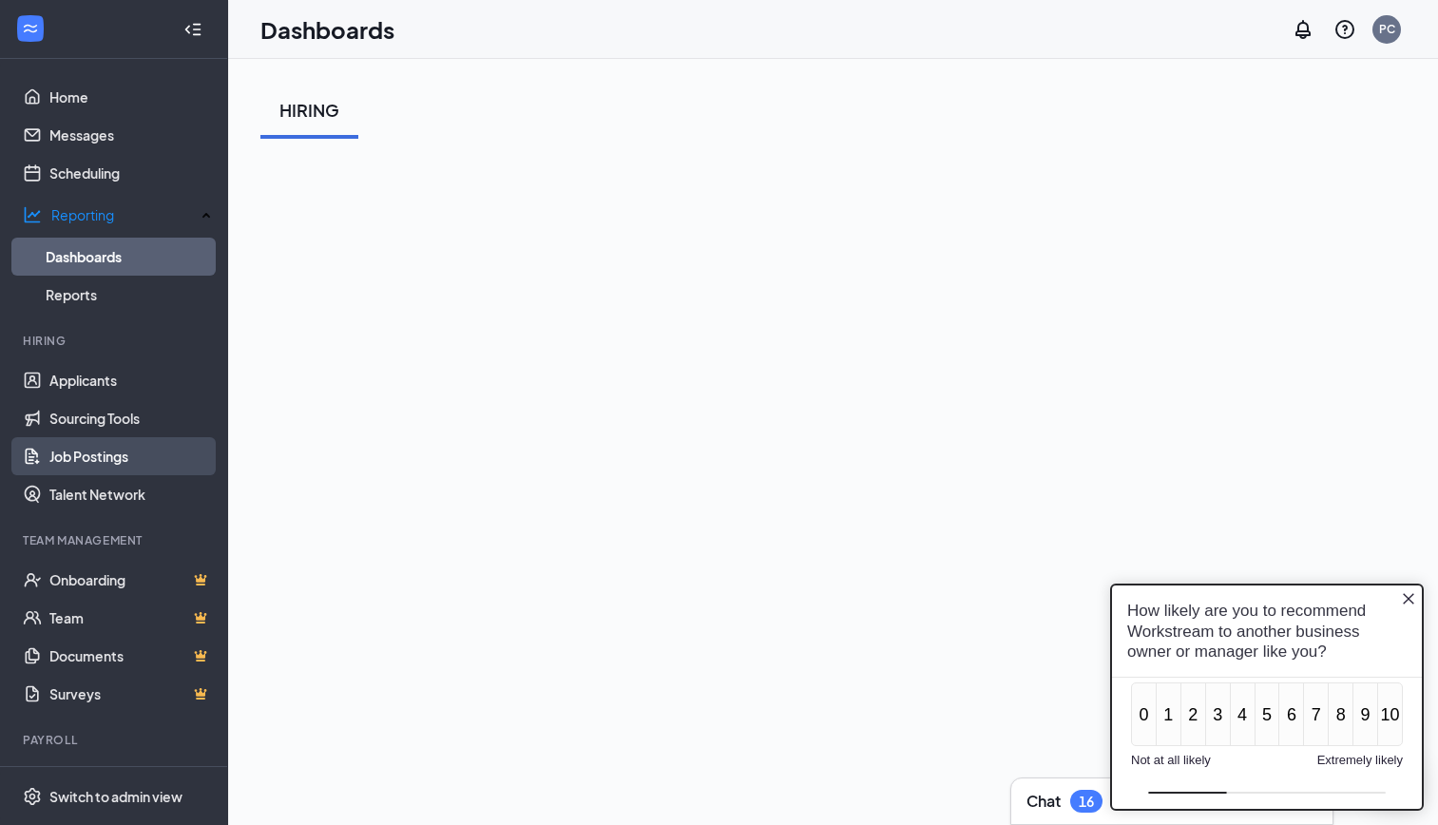
click at [95, 441] on link "Job Postings" at bounding box center [130, 456] width 162 height 38
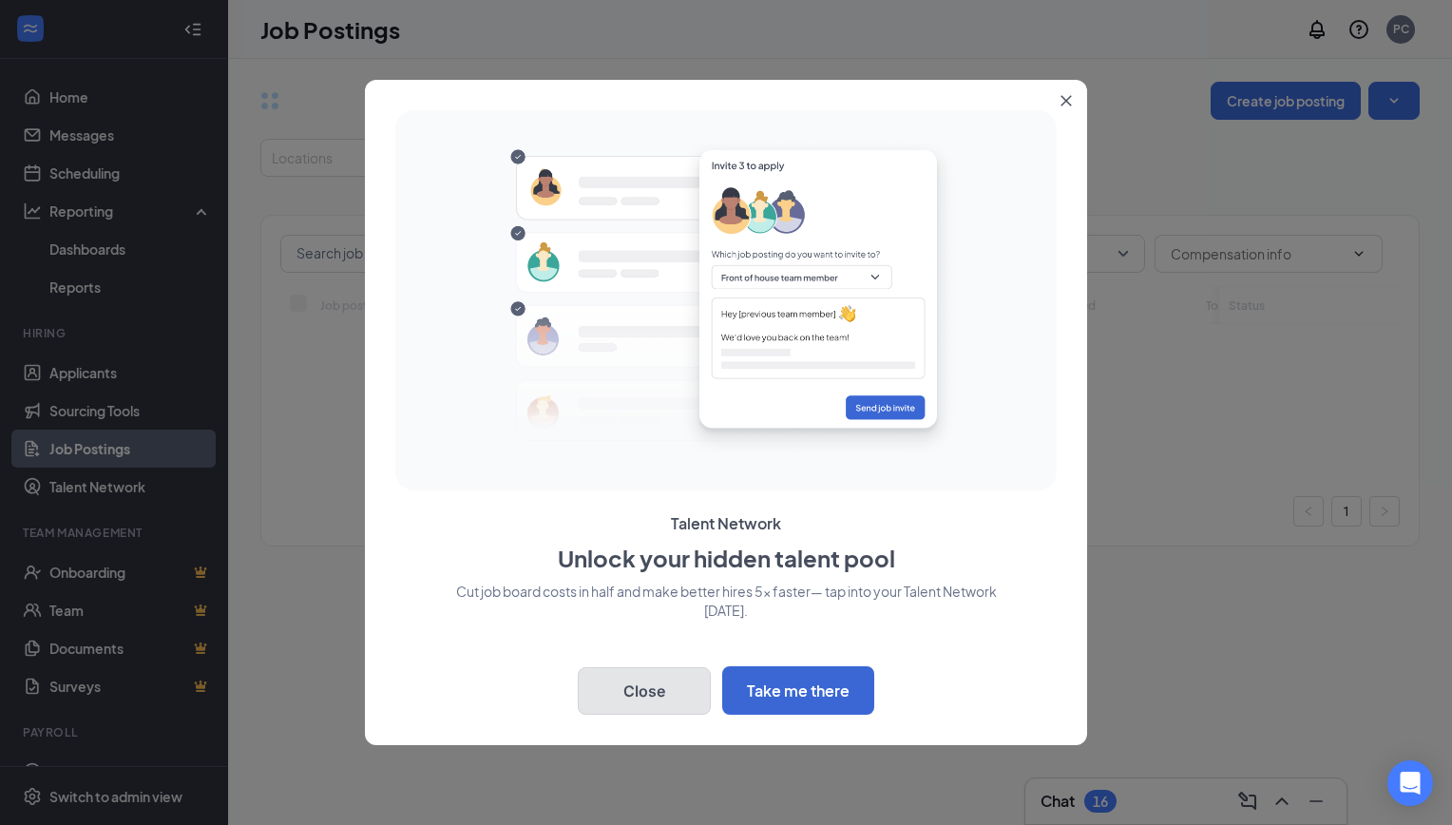
click at [626, 696] on button "Close" at bounding box center [644, 691] width 133 height 48
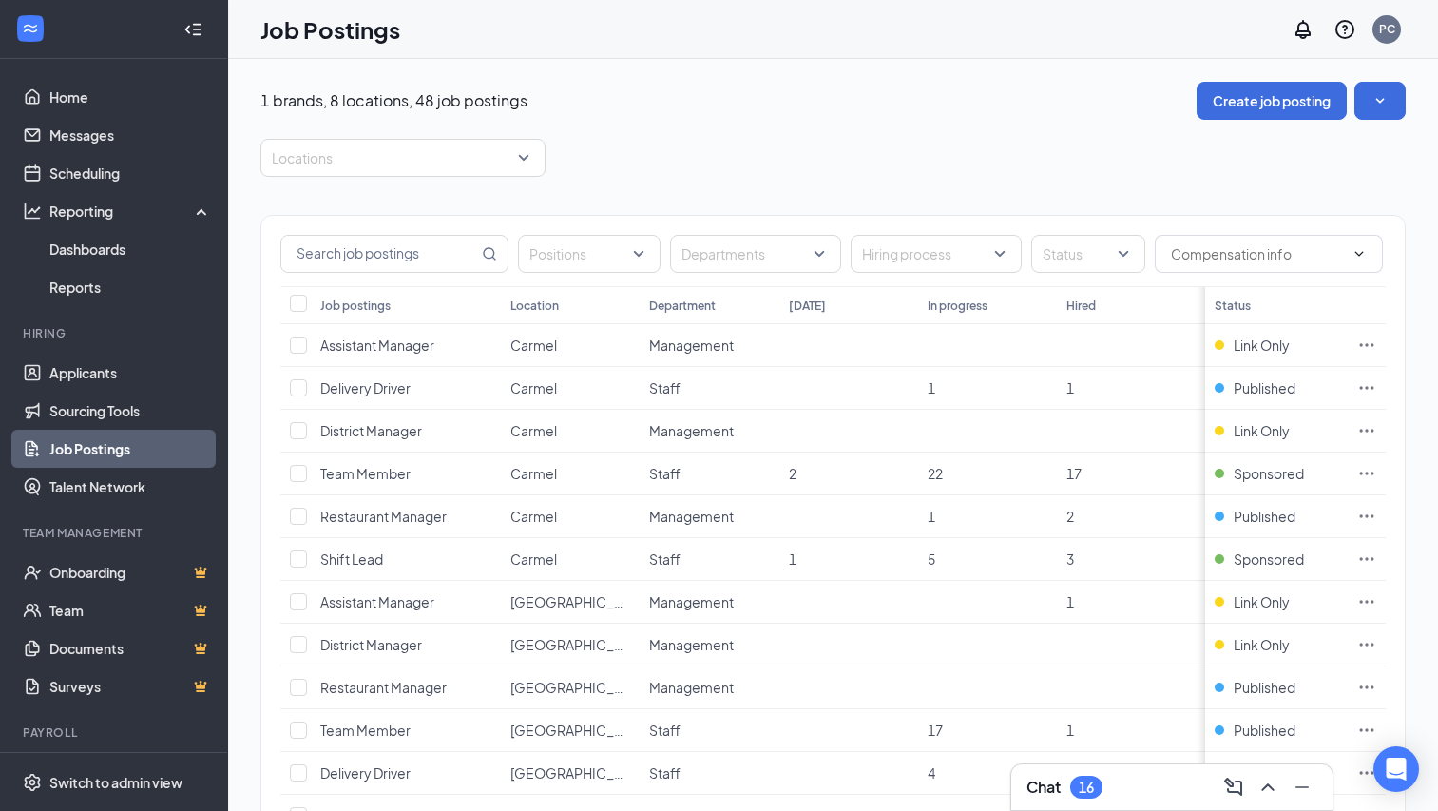
click at [754, 165] on div "Locations" at bounding box center [832, 158] width 1145 height 38
click at [98, 103] on link "Home" at bounding box center [130, 97] width 162 height 38
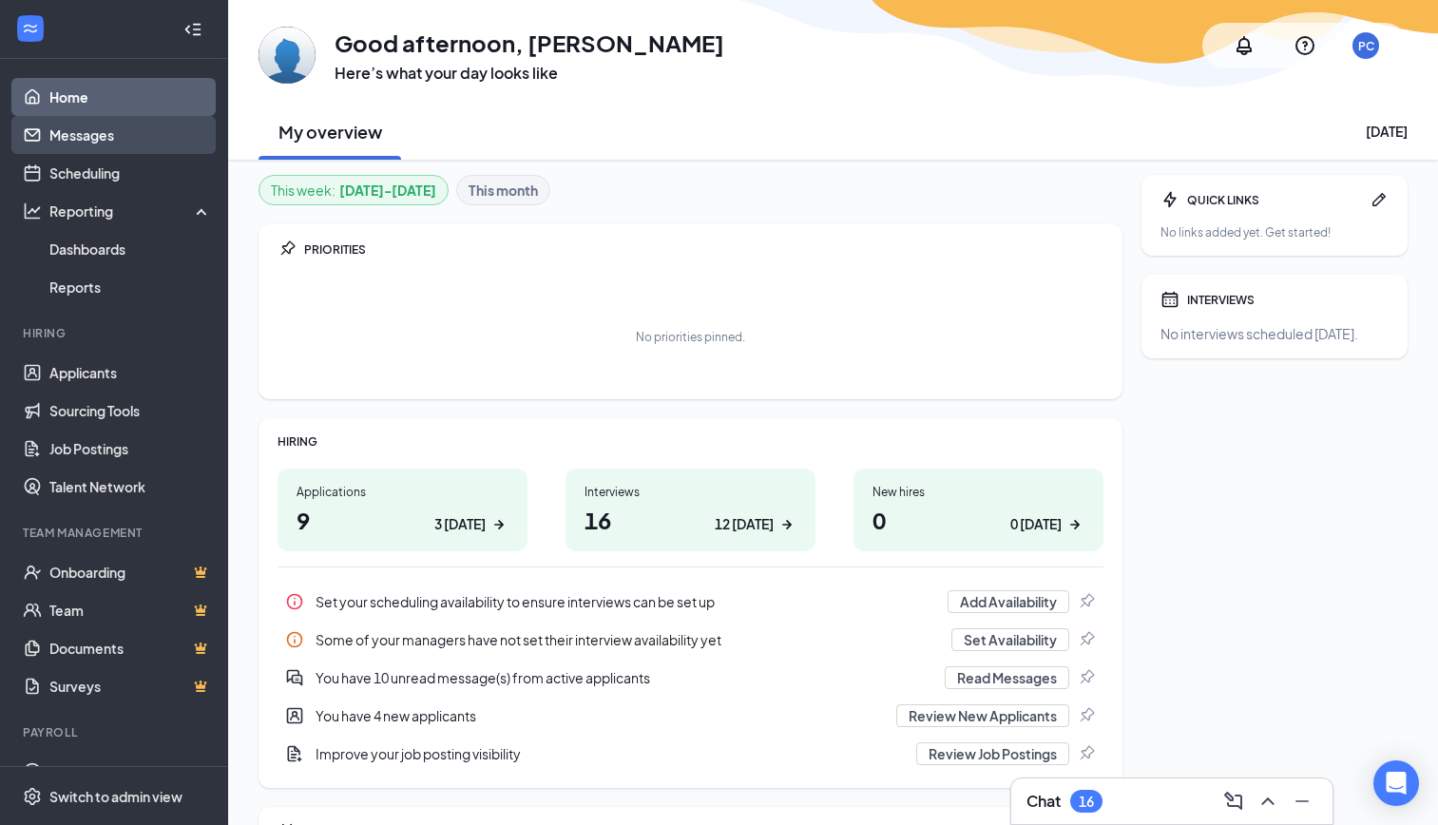
click at [55, 134] on link "Messages" at bounding box center [130, 135] width 162 height 38
